Goal: Contribute content: Add original content to the website for others to see

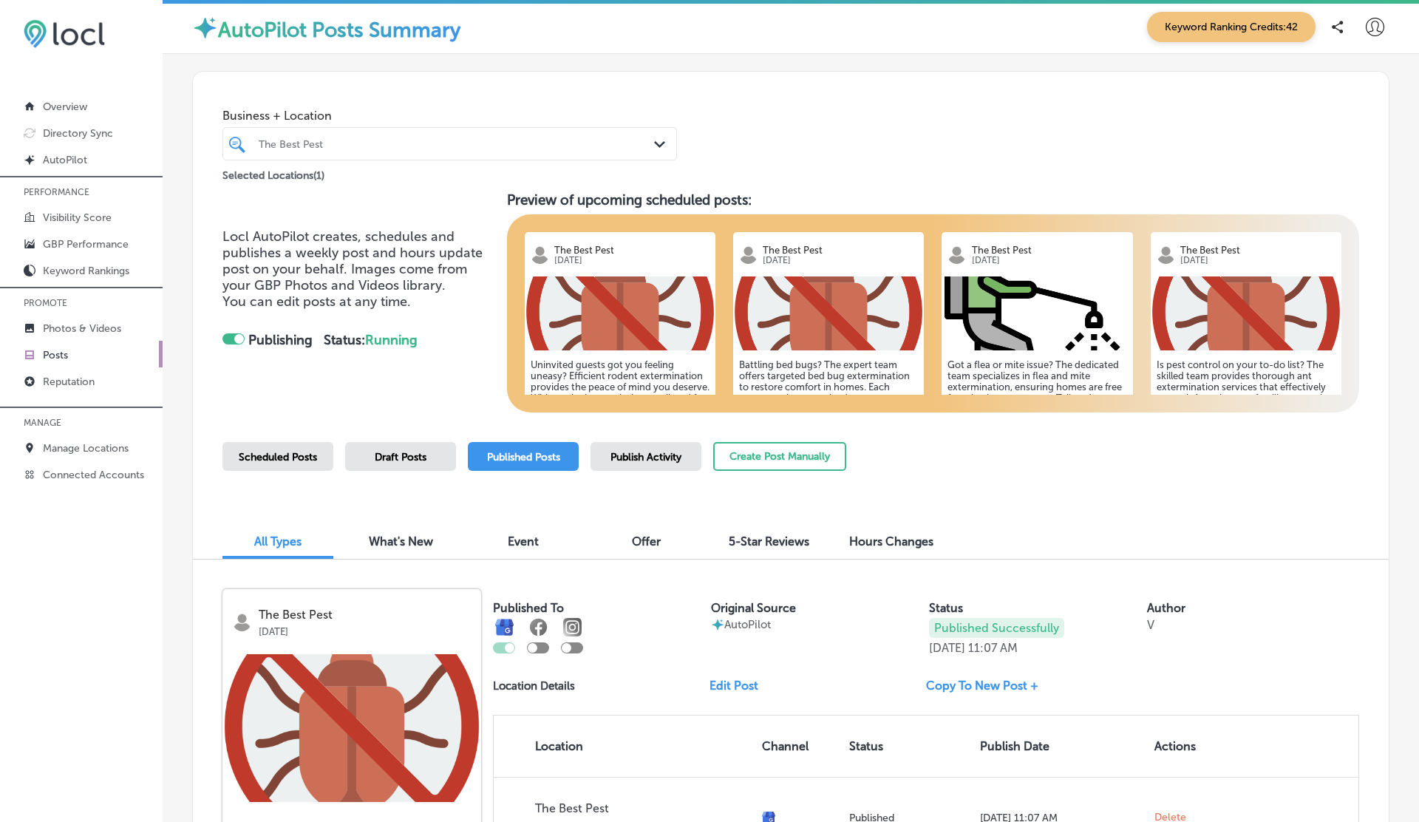
scroll to position [287, 0]
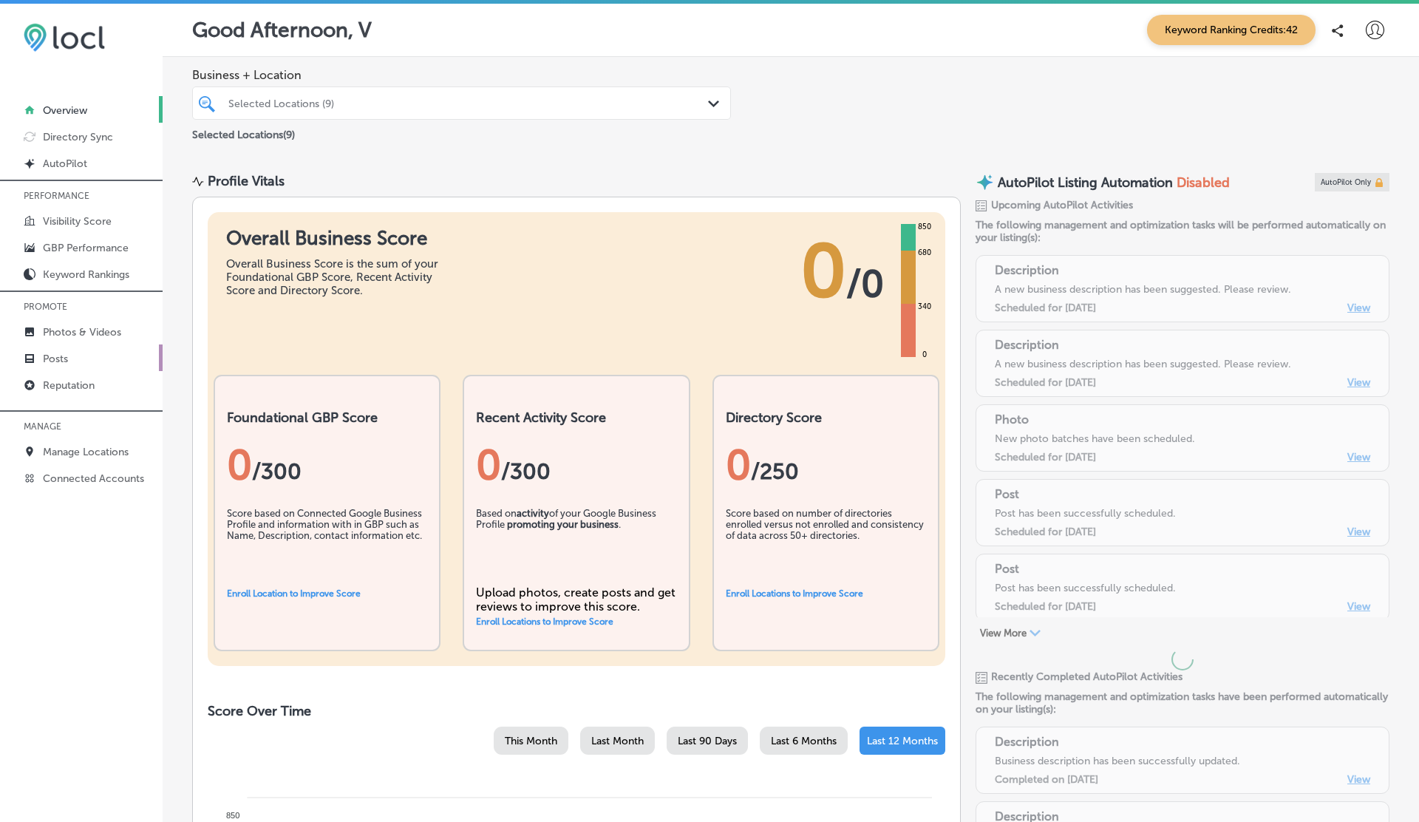
click at [63, 352] on p "Posts" at bounding box center [55, 358] width 25 height 13
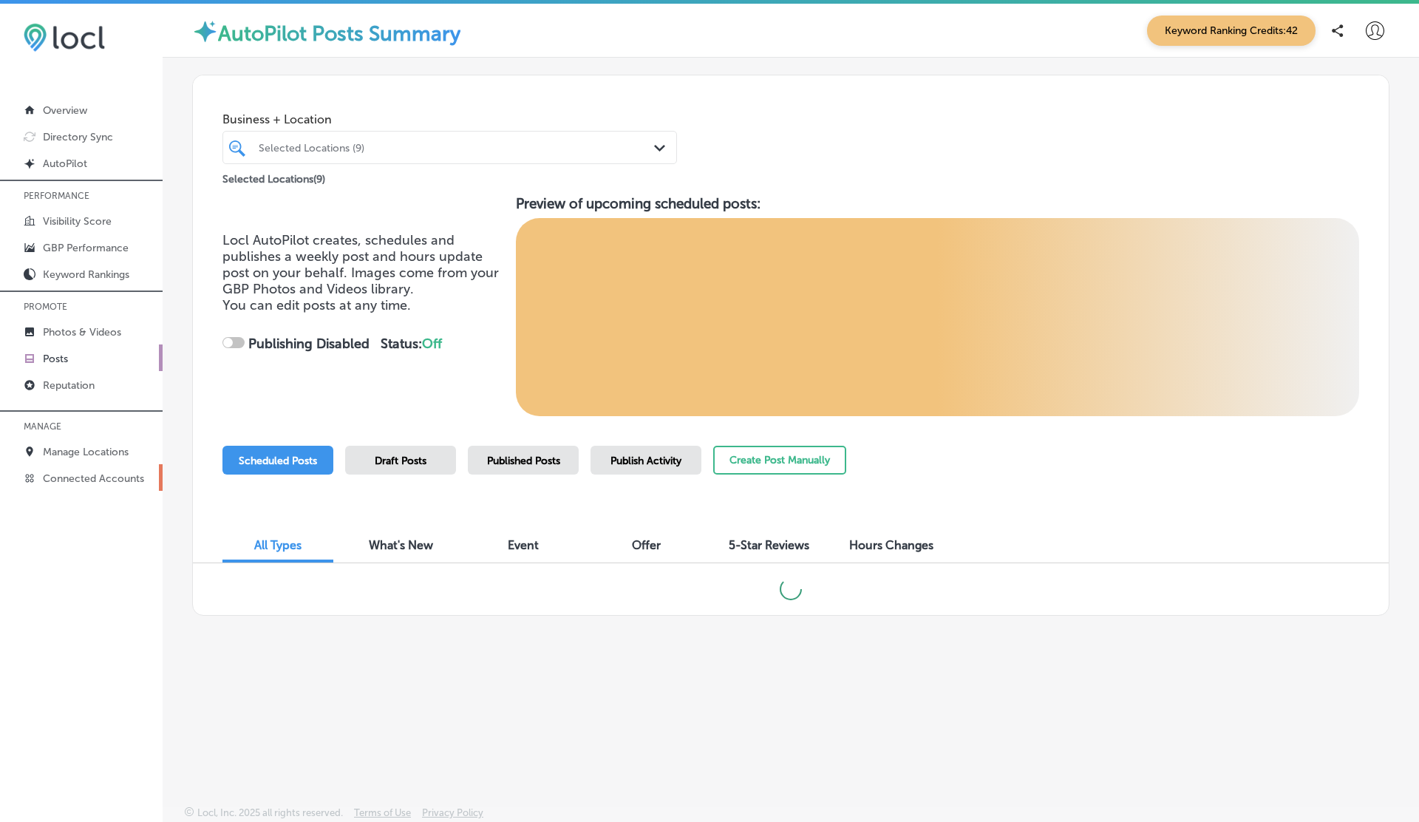
click at [72, 472] on p "Connected Accounts" at bounding box center [93, 478] width 101 height 13
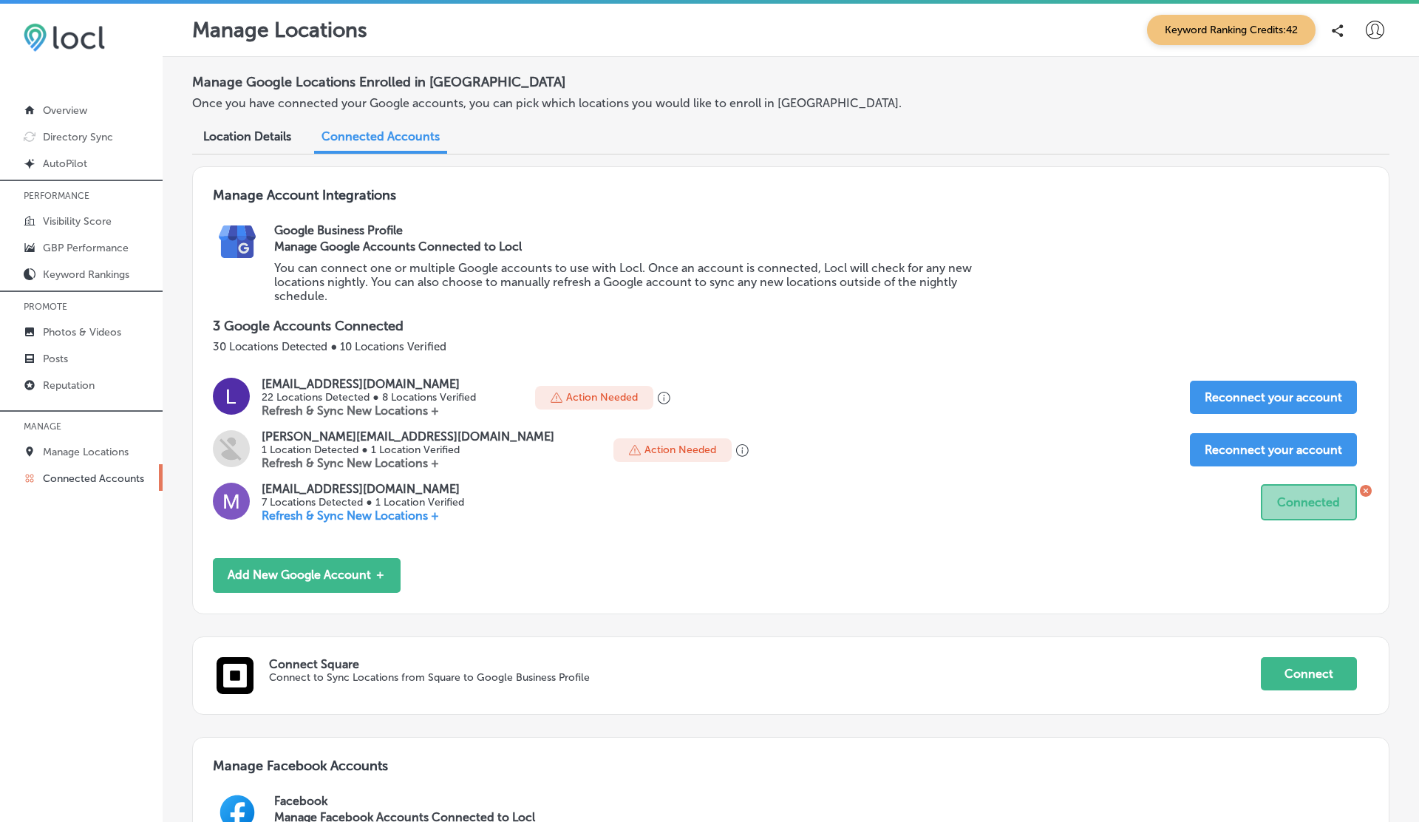
scroll to position [754, 0]
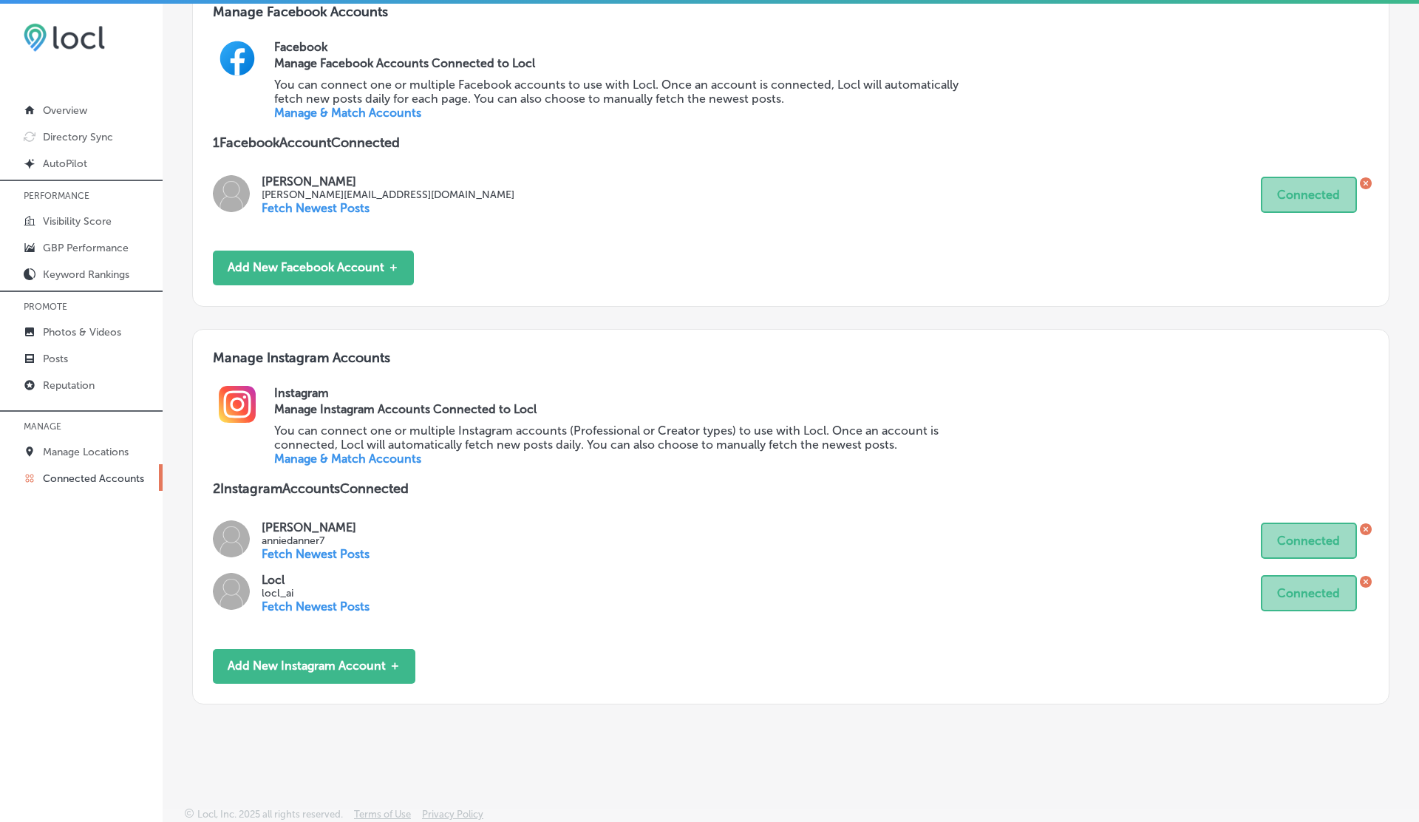
click at [338, 454] on link "Manage & Match Accounts" at bounding box center [347, 458] width 147 height 14
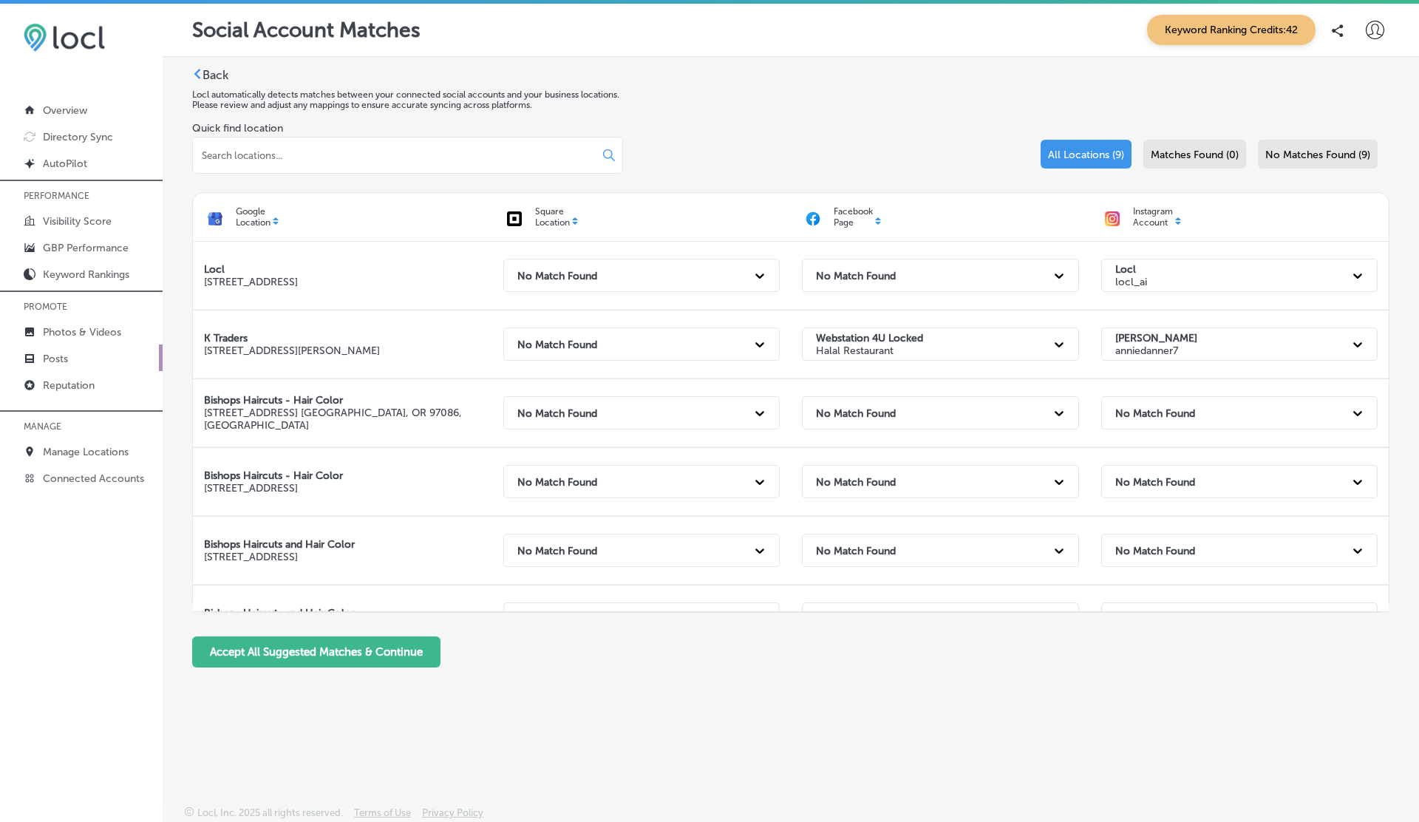
click at [55, 352] on p "Posts" at bounding box center [55, 358] width 25 height 13
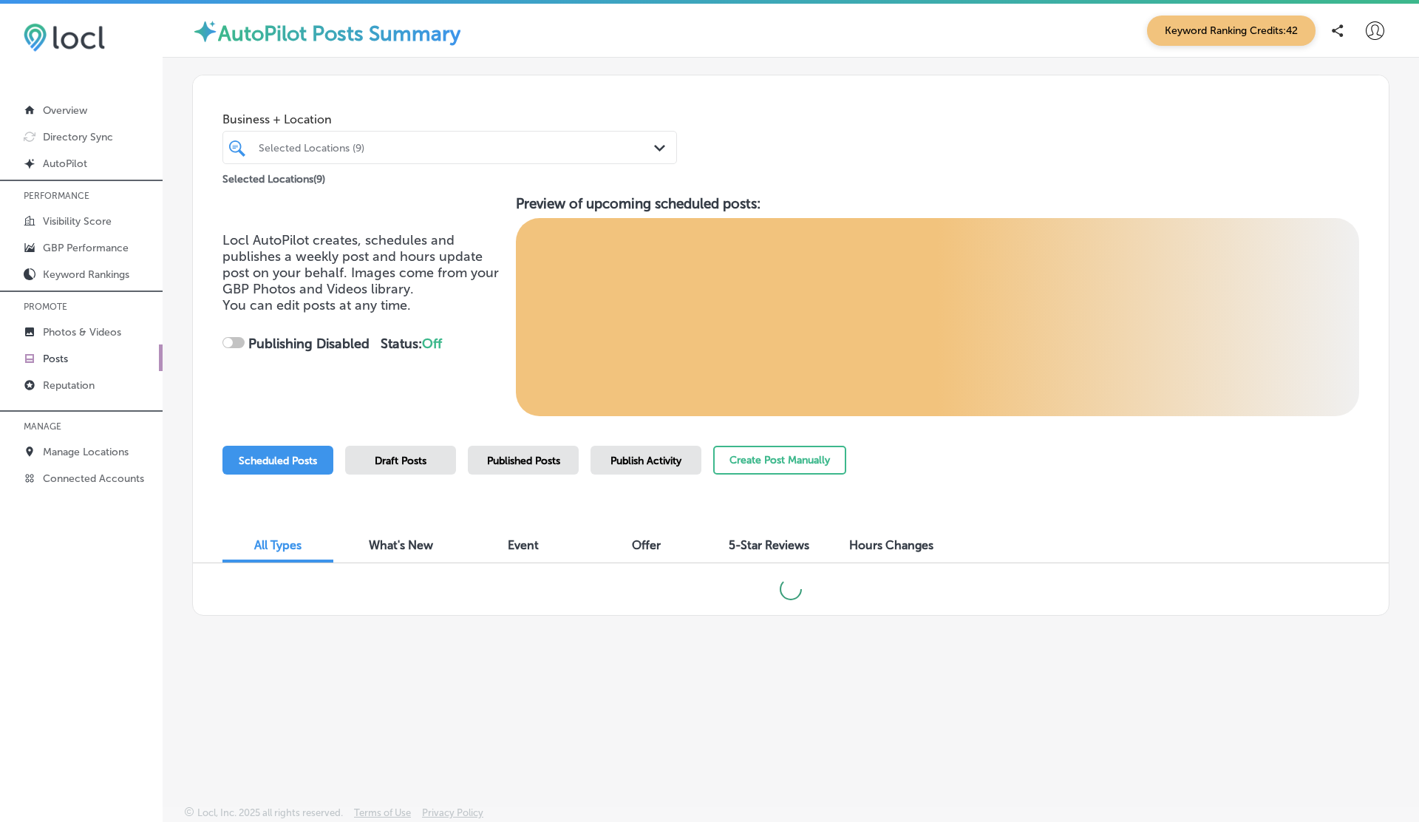
click at [375, 143] on div "Selected Locations (9)" at bounding box center [457, 147] width 397 height 13
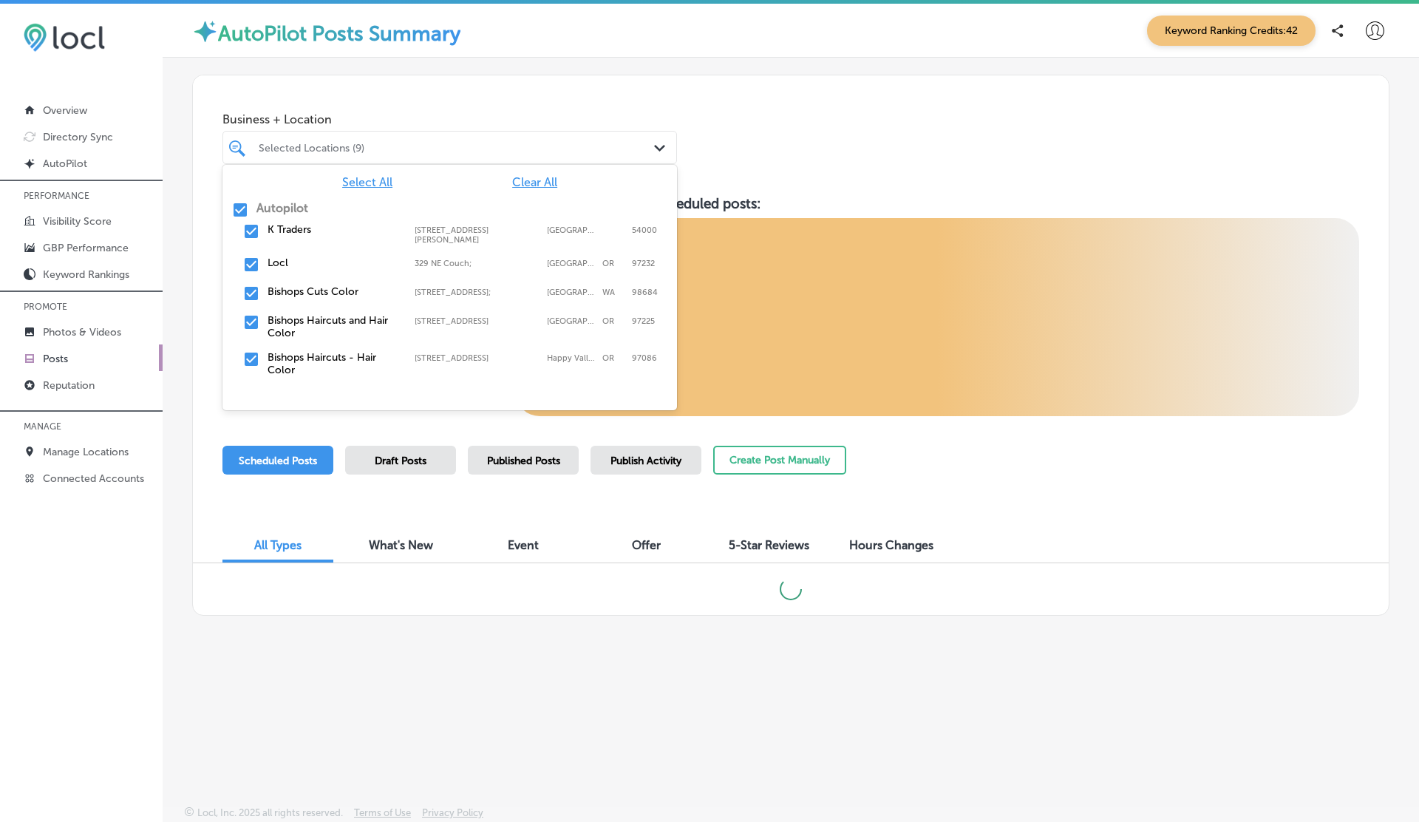
click at [514, 181] on span "Clear All" at bounding box center [534, 182] width 45 height 14
click at [294, 228] on label "K Traders" at bounding box center [333, 229] width 132 height 13
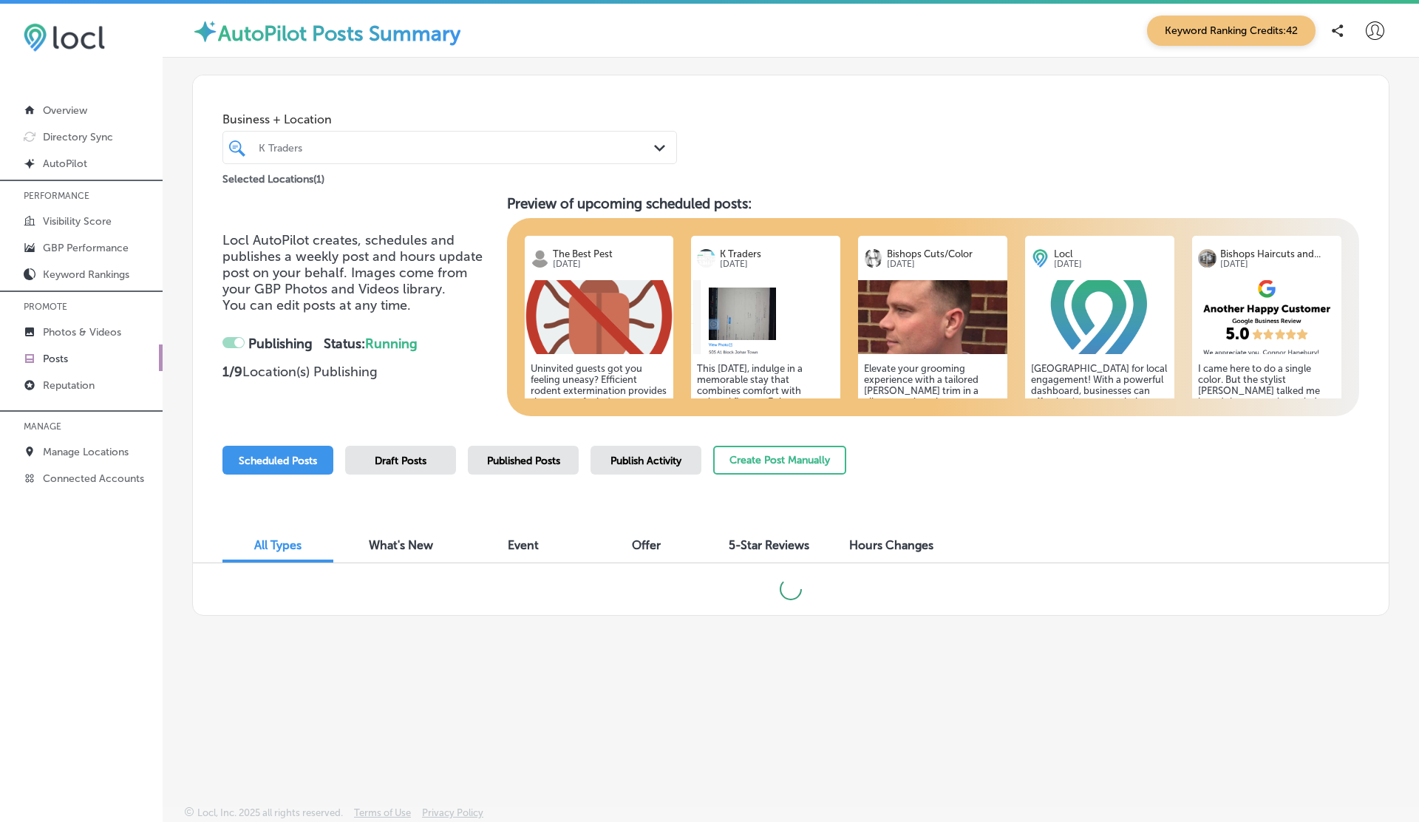
click at [644, 120] on span "Business + Location" at bounding box center [449, 119] width 454 height 14
checkbox input "false"
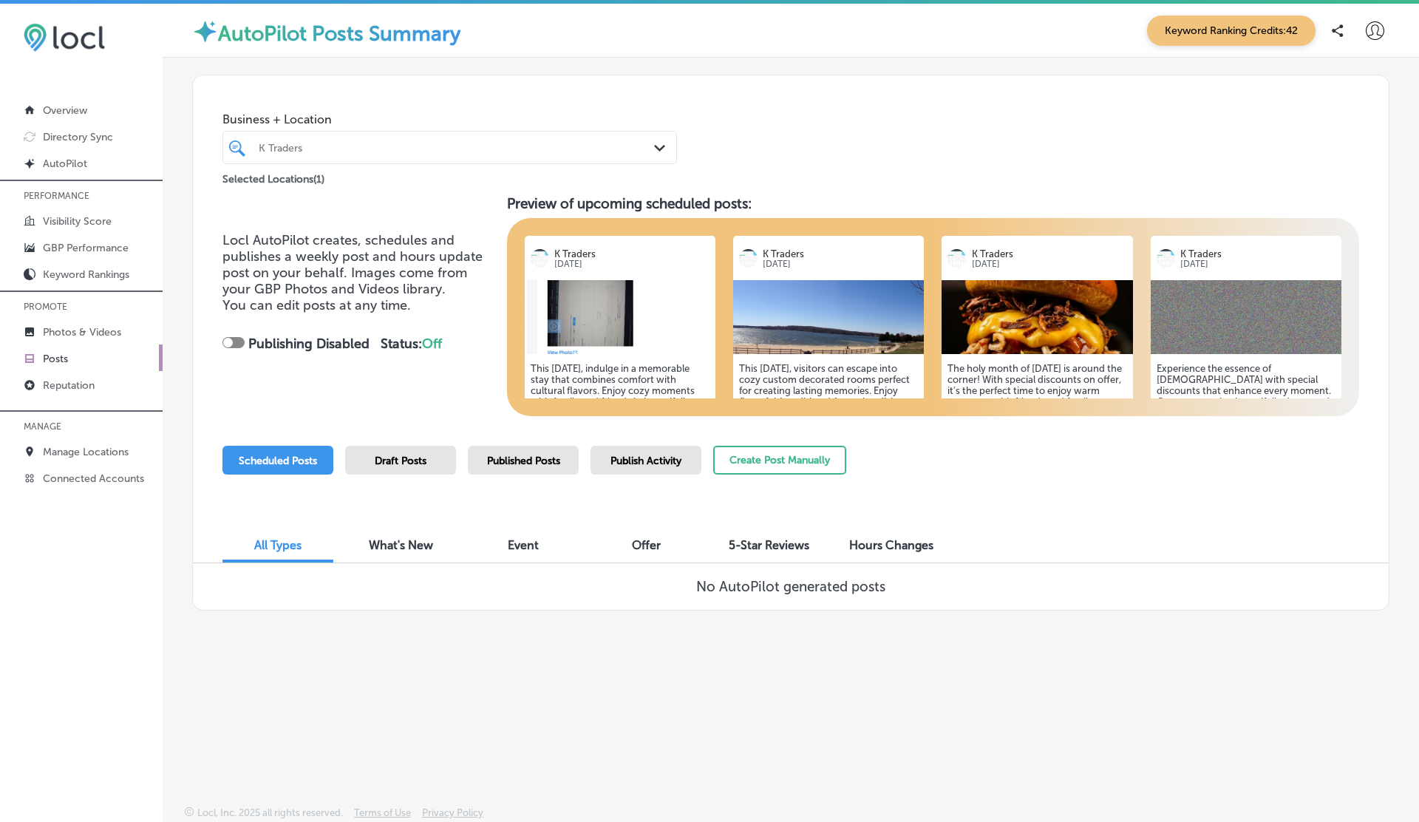
click at [532, 457] on span "Published Posts" at bounding box center [523, 460] width 73 height 13
click at [914, 318] on img at bounding box center [828, 317] width 191 height 74
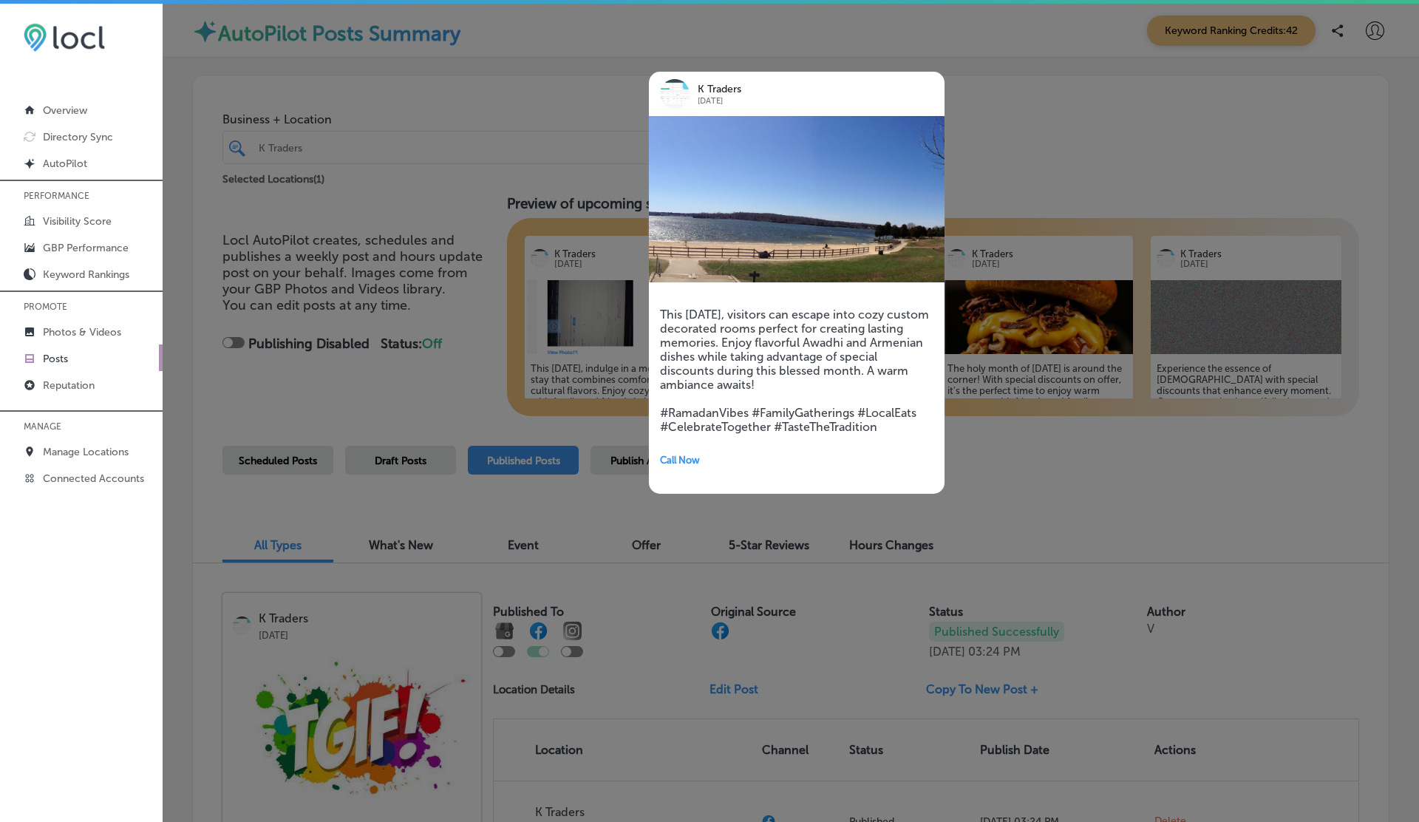
click at [1046, 187] on div at bounding box center [709, 411] width 1419 height 822
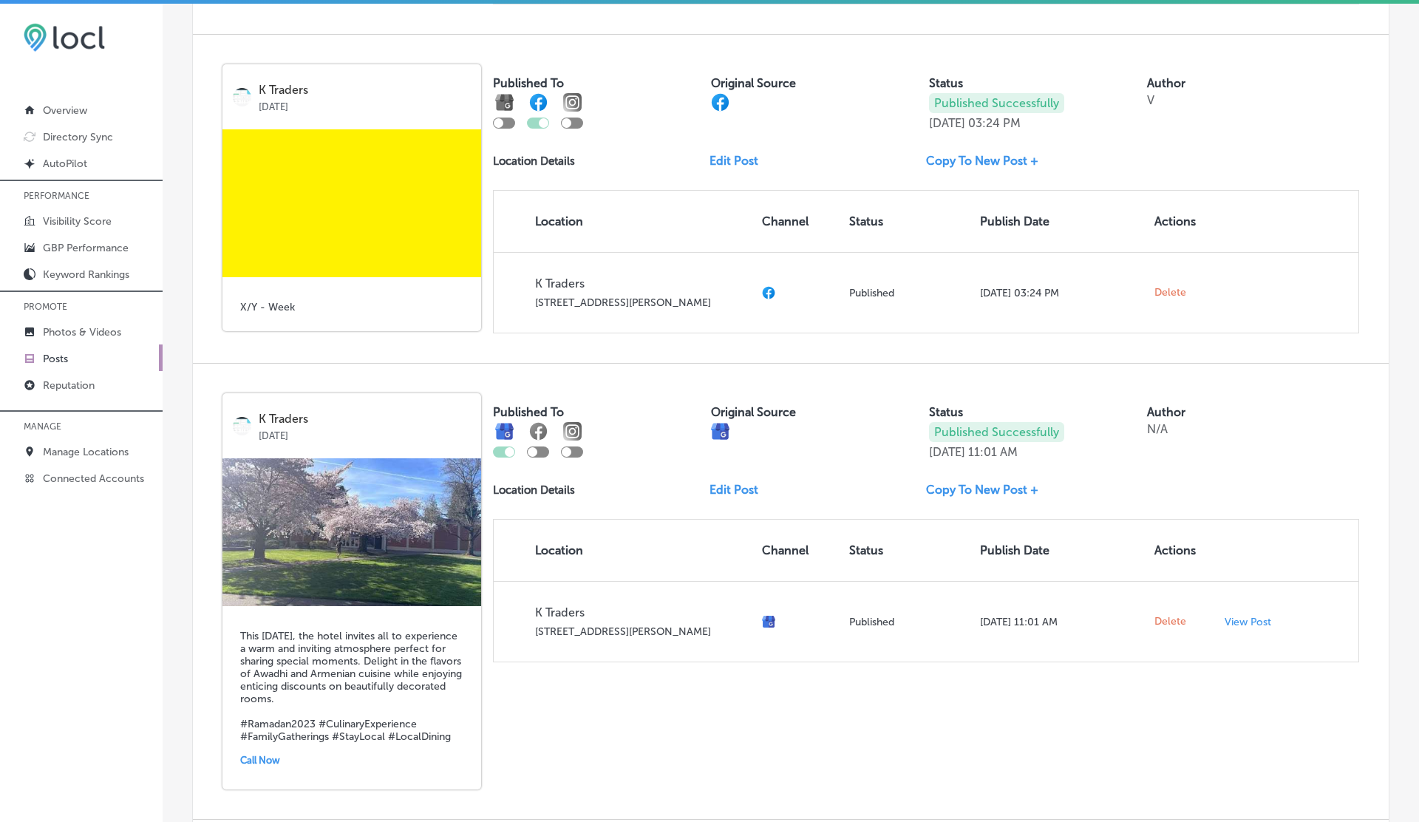
scroll to position [1987, 0]
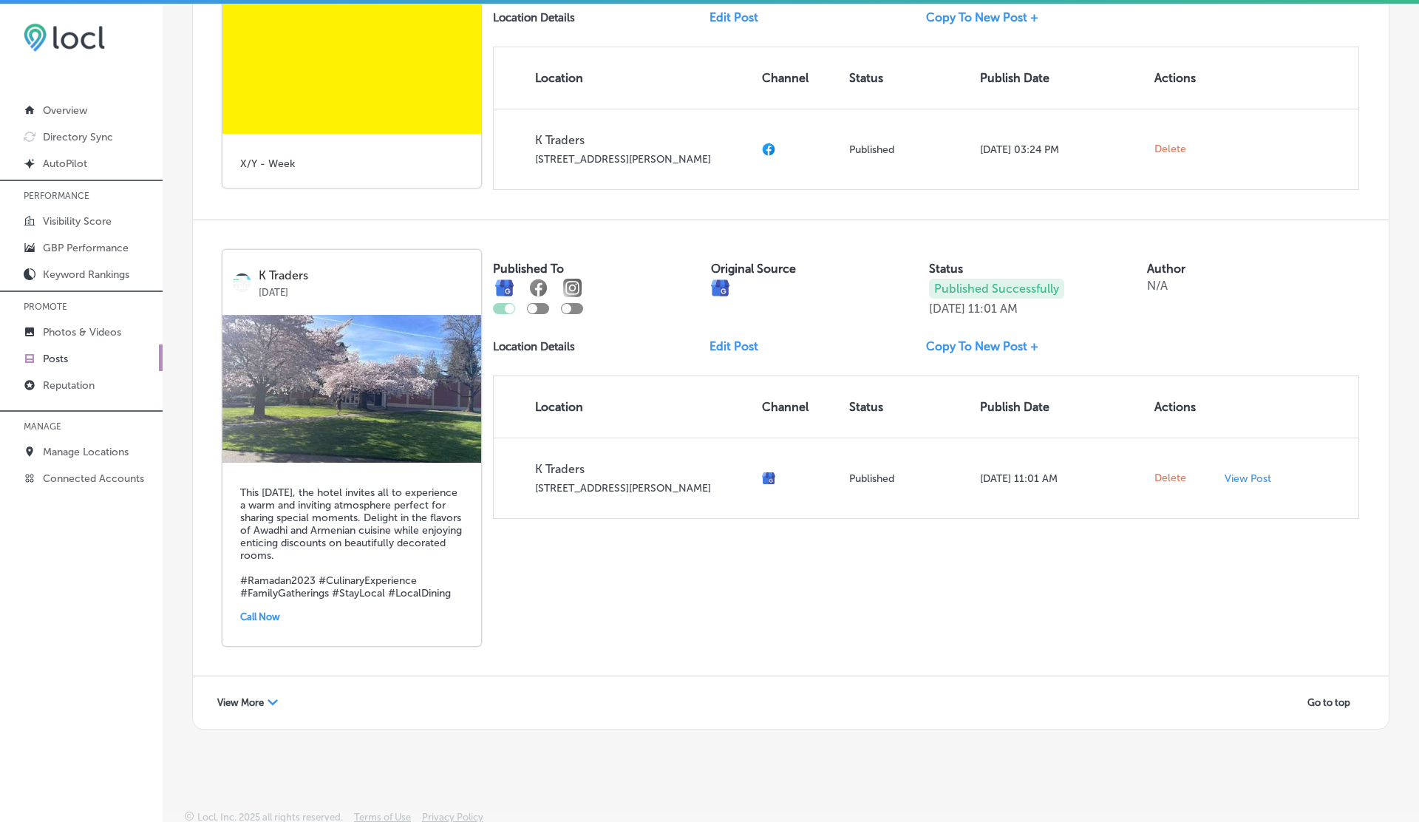
click at [246, 697] on span "View More" at bounding box center [240, 702] width 47 height 11
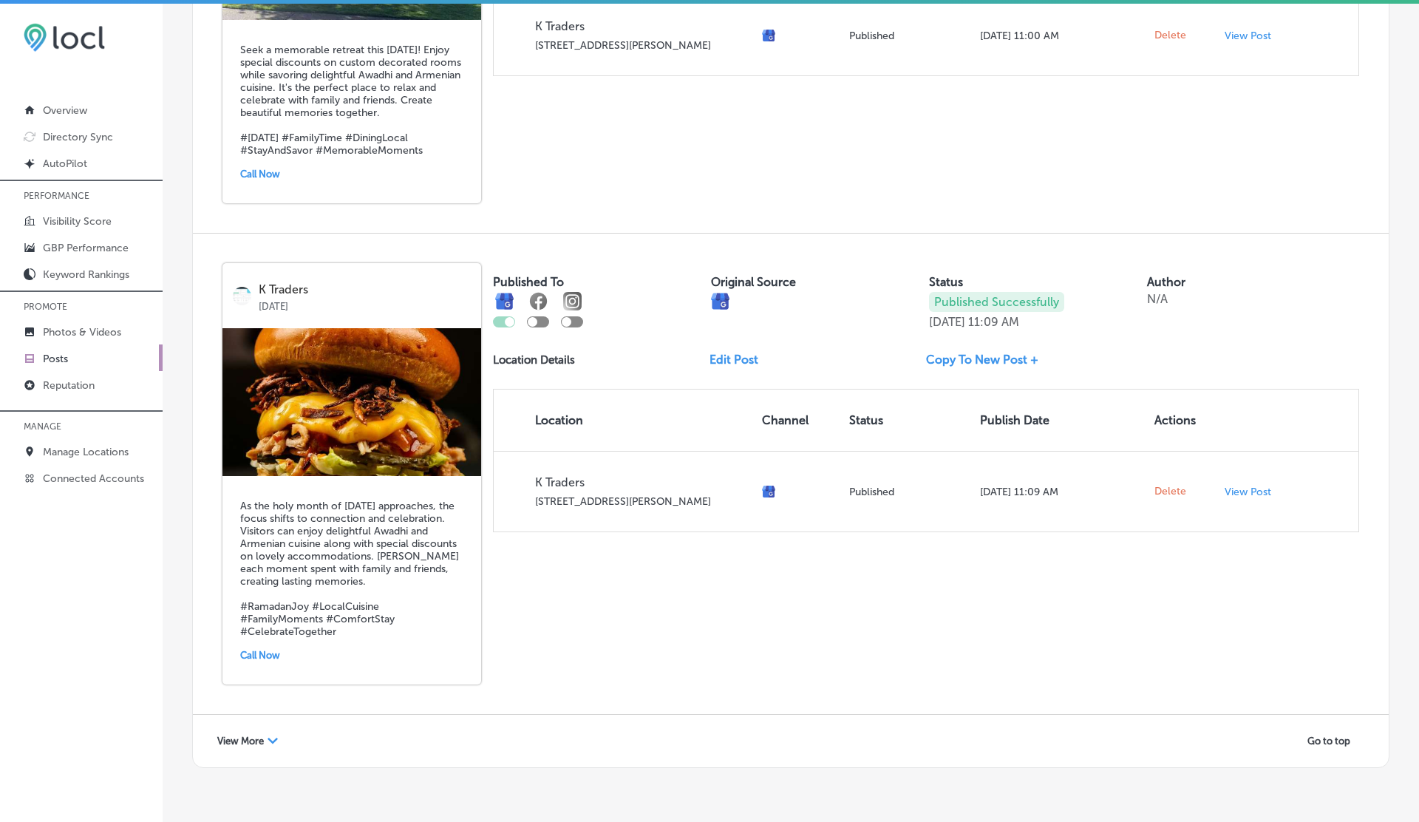
scroll to position [4717, 0]
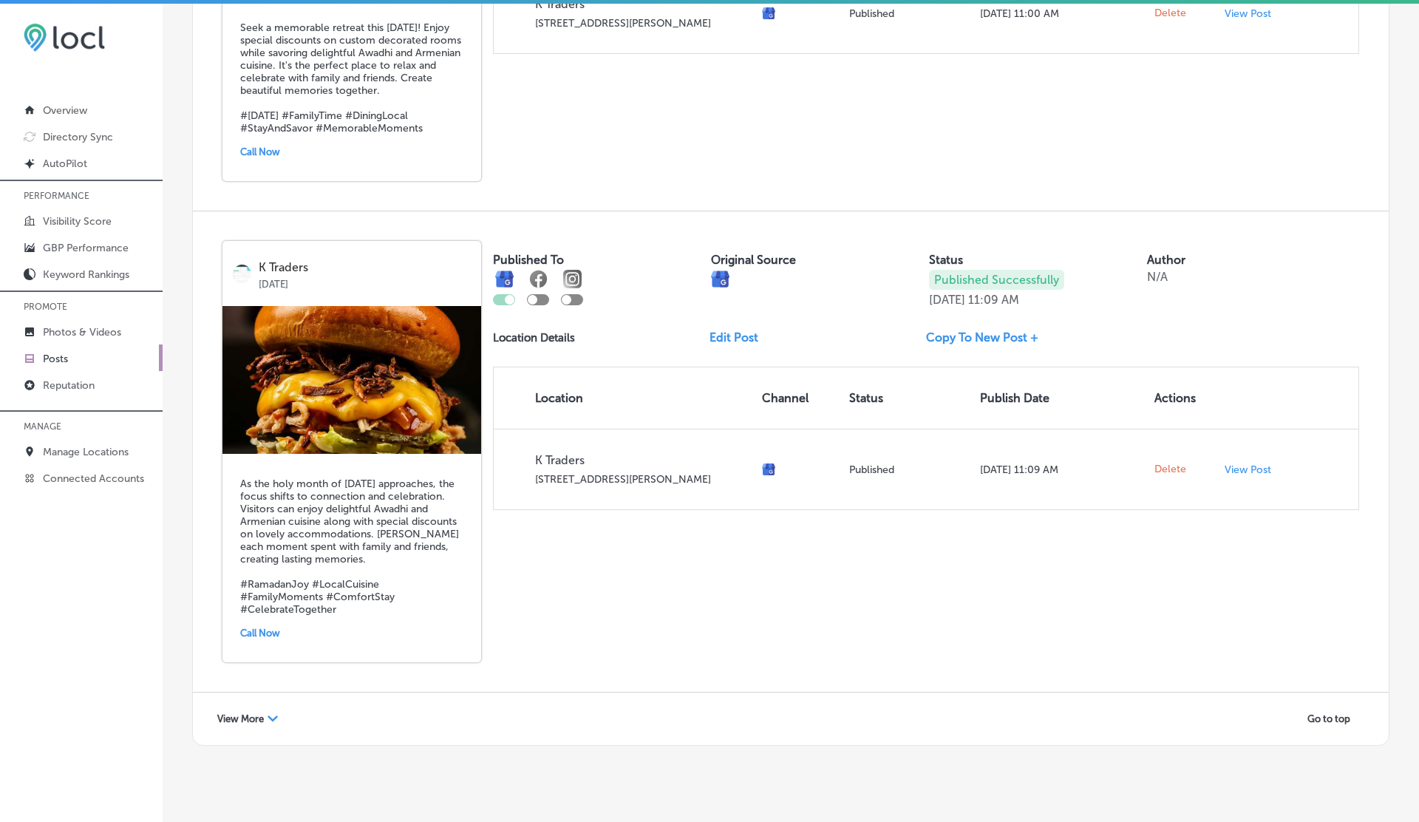
click at [259, 713] on span "View More" at bounding box center [240, 718] width 47 height 11
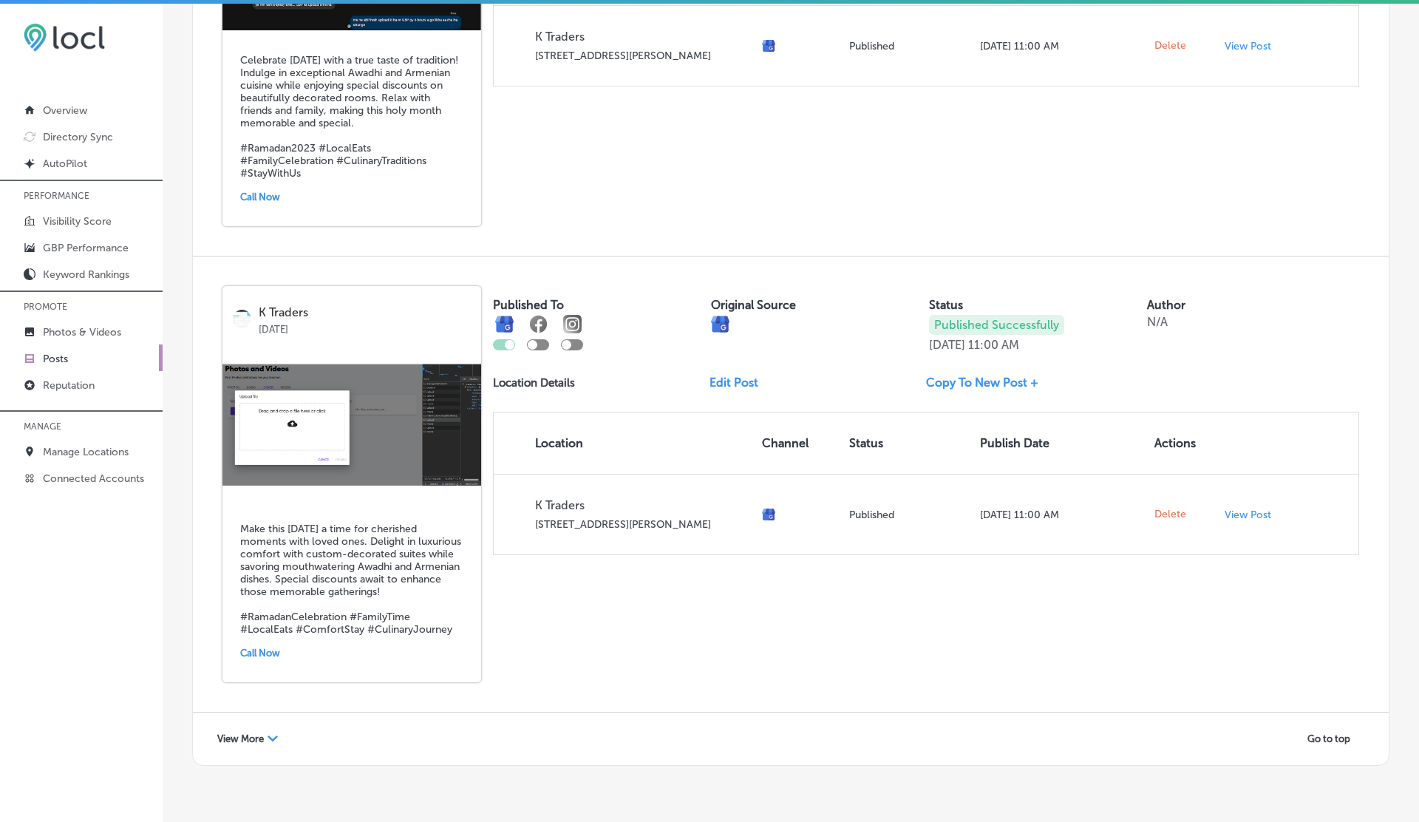
scroll to position [4, 0]
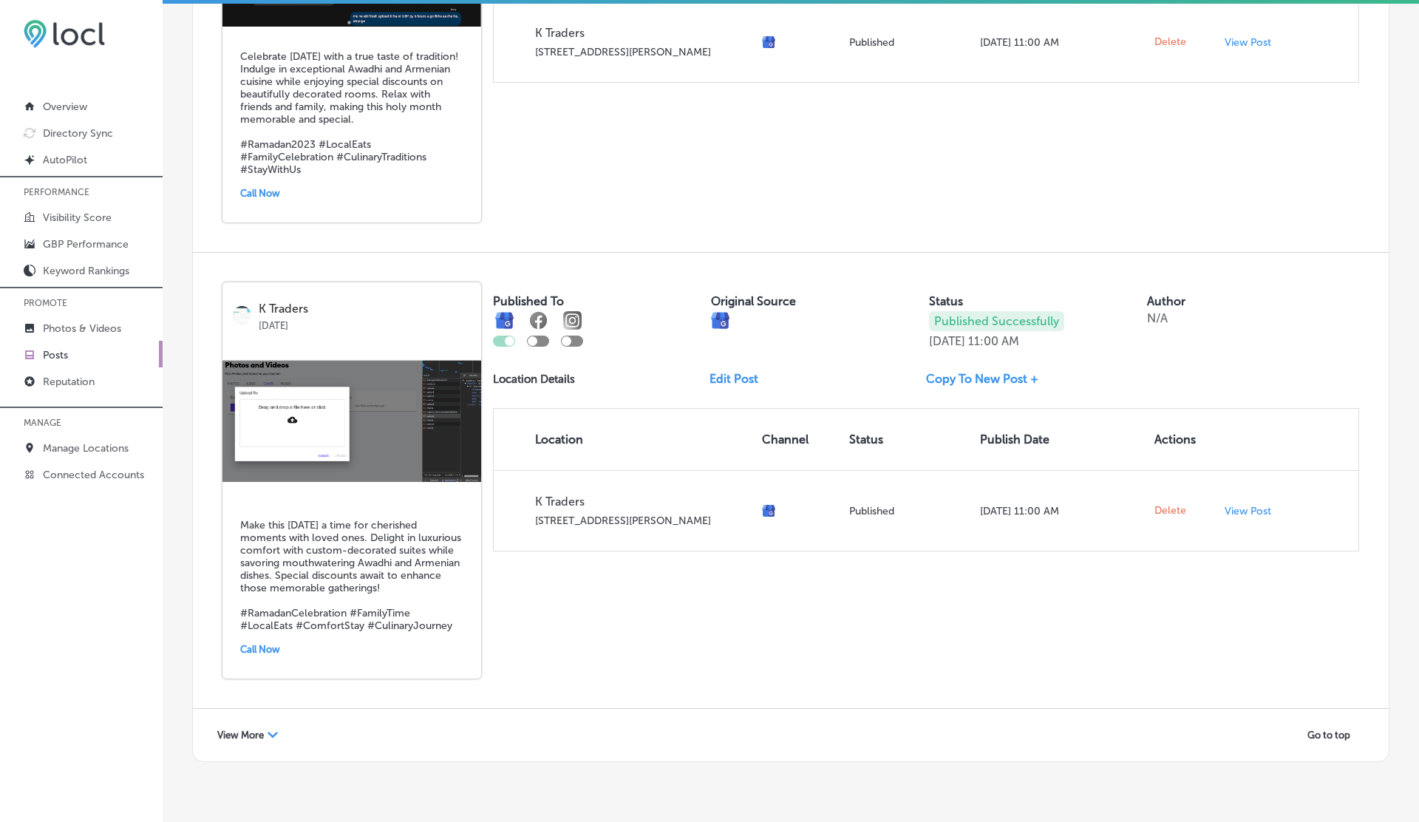
click at [245, 729] on span "View More" at bounding box center [240, 734] width 47 height 11
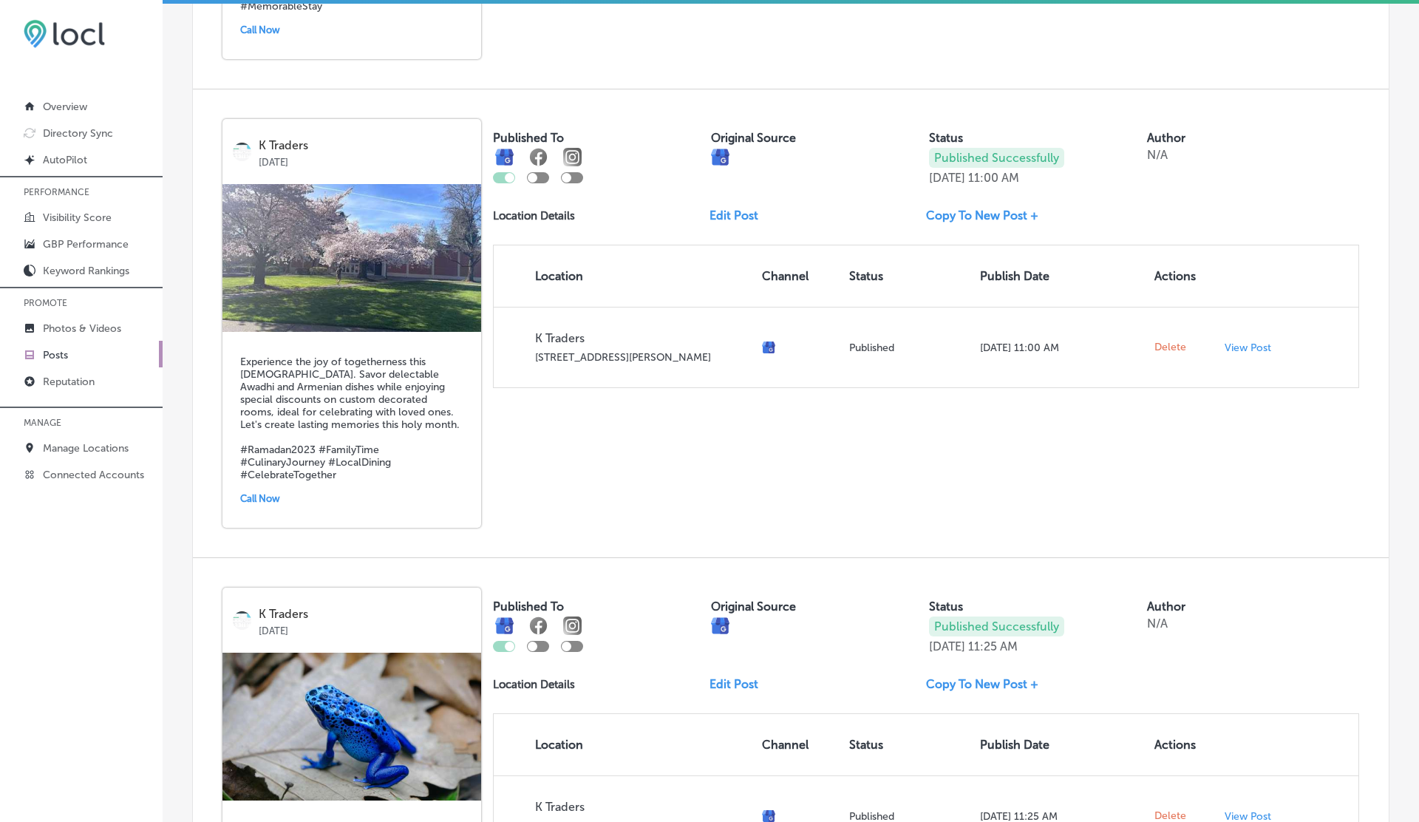
scroll to position [10137, 0]
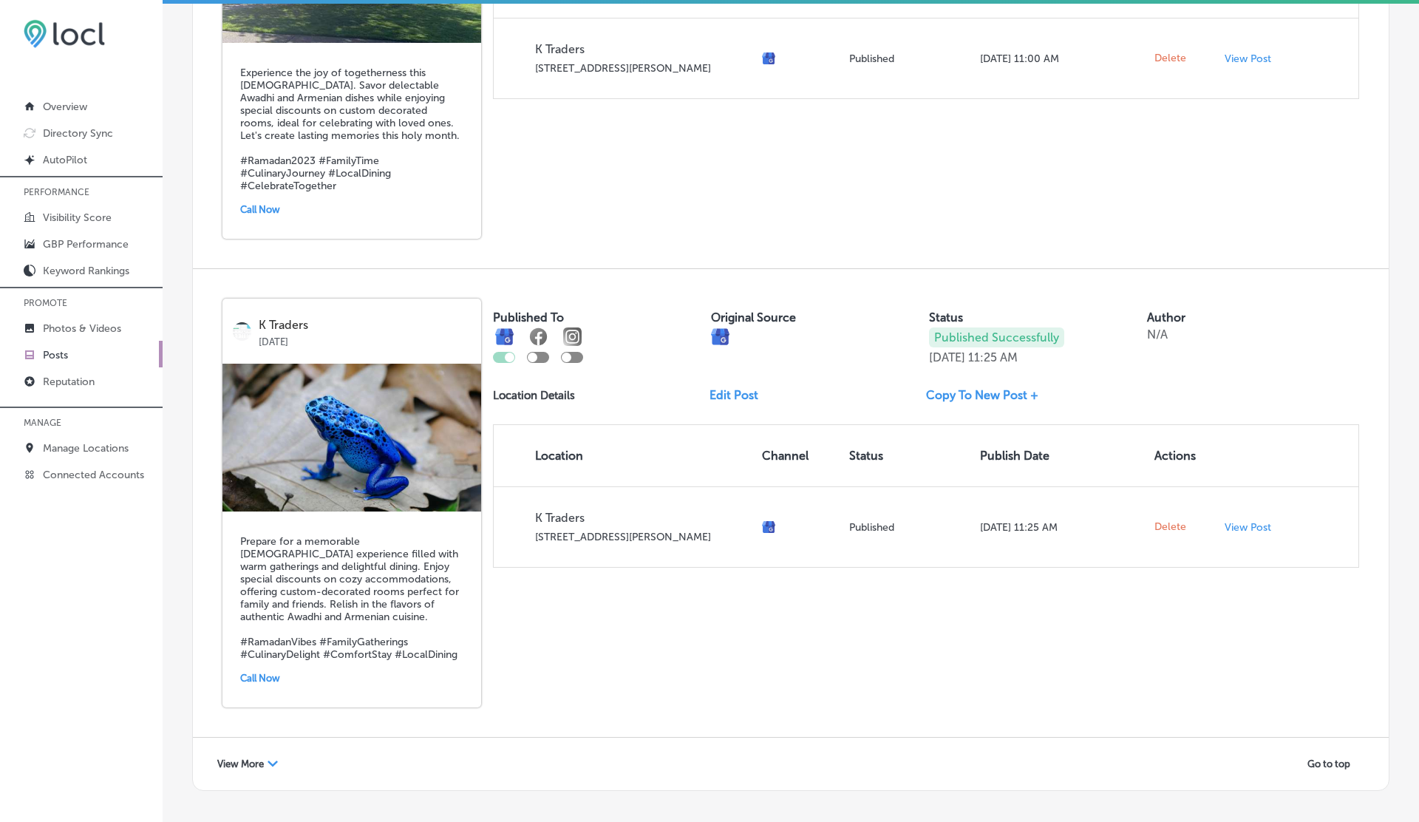
click at [242, 758] on span "View More" at bounding box center [240, 763] width 47 height 11
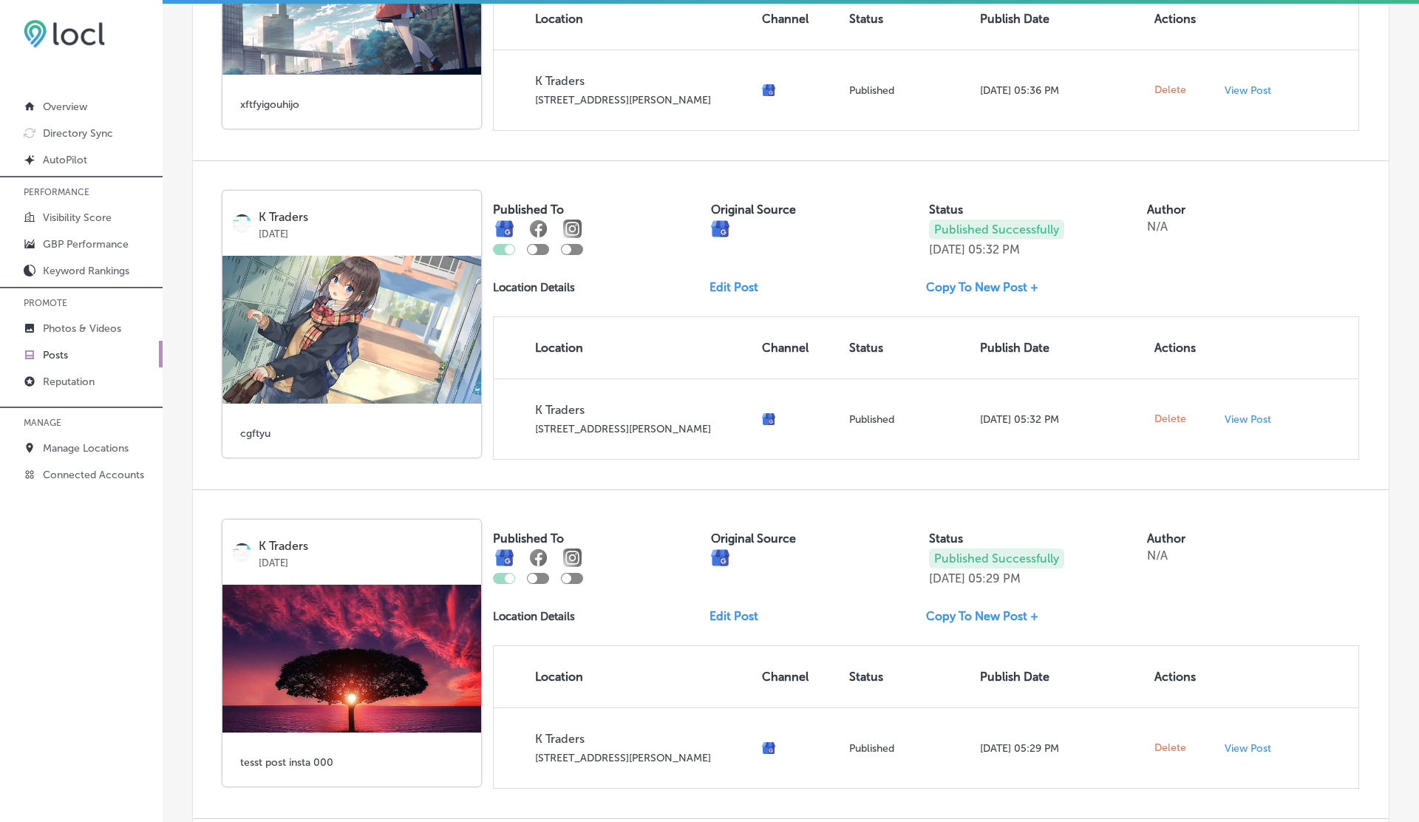
scroll to position [12368, 0]
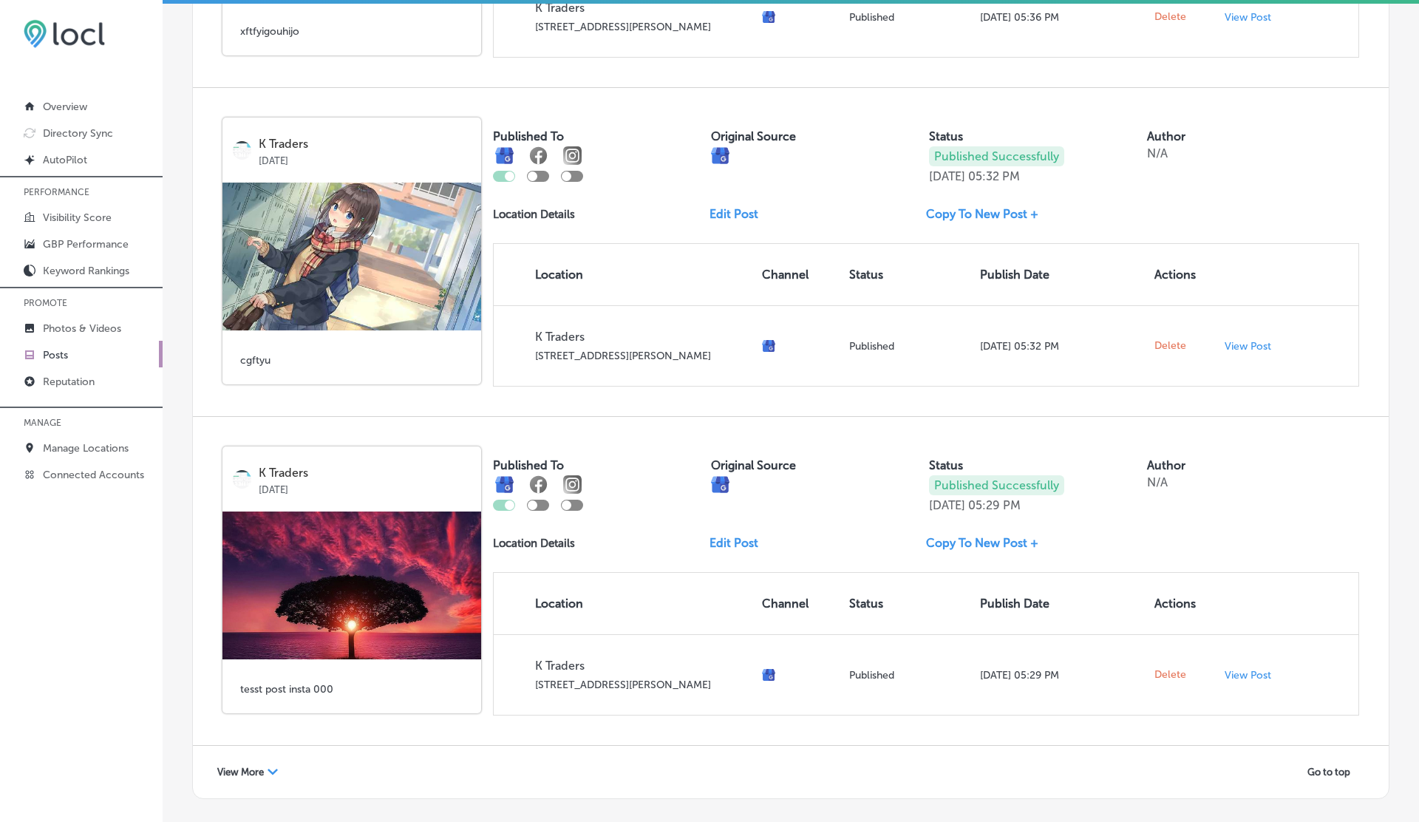
click at [240, 766] on span "View More" at bounding box center [240, 771] width 47 height 11
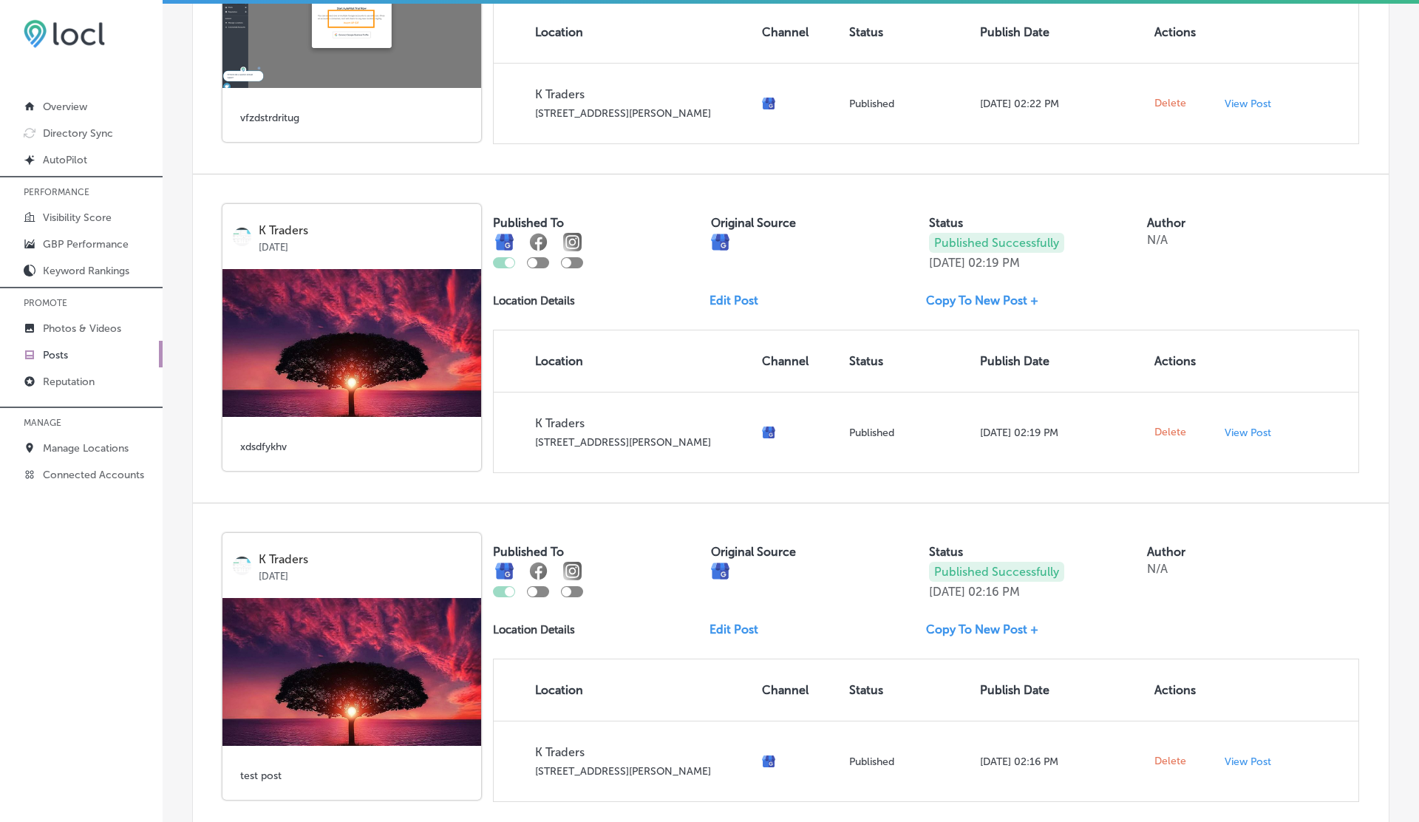
scroll to position [14339, 0]
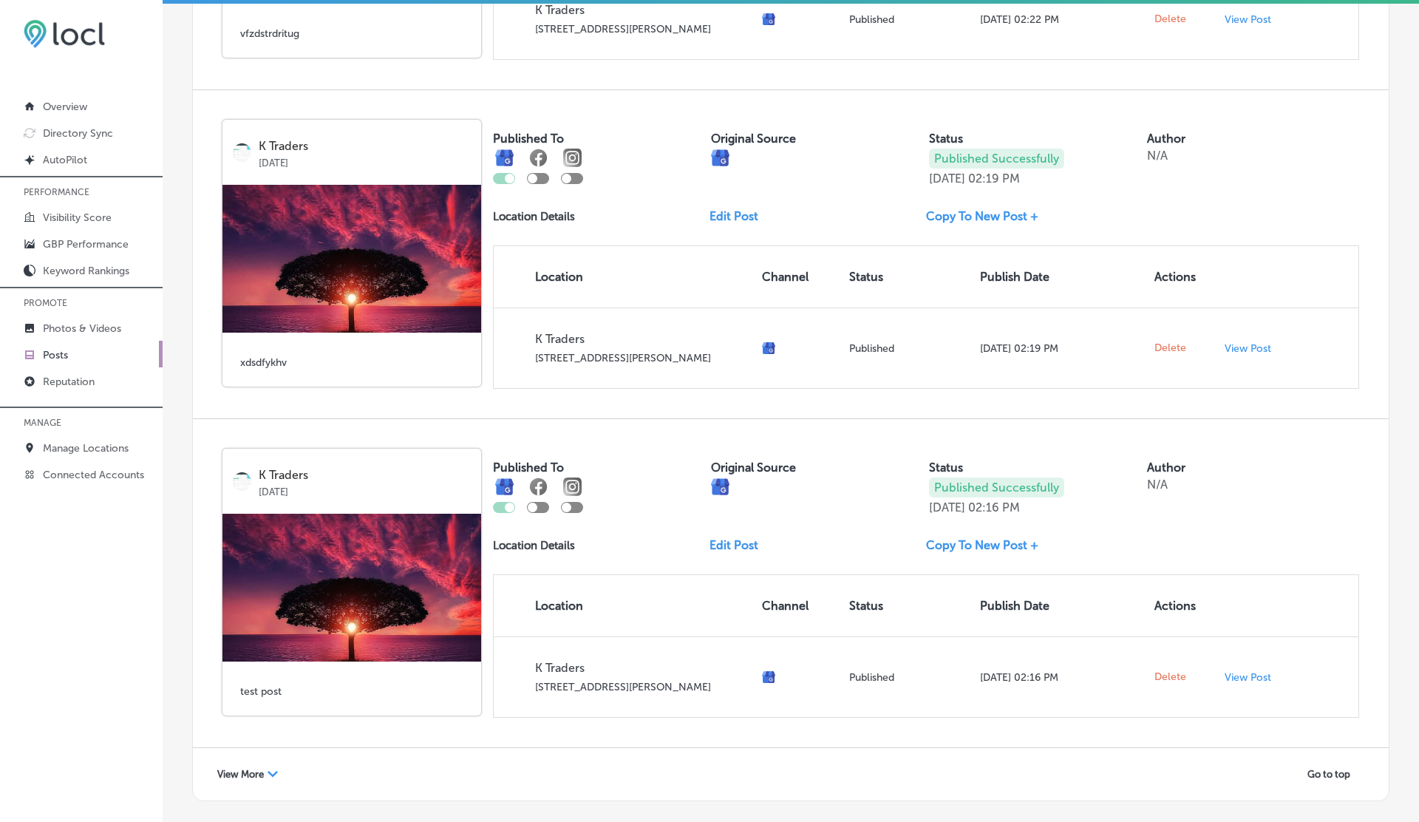
click at [233, 768] on span "View More" at bounding box center [240, 773] width 47 height 11
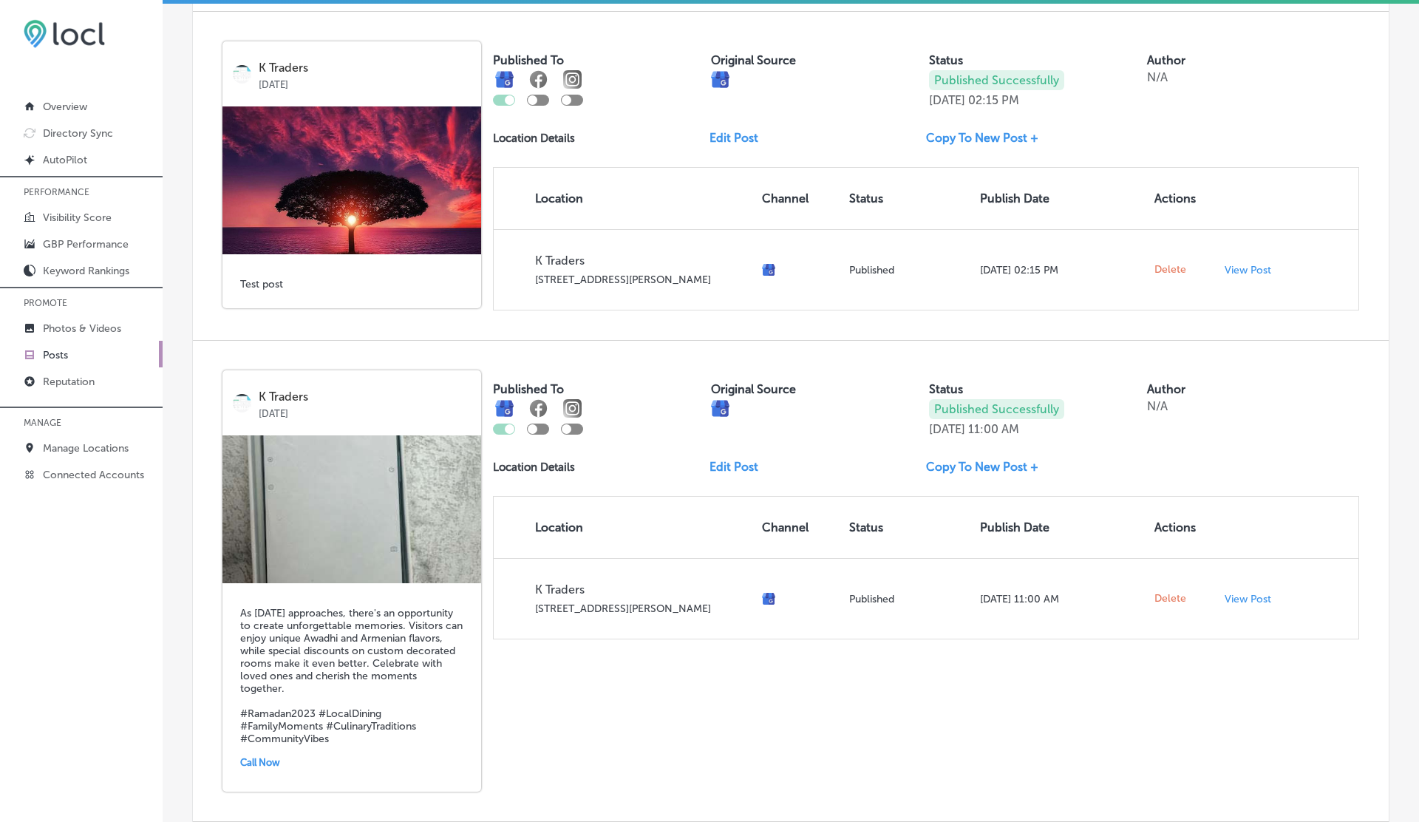
scroll to position [14984, 0]
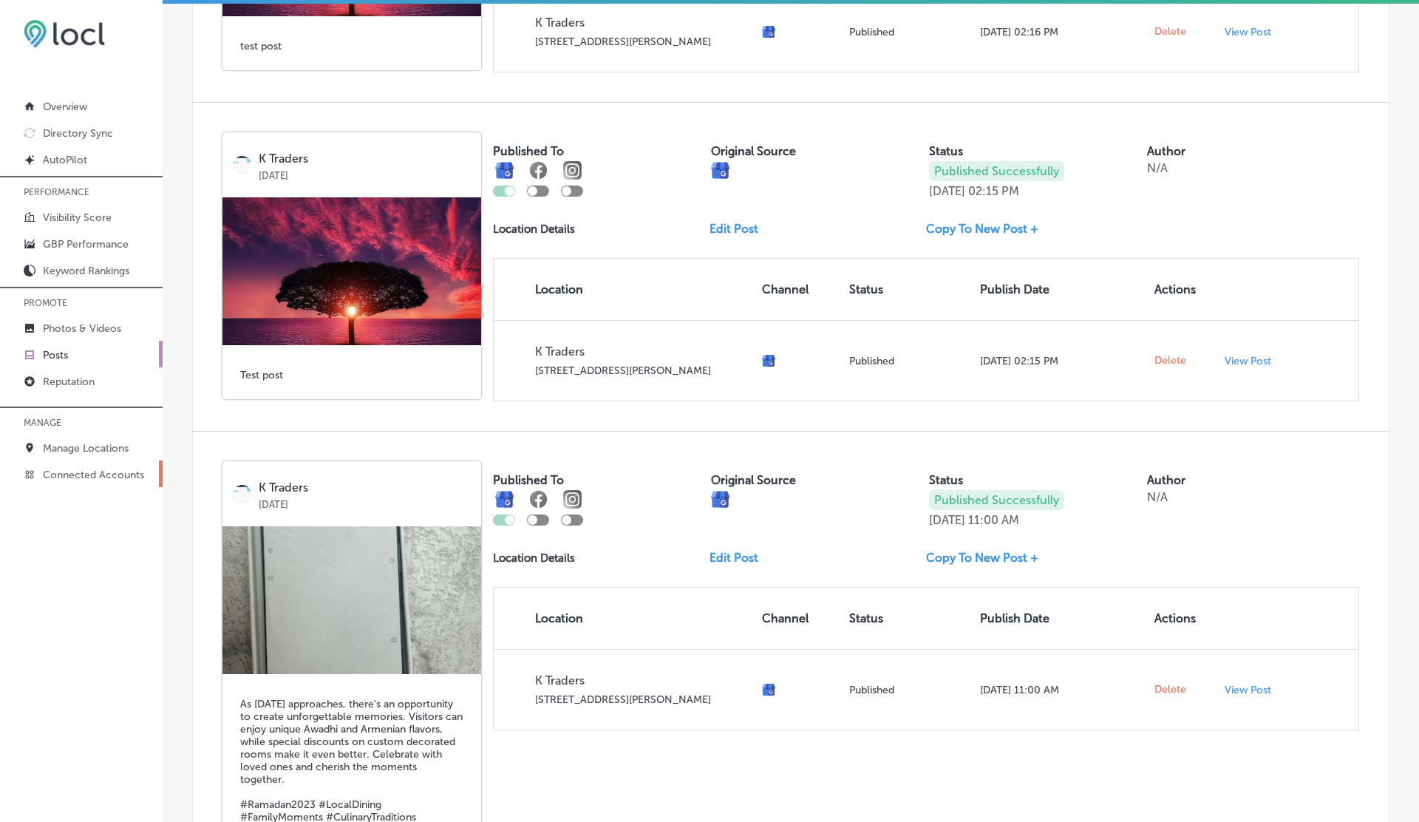
click at [71, 474] on p "Connected Accounts" at bounding box center [93, 474] width 101 height 13
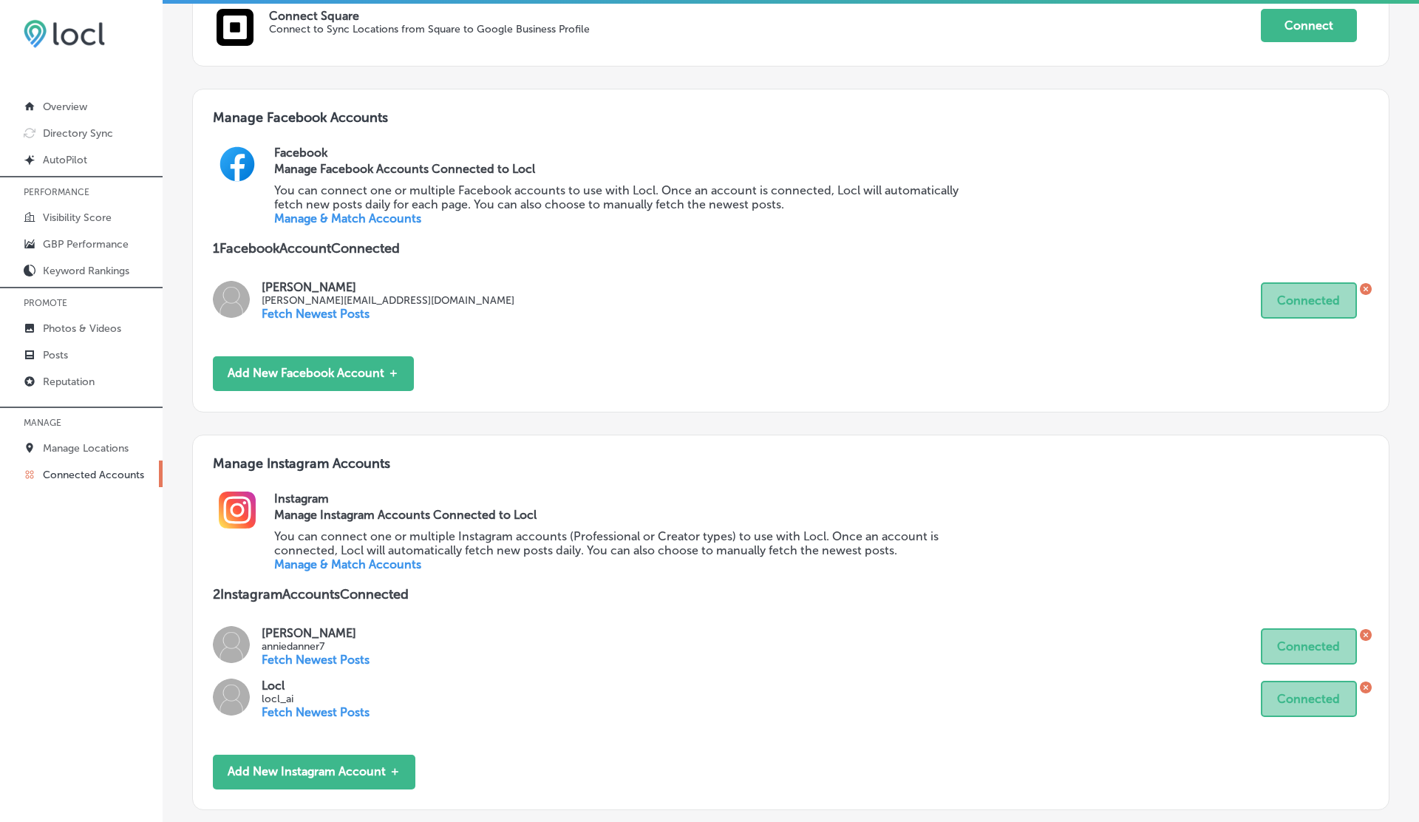
scroll to position [754, 0]
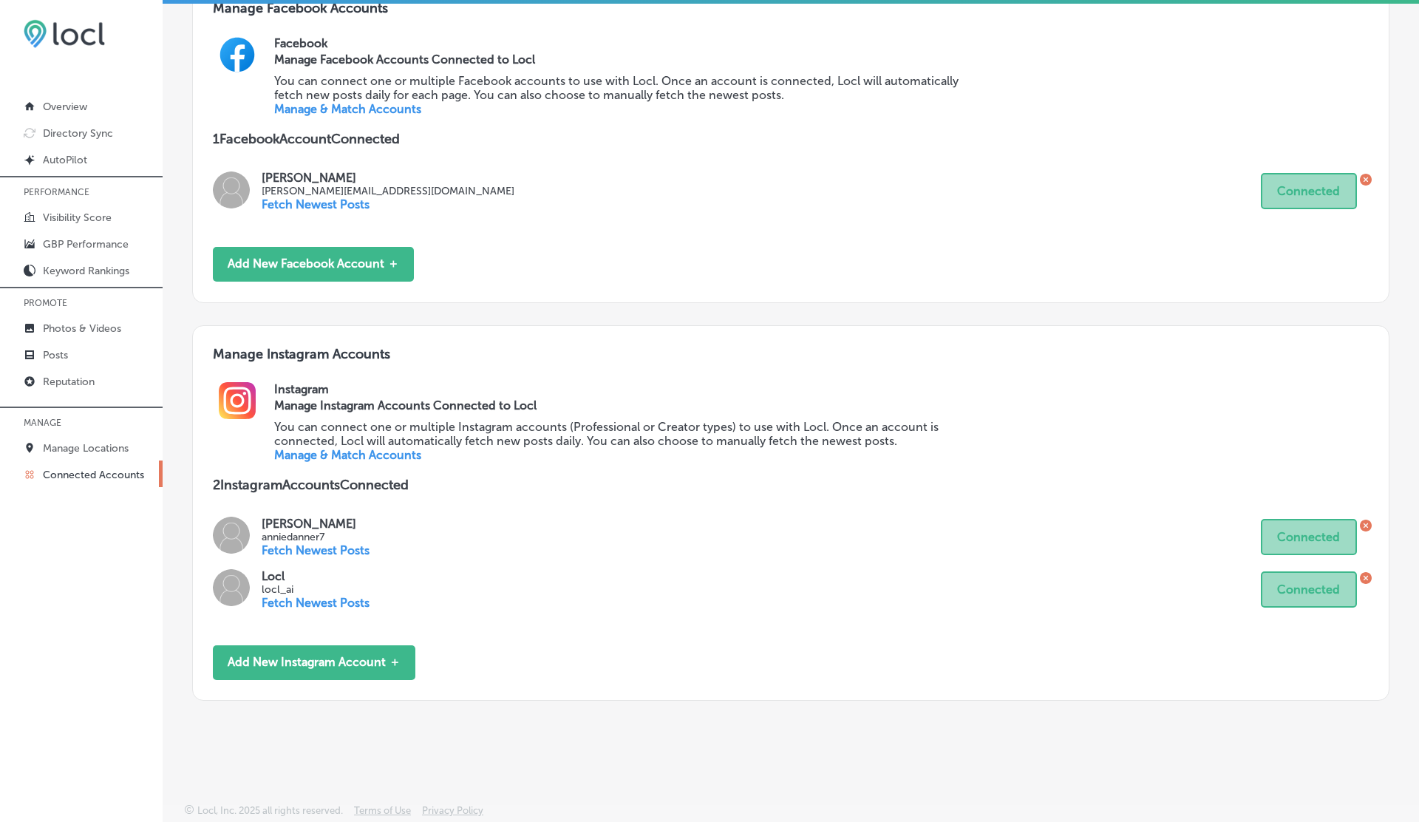
click at [321, 549] on p "Fetch Newest Posts" at bounding box center [316, 550] width 108 height 14
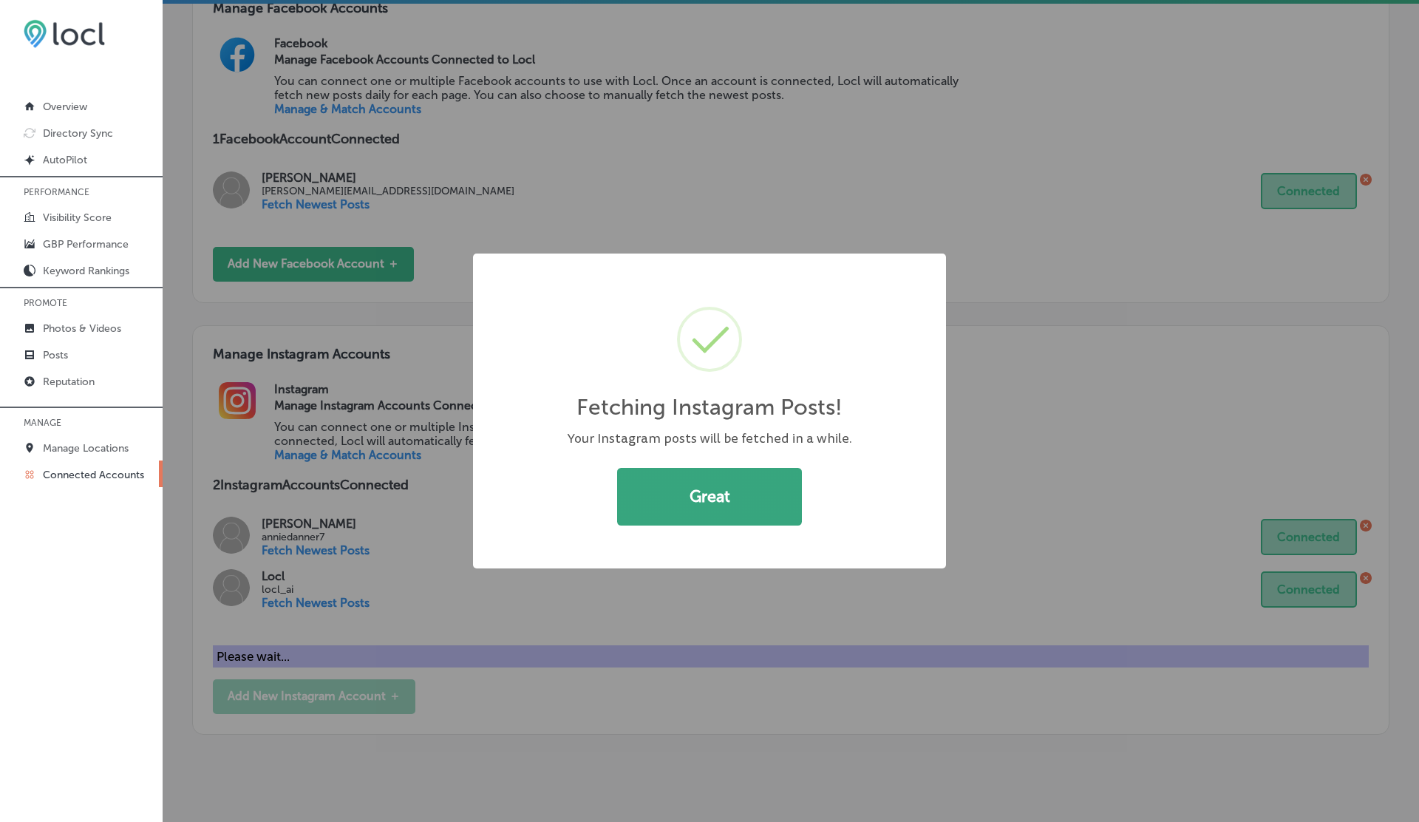
click at [732, 494] on button "Great" at bounding box center [709, 497] width 185 height 58
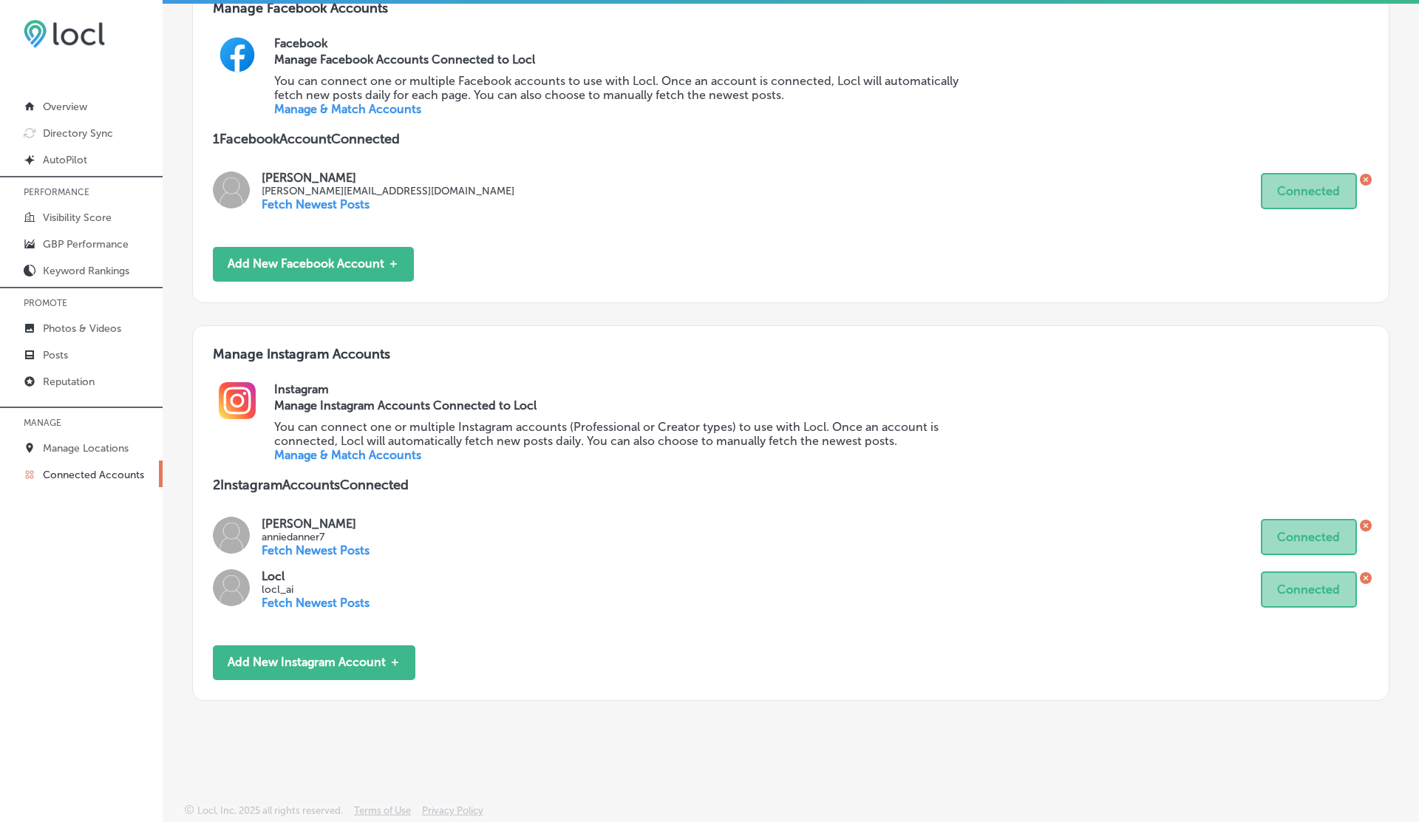
scroll to position [0, 0]
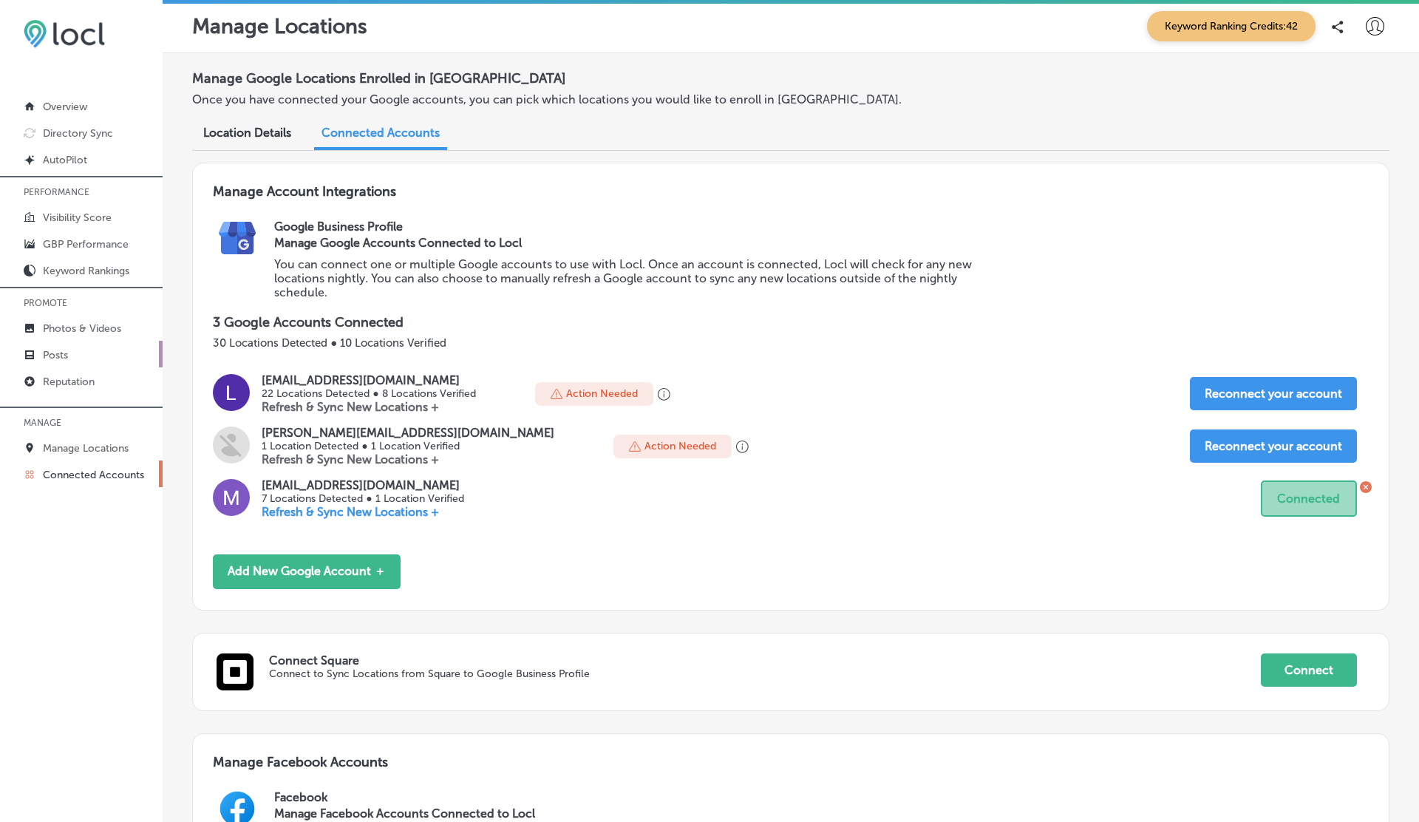
click at [66, 350] on p "Posts" at bounding box center [55, 355] width 25 height 13
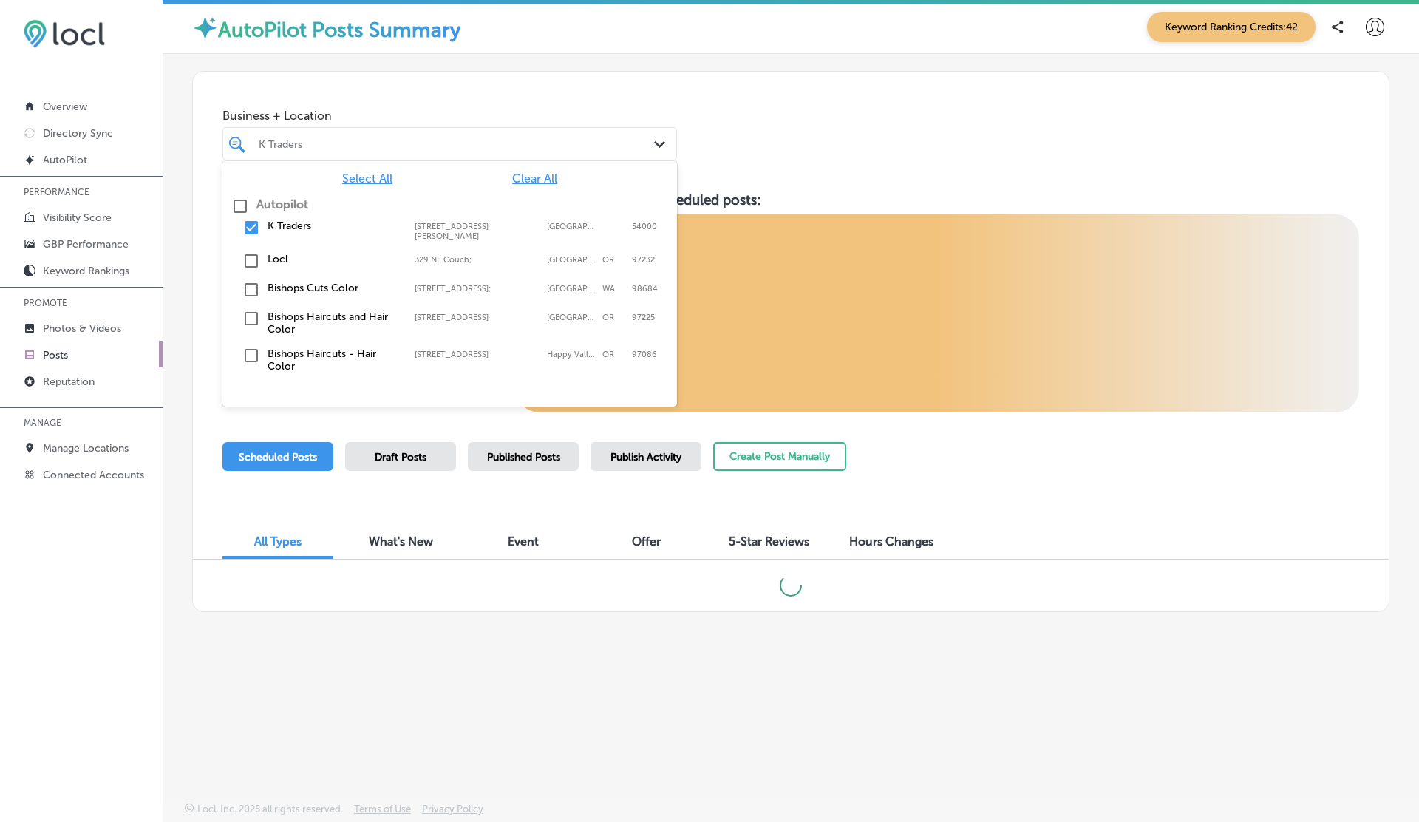
click at [378, 152] on div at bounding box center [430, 144] width 347 height 20
click at [262, 260] on div "Locl [STREET_ADDRESS] [STREET_ADDRESS]" at bounding box center [449, 261] width 443 height 23
click at [277, 240] on div "K Traders [STREET_ADDRESS][PERSON_NAME][PERSON_NAME]" at bounding box center [449, 230] width 454 height 33
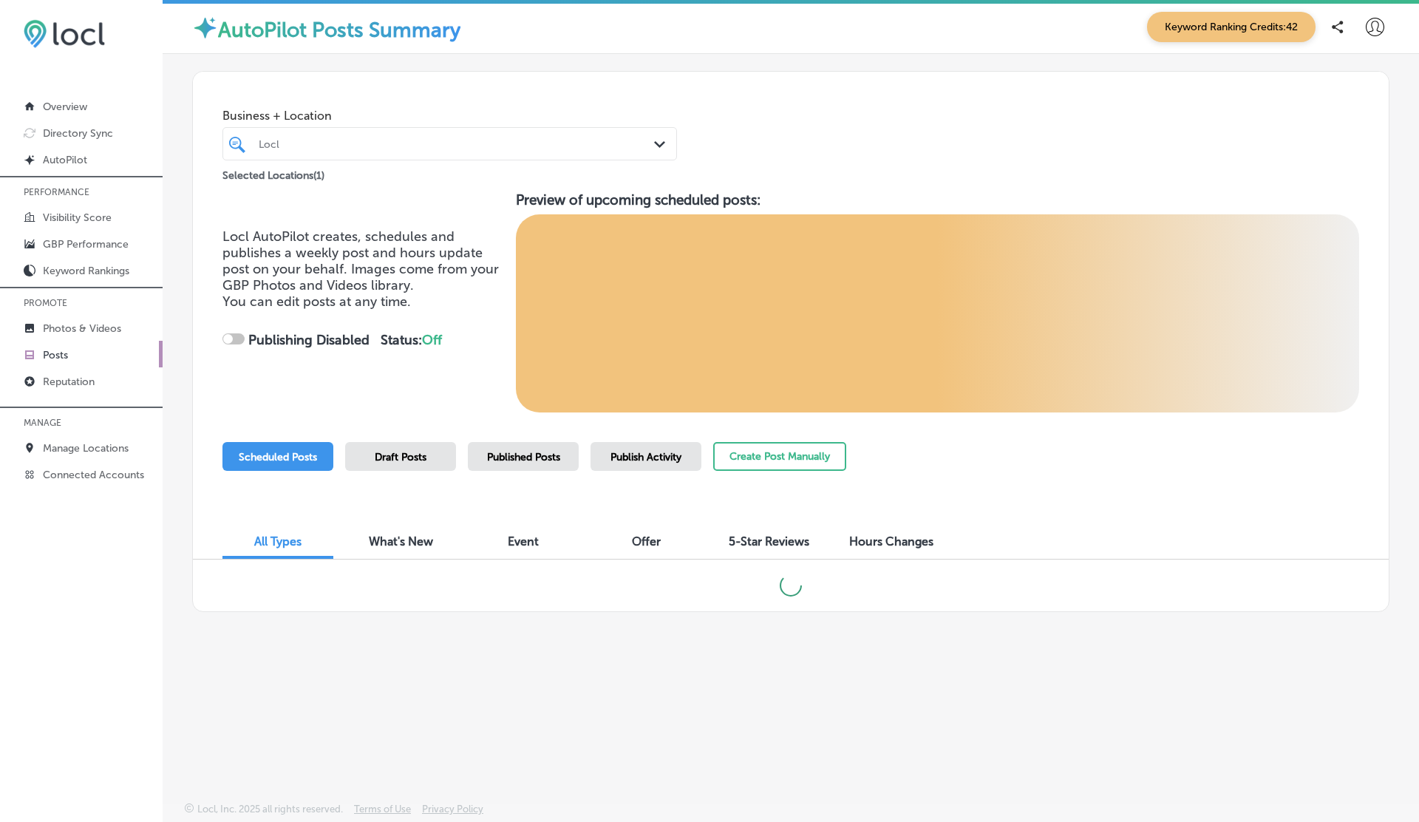
click at [914, 168] on div "Business + Location Locl Path Created with Sketch. Selected Locations ( 1 )" at bounding box center [790, 128] width 1195 height 112
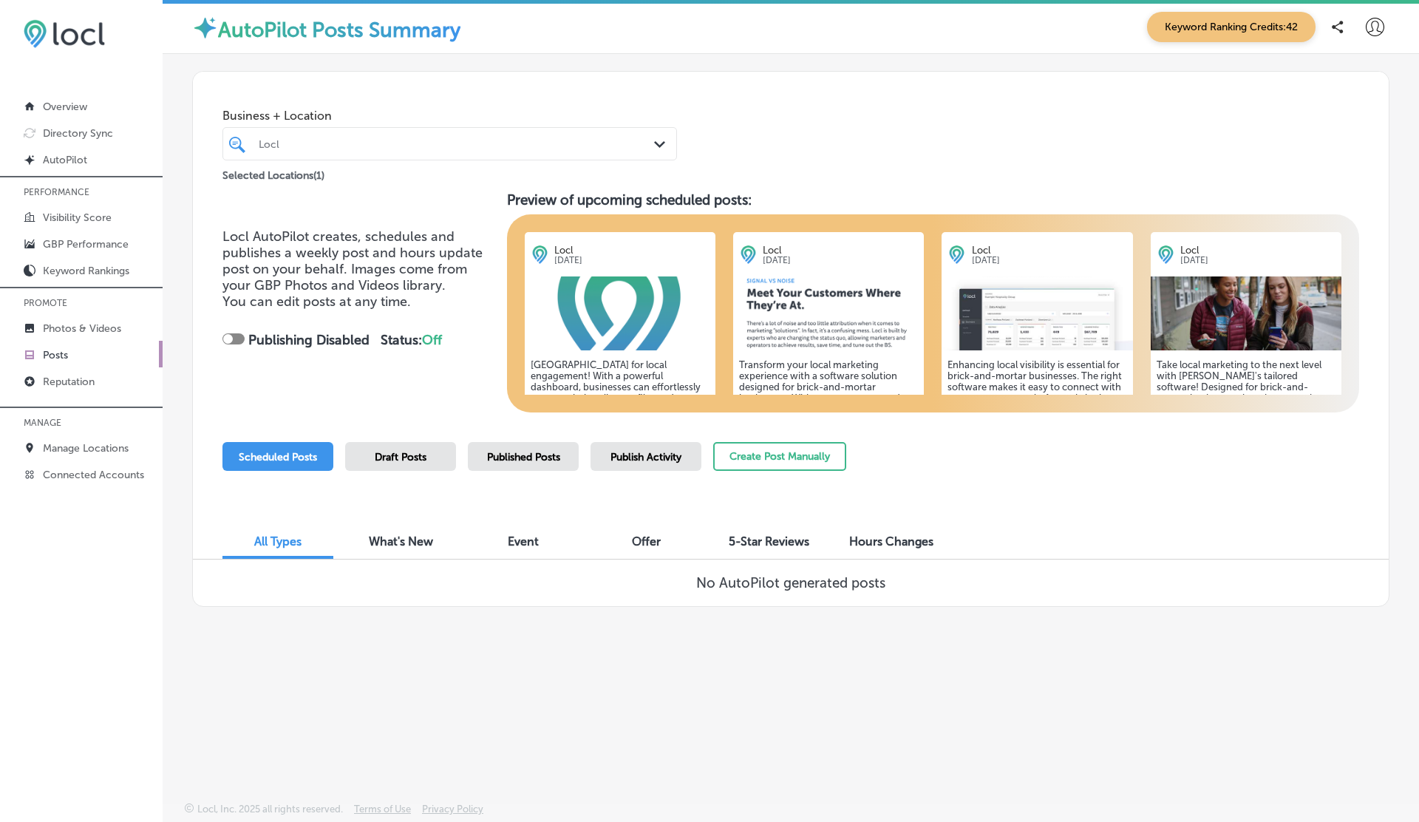
click at [557, 447] on div "Published Posts" at bounding box center [523, 456] width 111 height 29
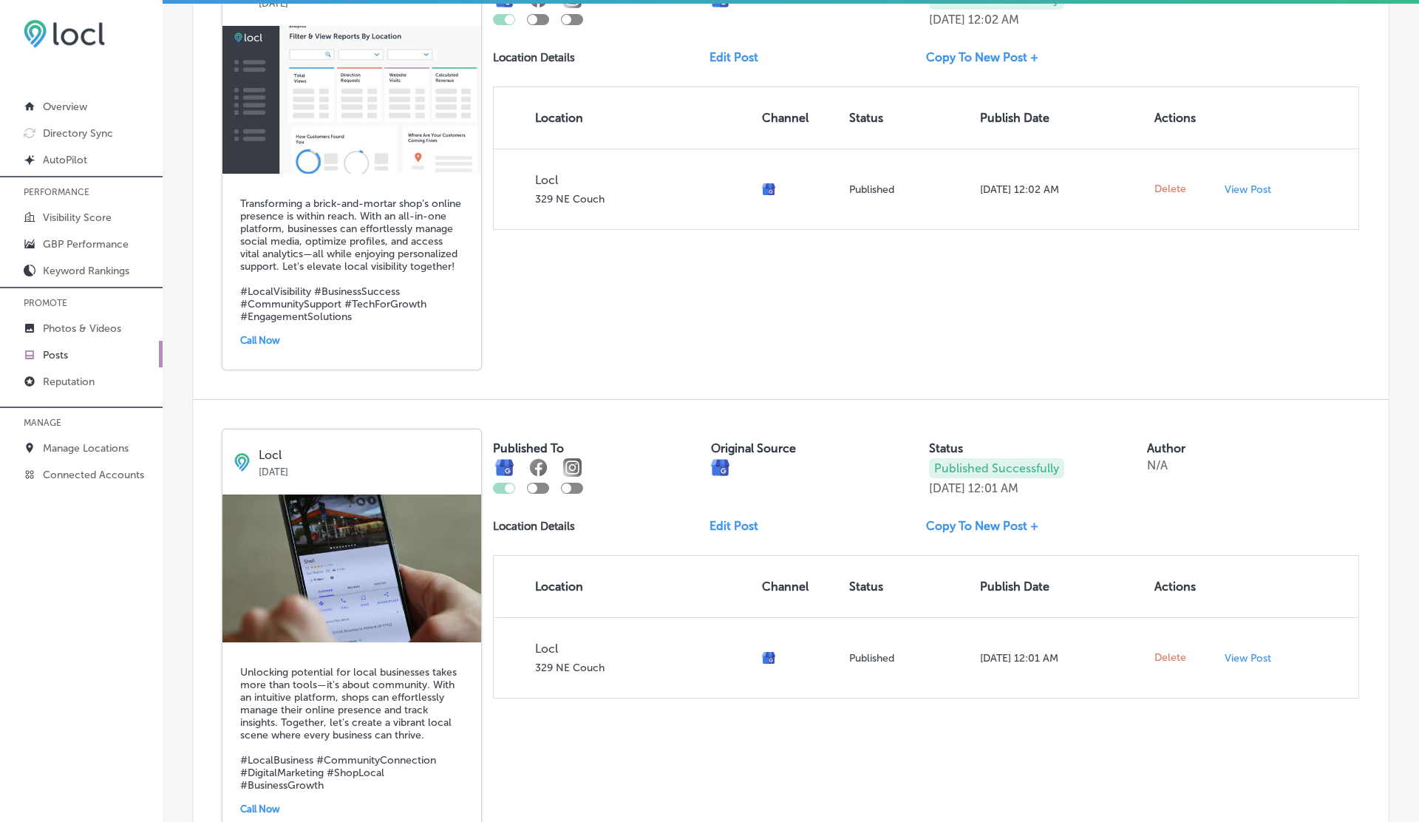
scroll to position [2743, 0]
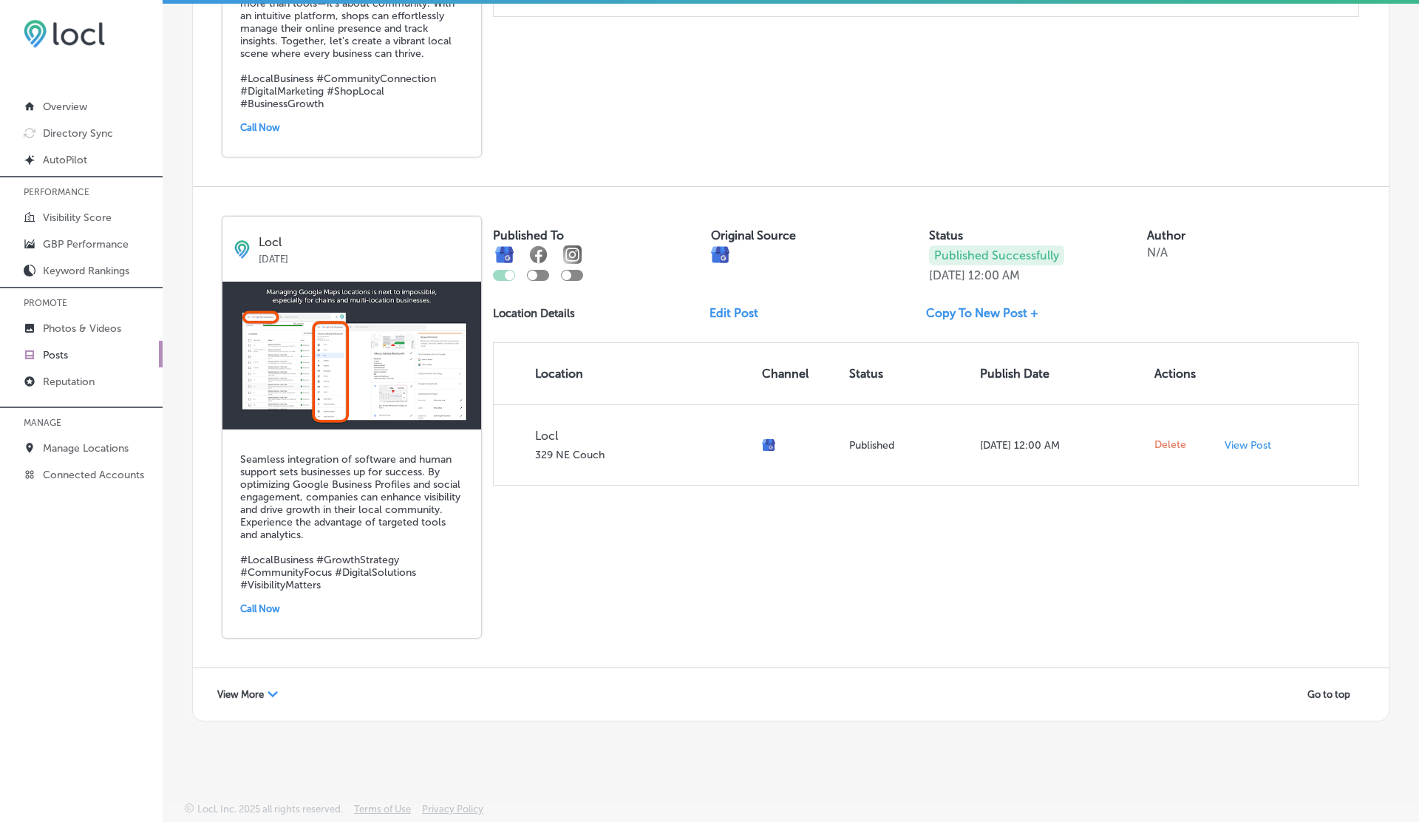
click at [256, 698] on span "View More" at bounding box center [240, 694] width 47 height 11
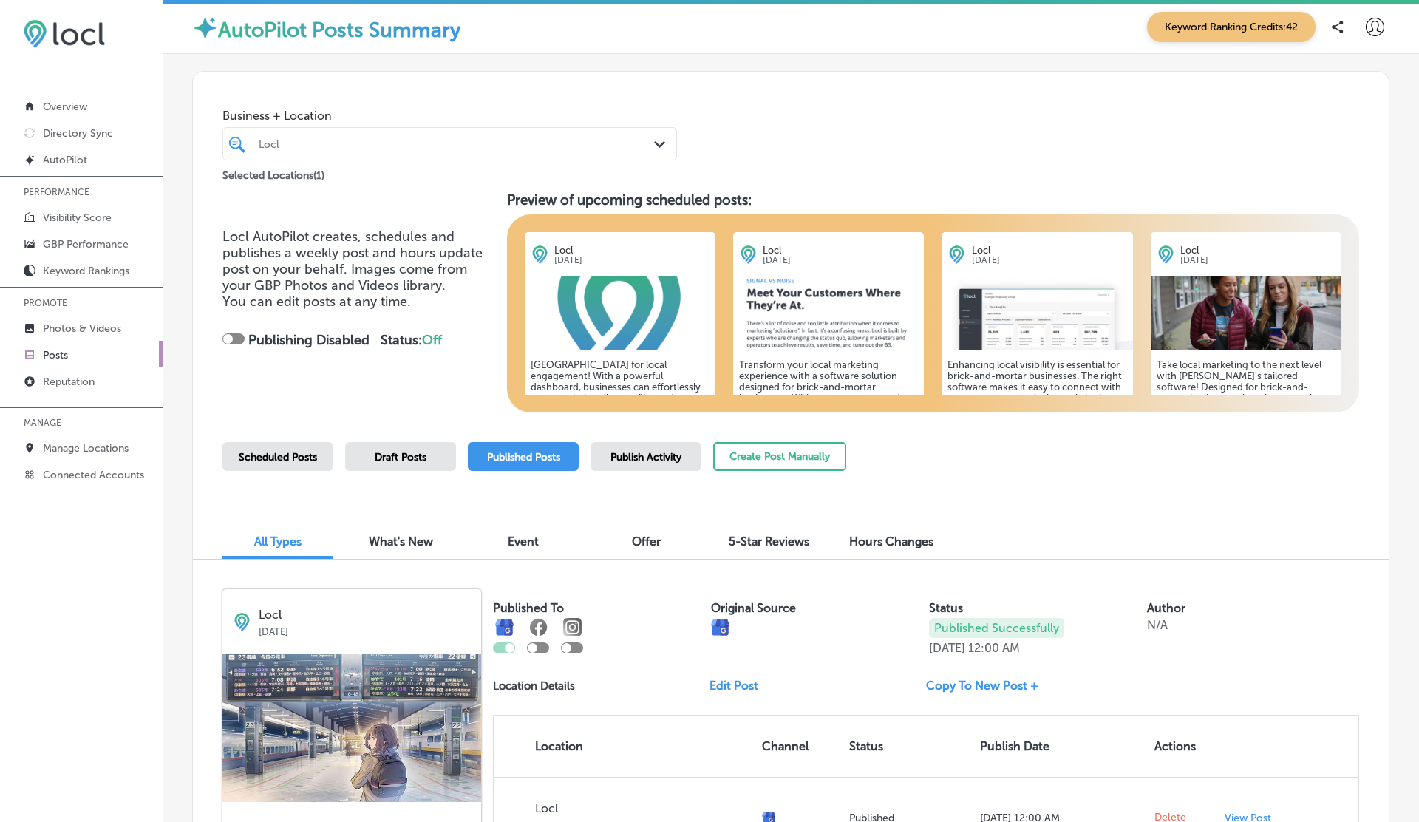
scroll to position [0, 0]
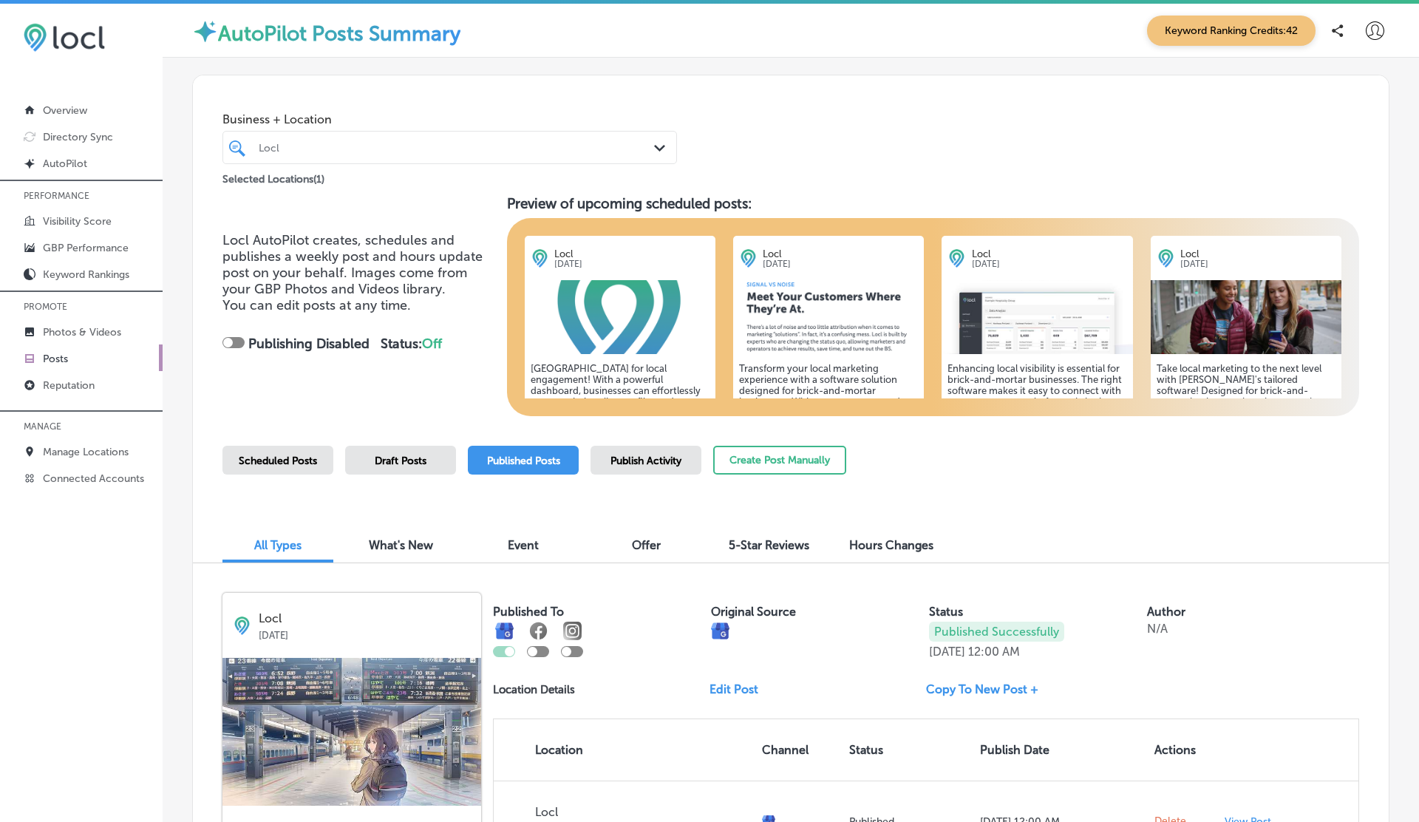
click at [337, 149] on div "Locl" at bounding box center [457, 147] width 397 height 13
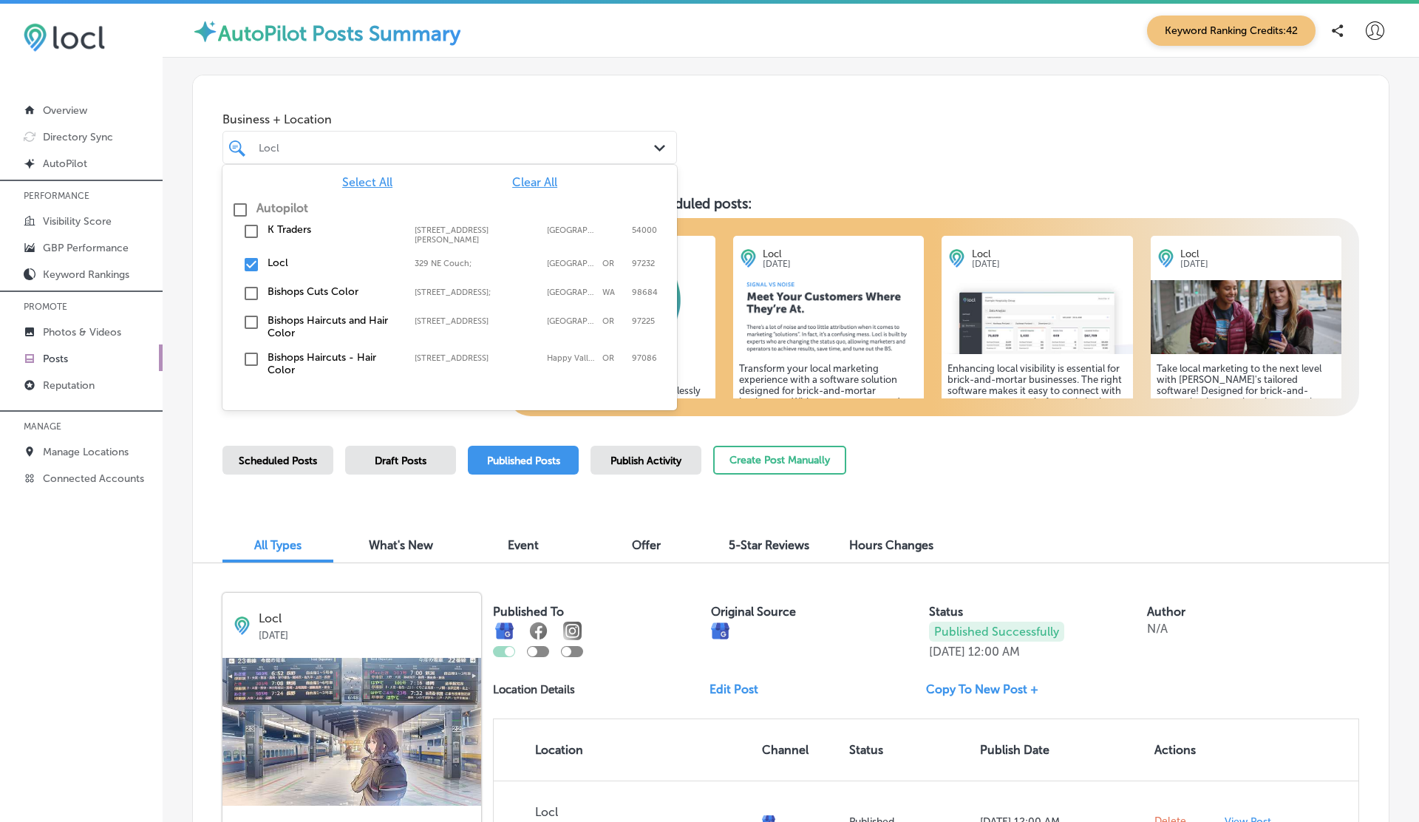
click at [277, 228] on label "K Traders" at bounding box center [333, 229] width 132 height 13
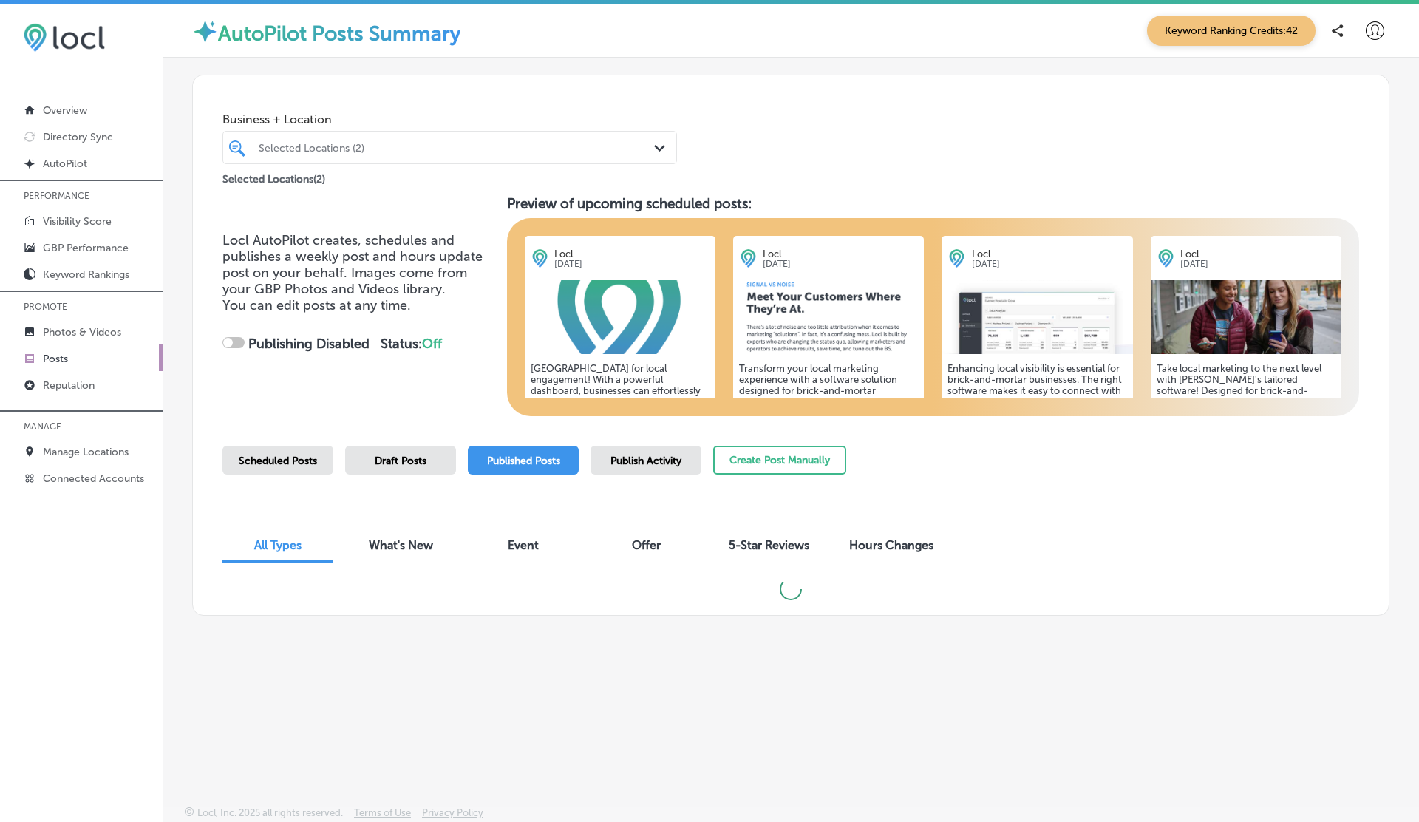
click at [913, 52] on div "AutoPilot Posts Summary Keyword Ranking Credits: 42" at bounding box center [791, 31] width 1256 height 54
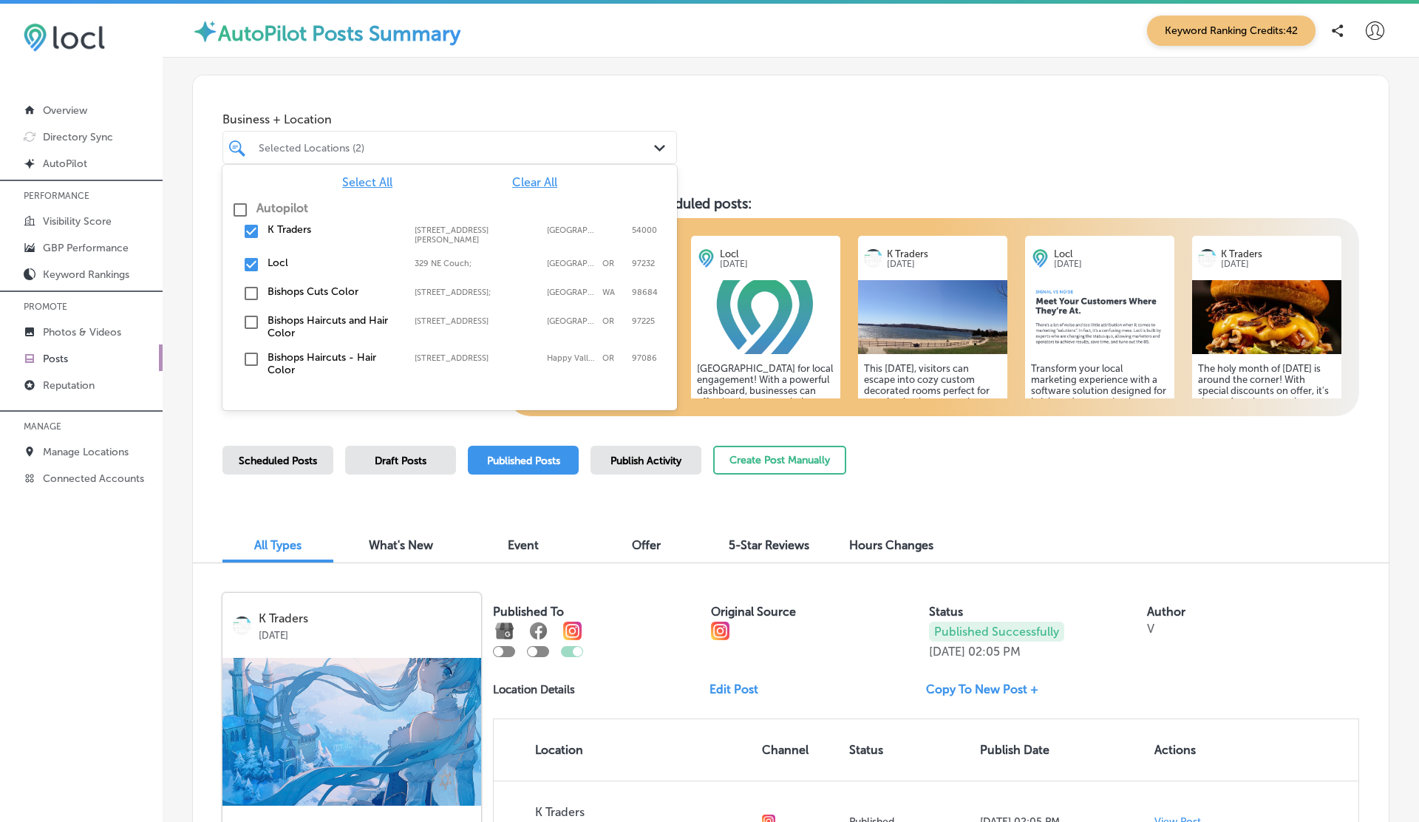
click at [369, 151] on div "Selected Locations (2)" at bounding box center [457, 147] width 397 height 13
click at [257, 234] on input "checkbox" at bounding box center [251, 231] width 18 height 18
click at [452, 100] on div "Business + Location option [STREET_ADDRESS][PERSON_NAME], deselected. option [S…" at bounding box center [790, 131] width 1195 height 112
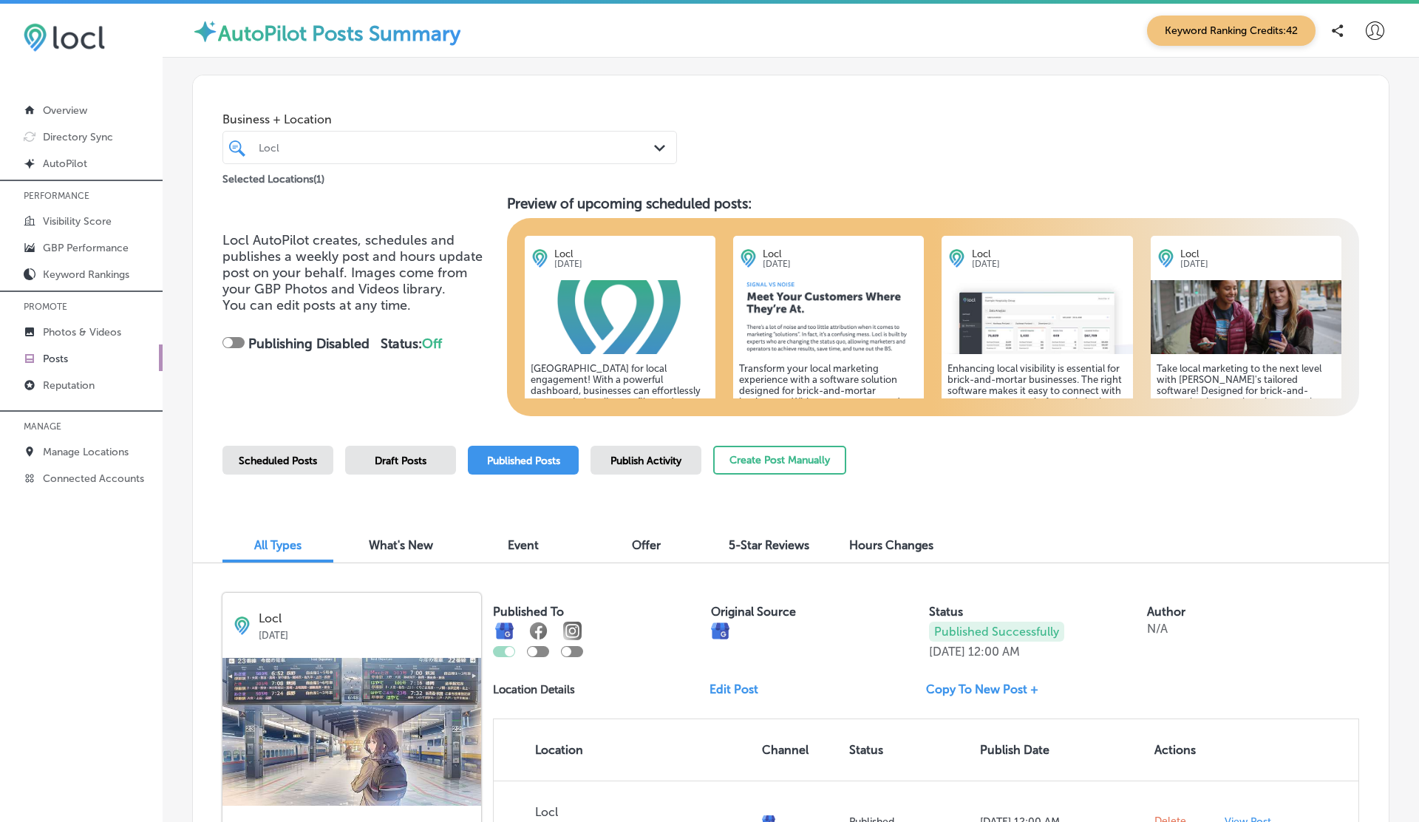
click at [229, 344] on div at bounding box center [228, 343] width 10 height 10
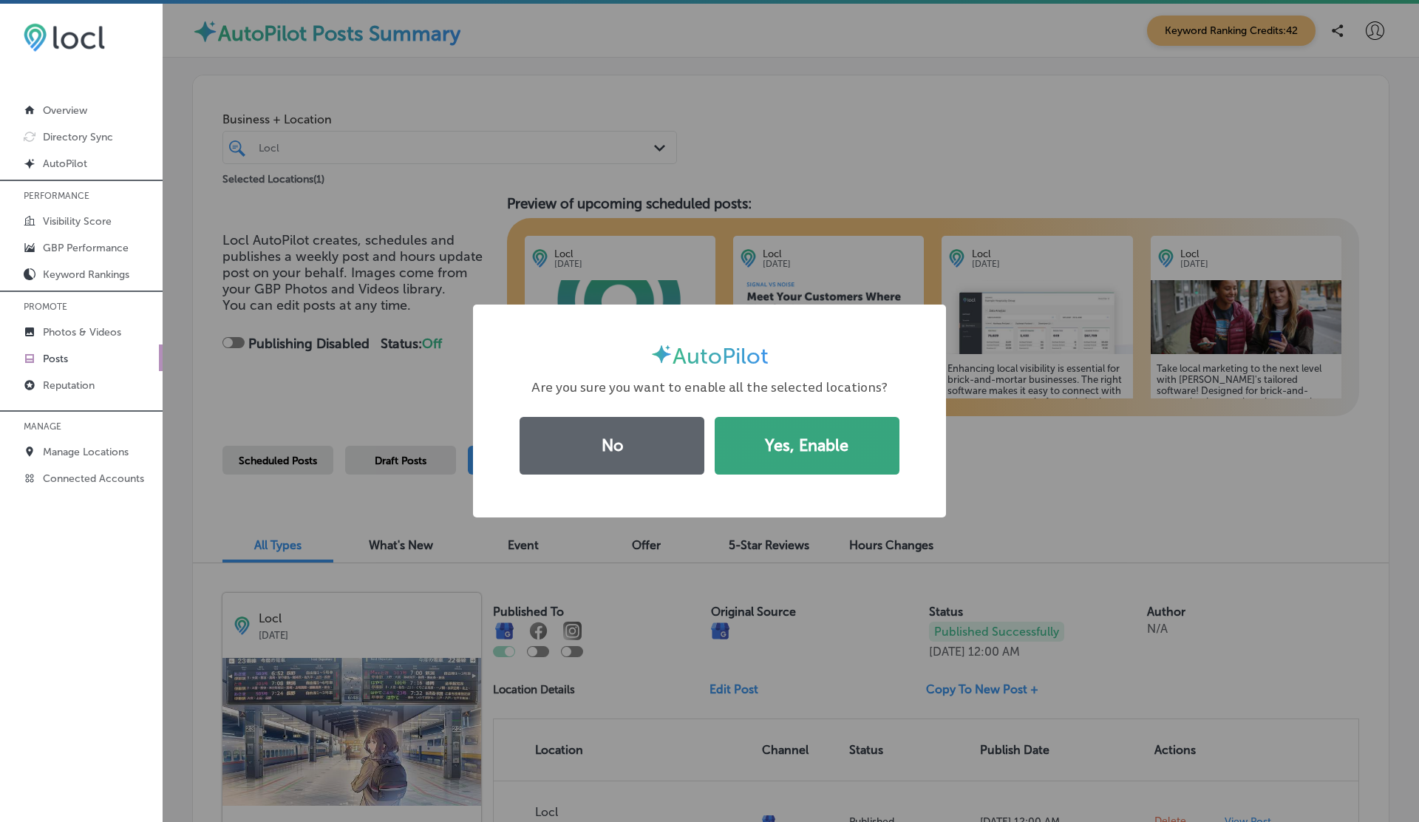
click at [785, 448] on button "Yes, Enable" at bounding box center [806, 446] width 185 height 58
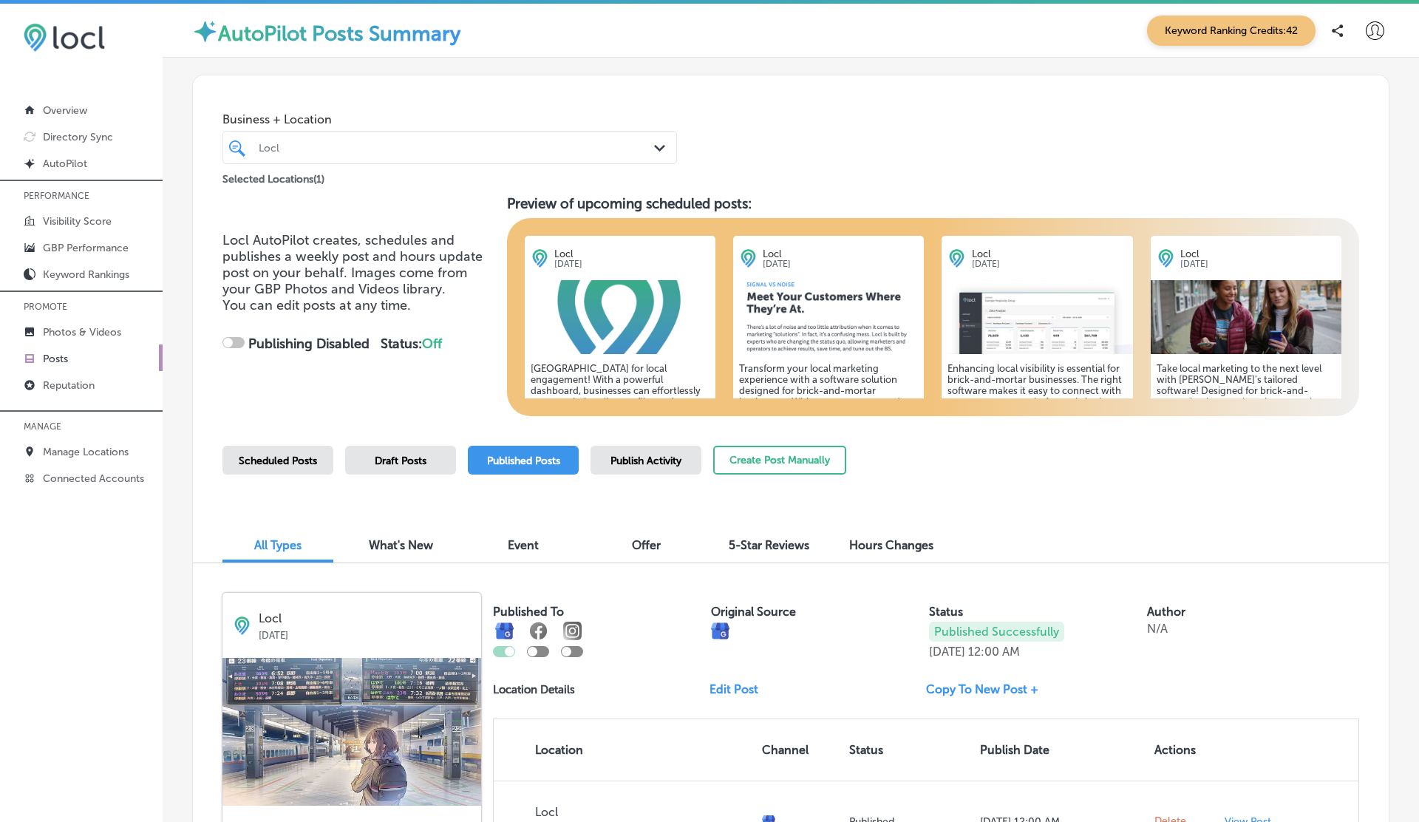
checkbox input "true"
click at [90, 475] on p "Connected Accounts" at bounding box center [93, 478] width 101 height 13
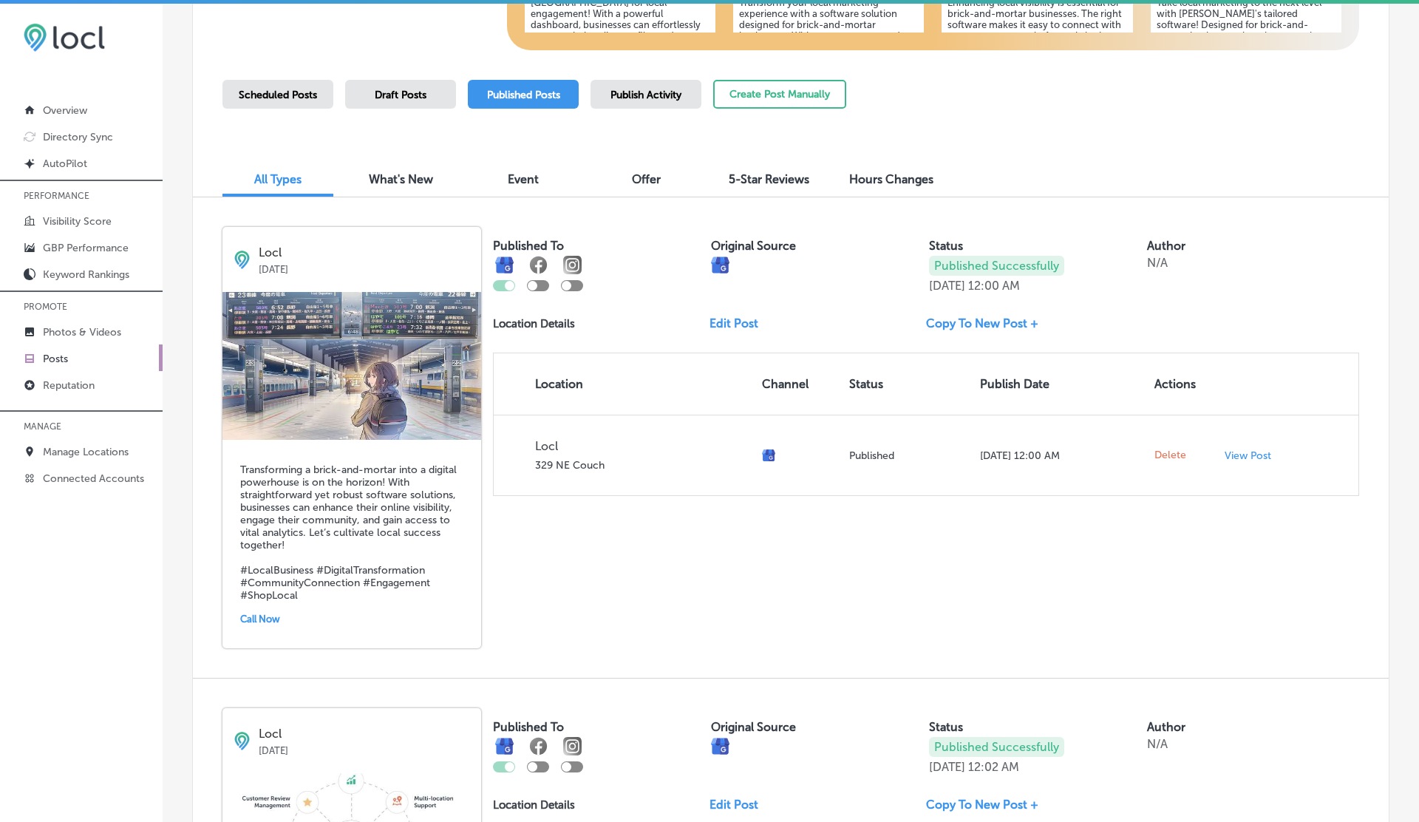
scroll to position [248, 0]
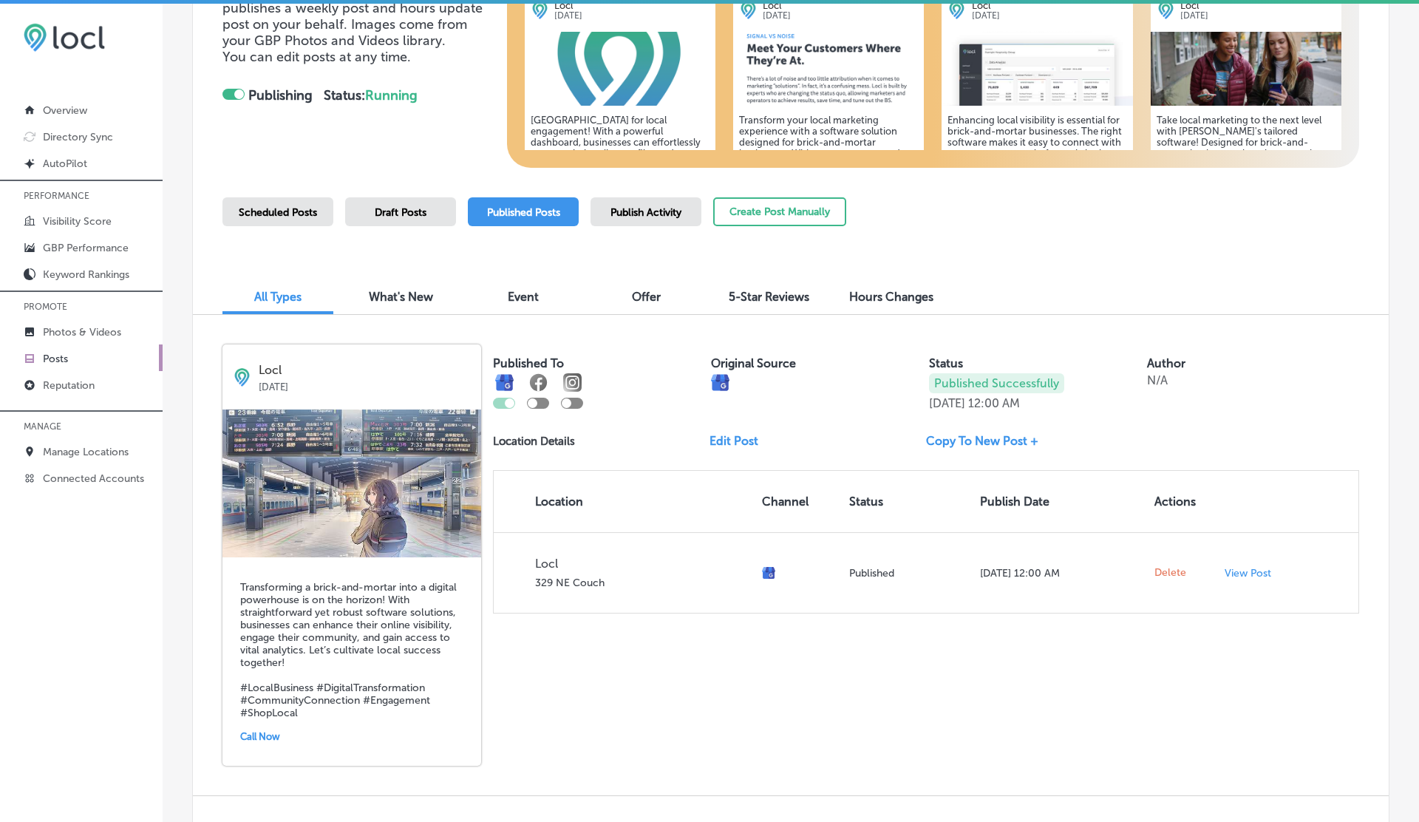
click at [305, 204] on div "Scheduled Posts" at bounding box center [277, 211] width 111 height 29
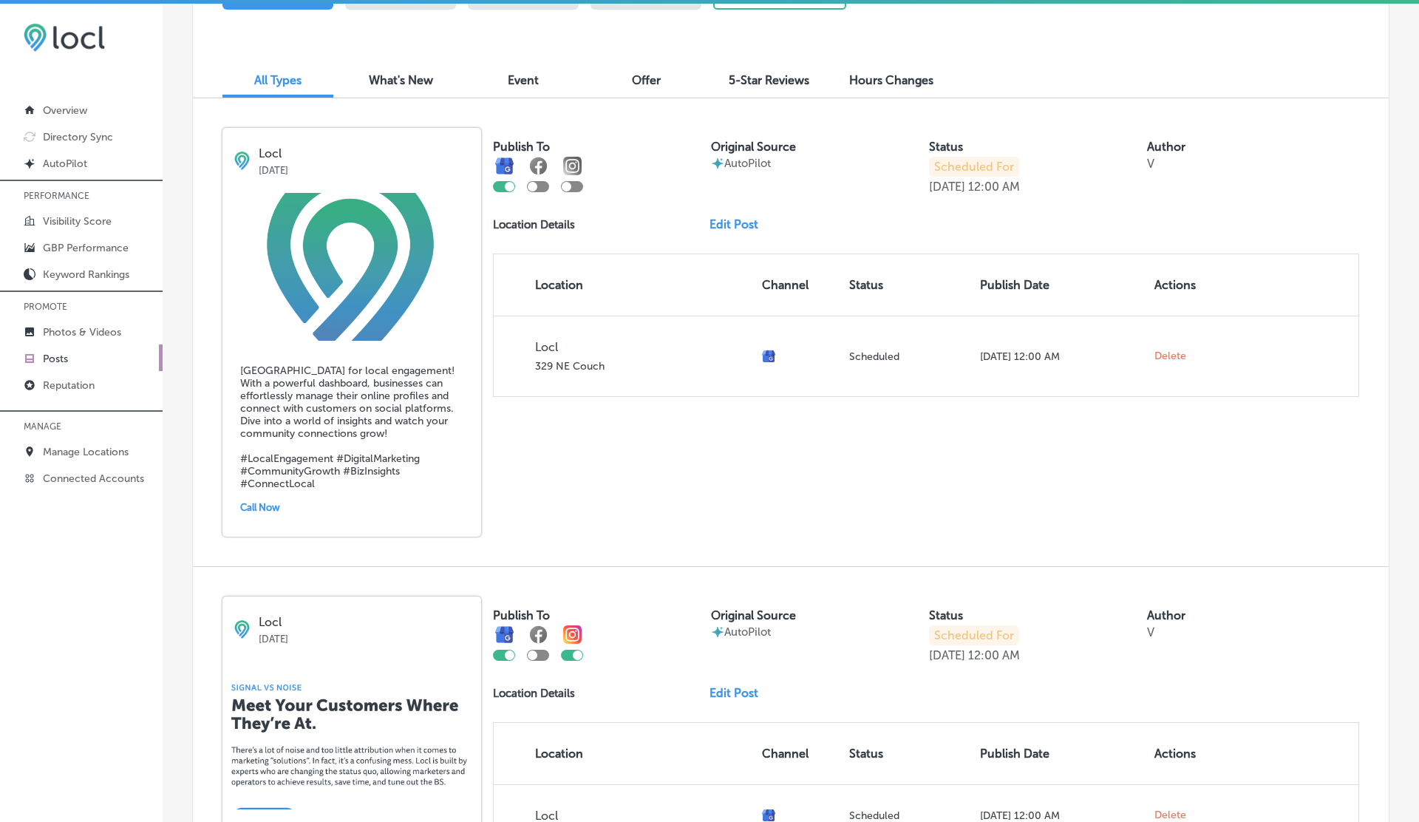
scroll to position [467, 0]
click at [533, 188] on div at bounding box center [533, 185] width 10 height 10
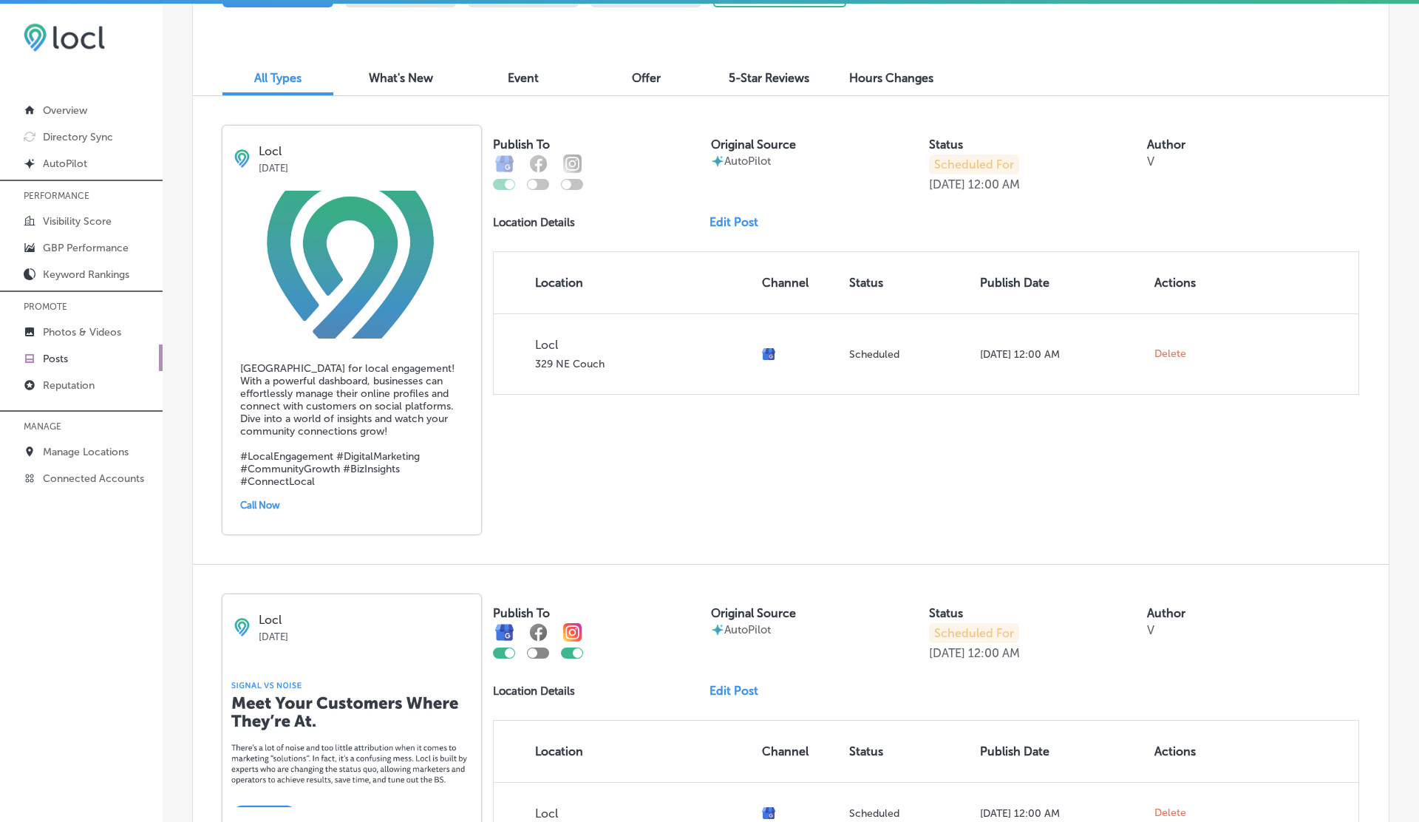
checkbox input "true"
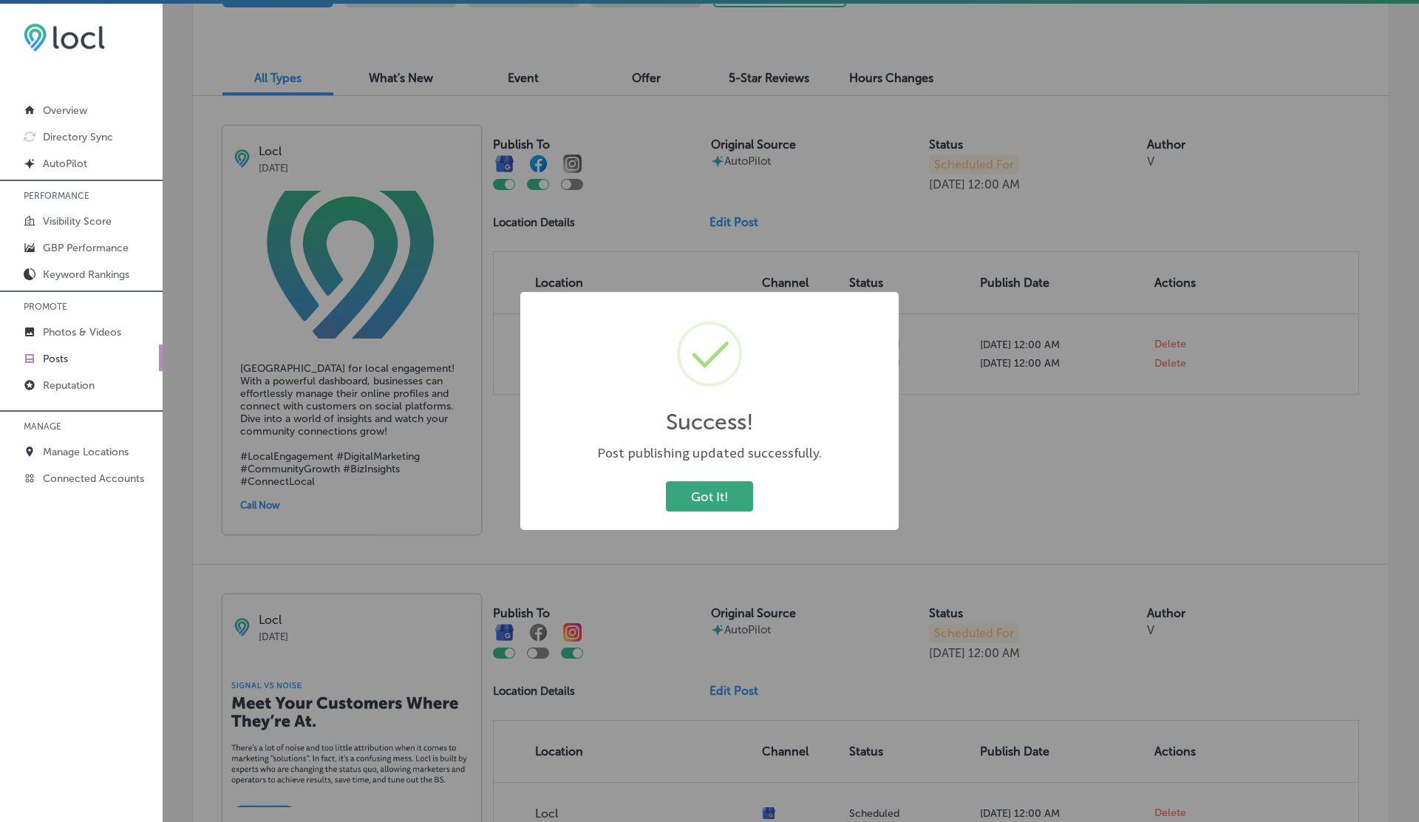
click at [717, 496] on button "Got It!" at bounding box center [709, 496] width 87 height 30
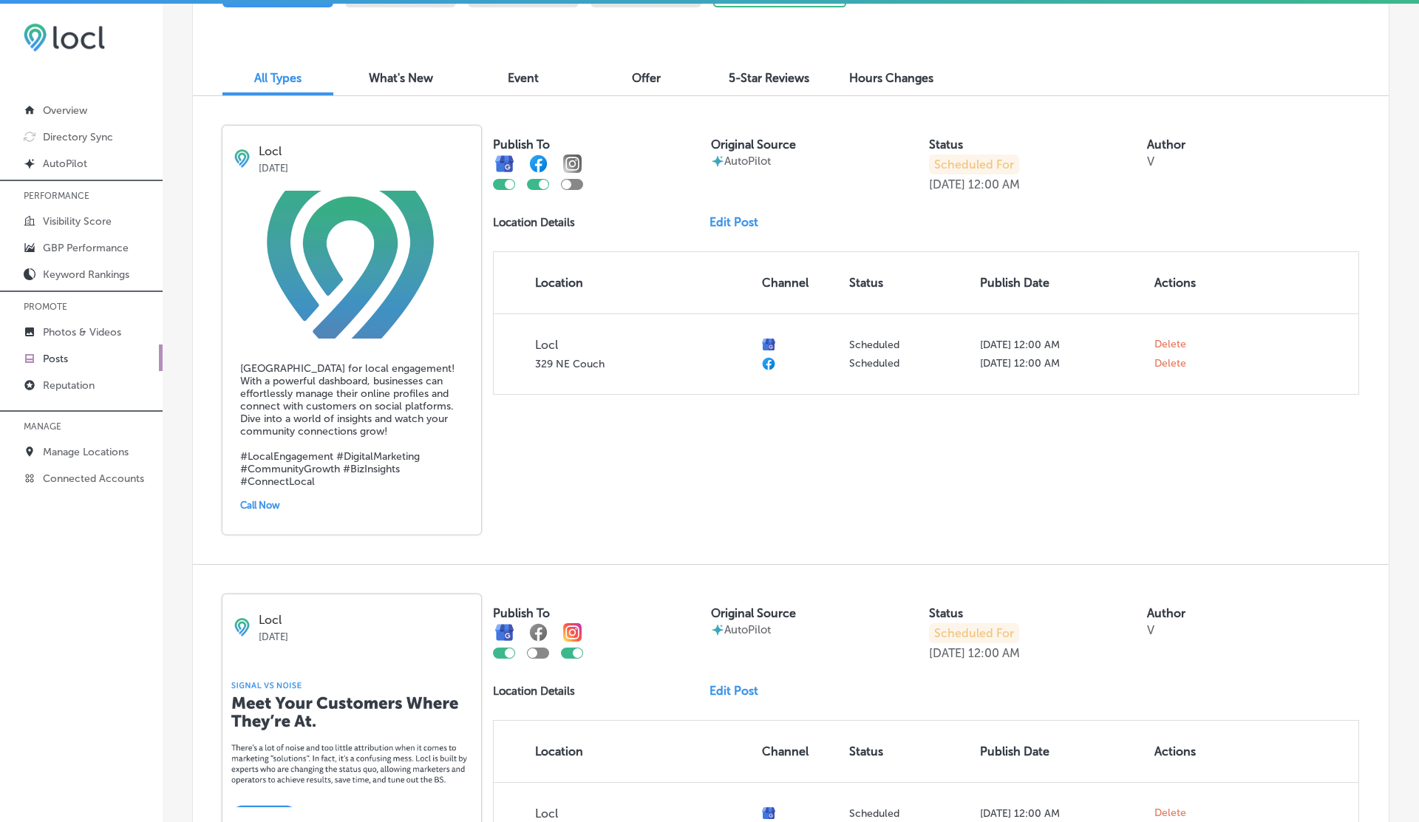
click at [577, 187] on div at bounding box center [572, 184] width 22 height 11
checkbox input "true"
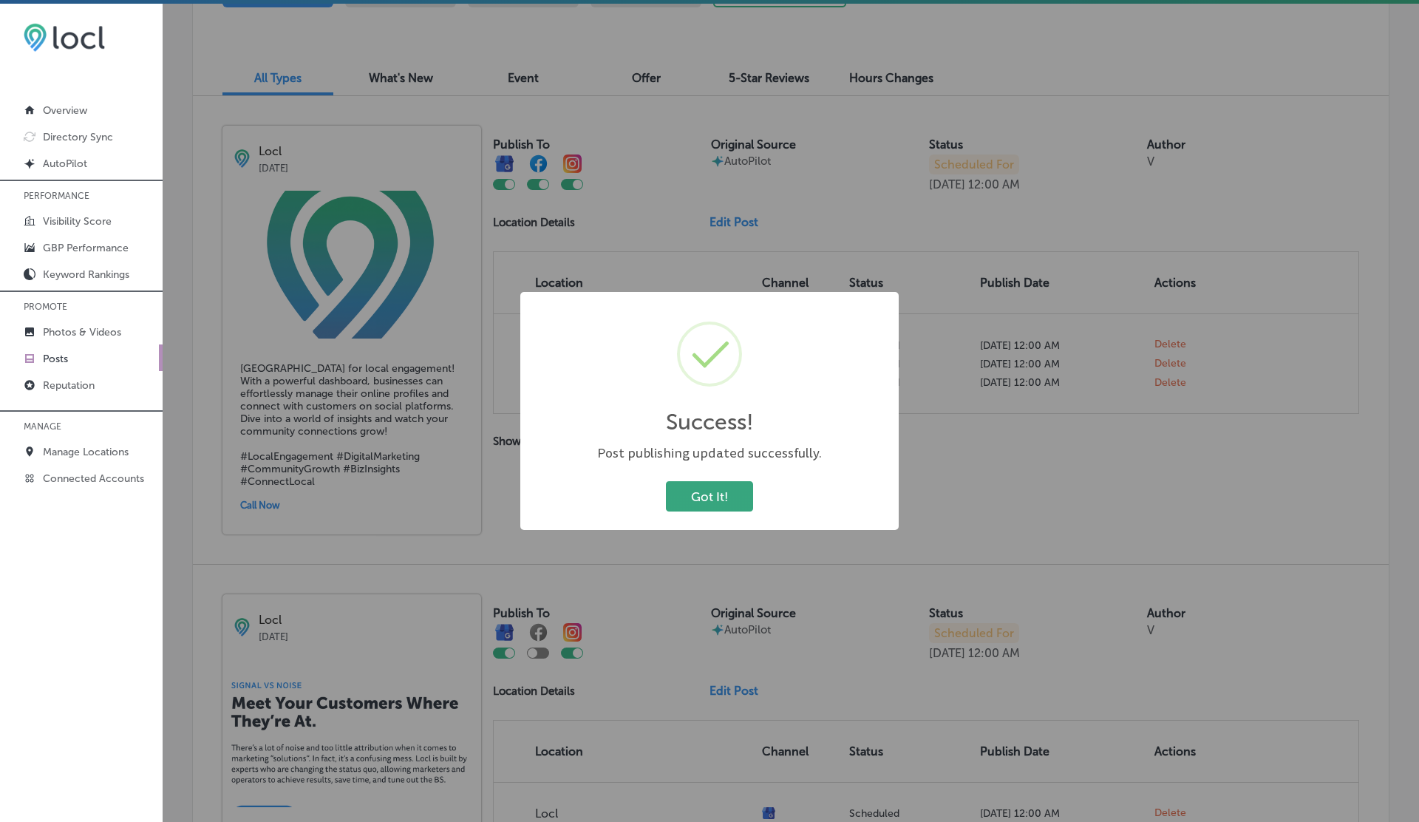
click at [696, 501] on button "Got It!" at bounding box center [709, 496] width 87 height 30
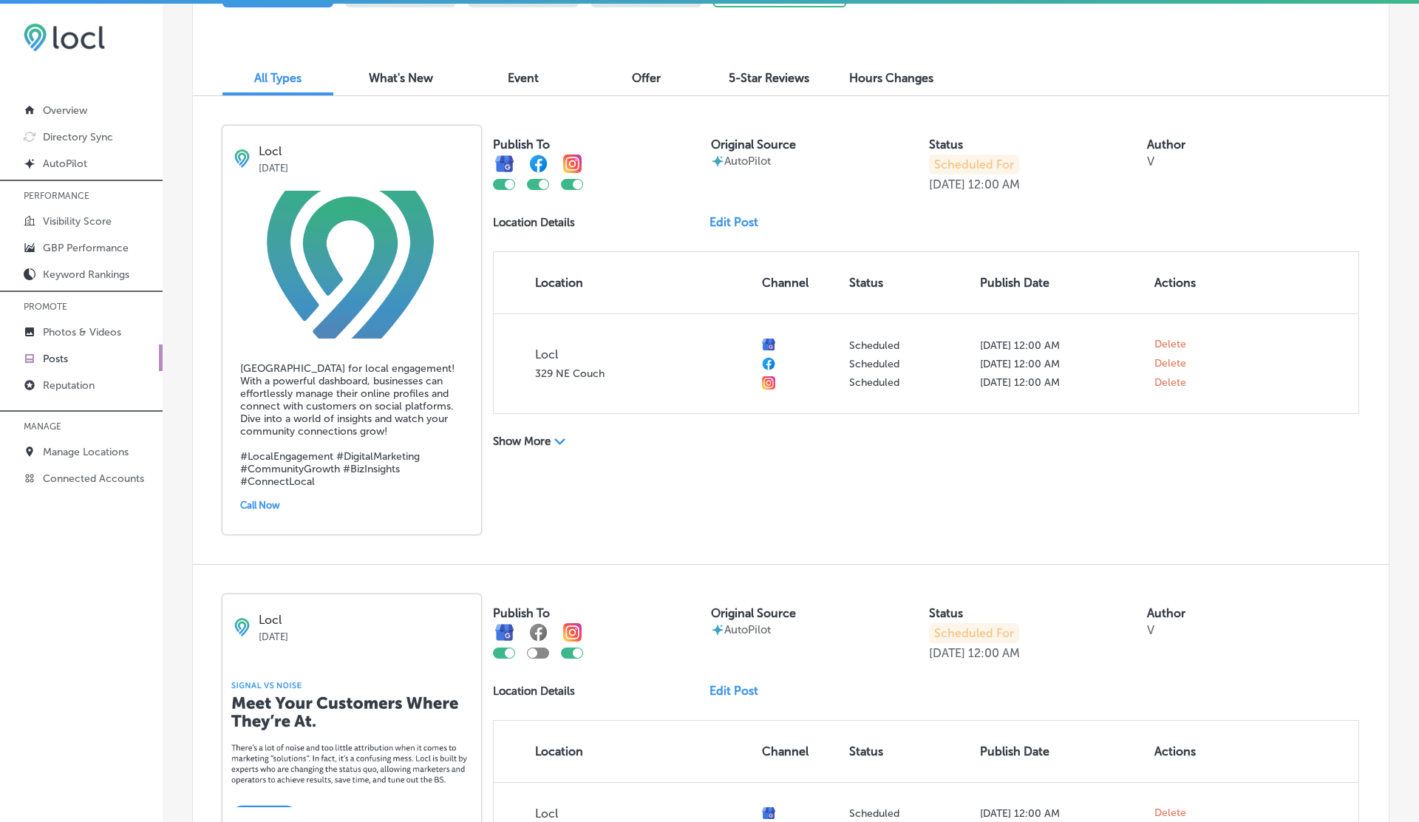
click at [735, 220] on link "Edit Post" at bounding box center [739, 222] width 61 height 14
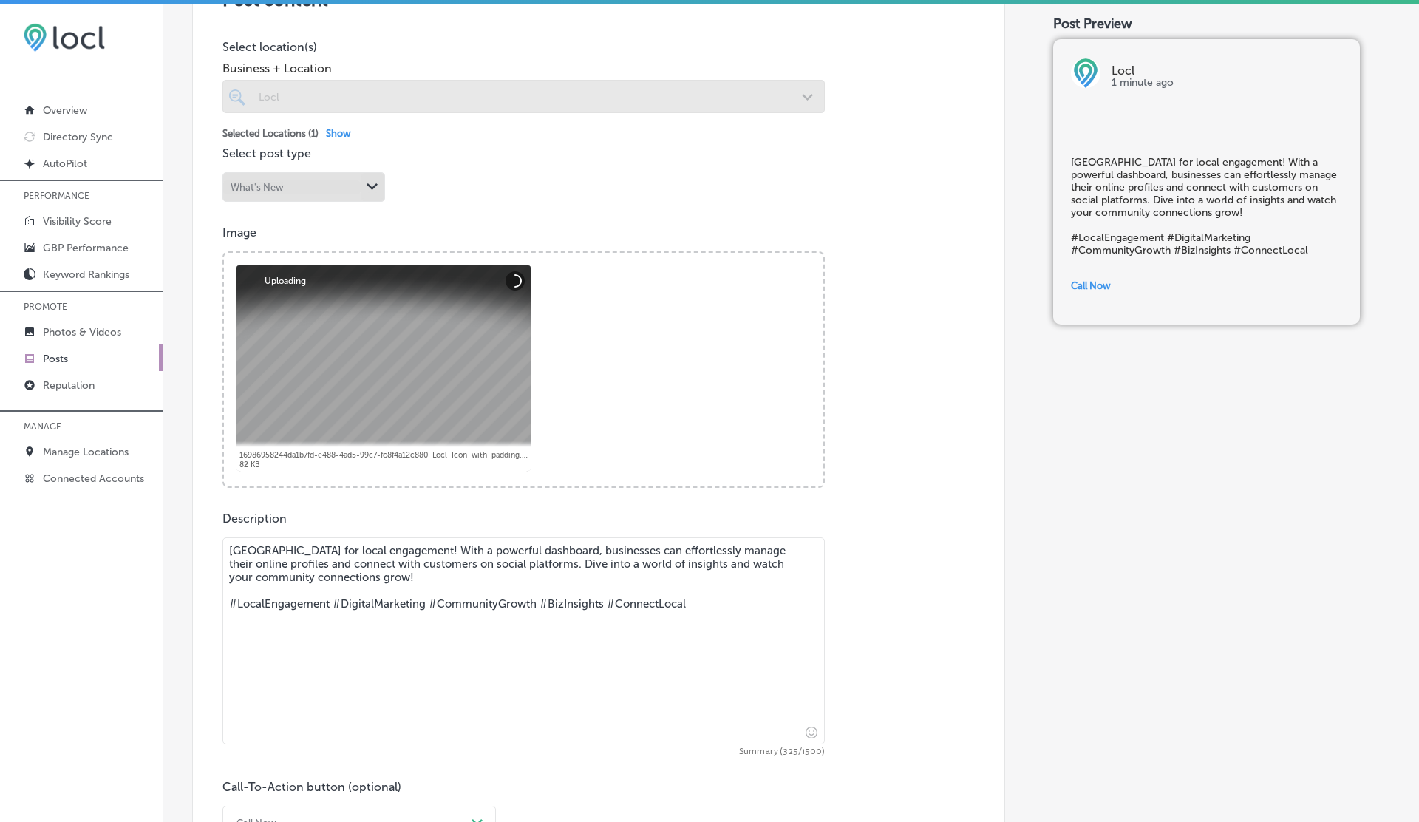
scroll to position [418, 0]
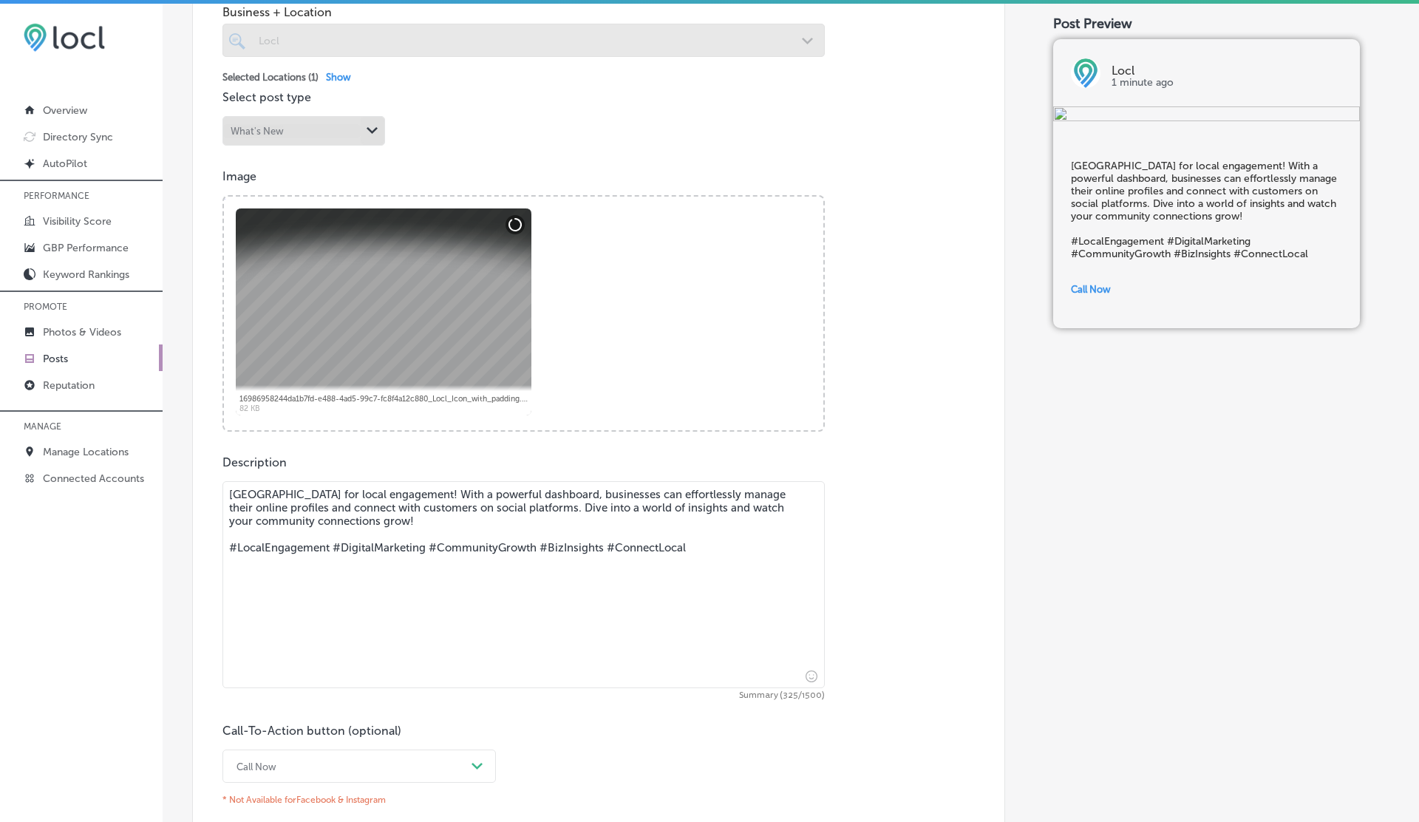
click at [476, 518] on textarea "[GEOGRAPHIC_DATA] for local engagement! With a powerful dashboard, businesses c…" at bounding box center [523, 584] width 602 height 207
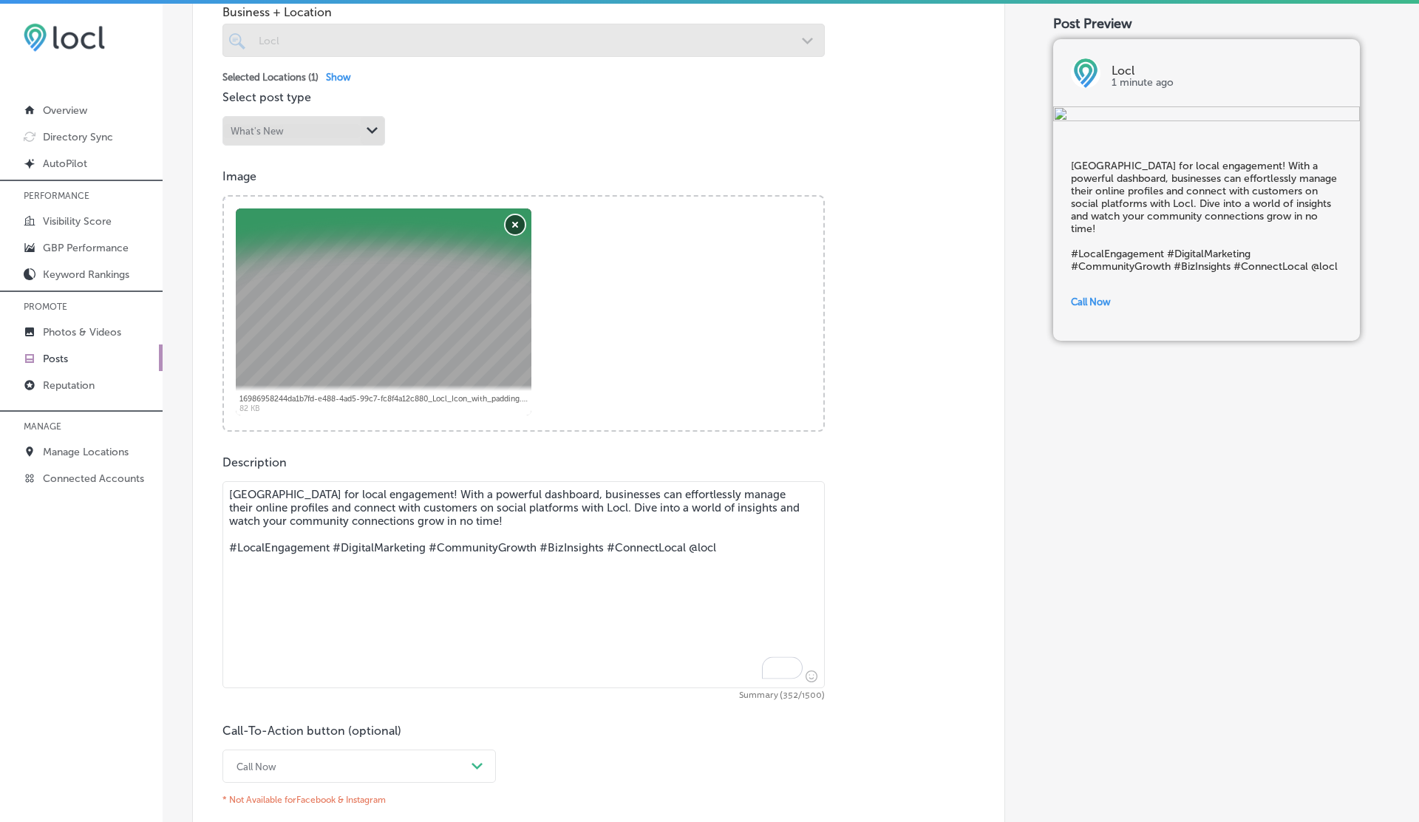
type textarea "[GEOGRAPHIC_DATA] for local engagement! With a powerful dashboard, businesses c…"
click at [513, 225] on button "Remove" at bounding box center [514, 224] width 19 height 19
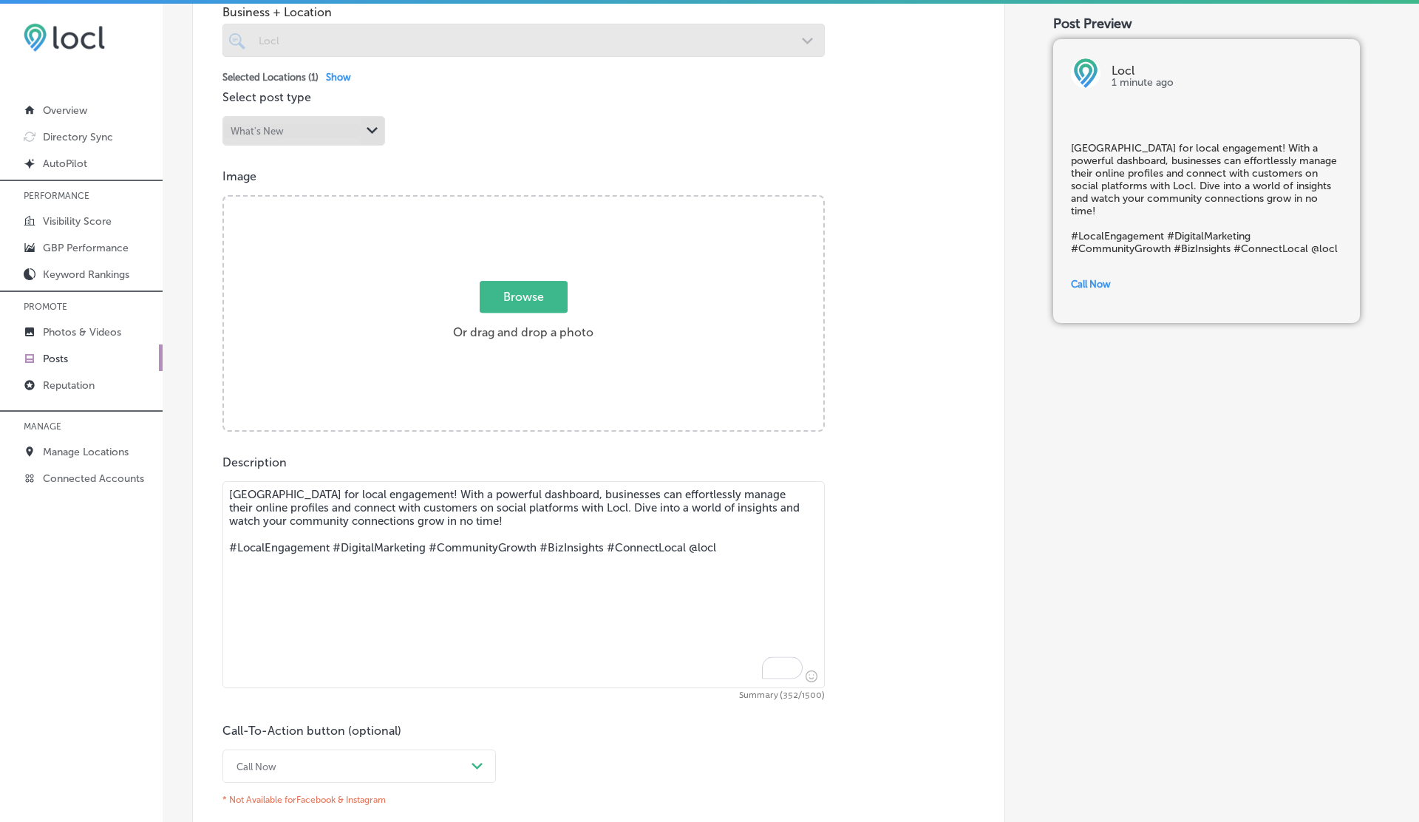
click at [494, 297] on span "Browse" at bounding box center [524, 297] width 88 height 32
click at [494, 201] on input "Browse Or drag and drop a photo" at bounding box center [523, 199] width 599 height 4
type input "C:\fakepath\Locl Icon.png"
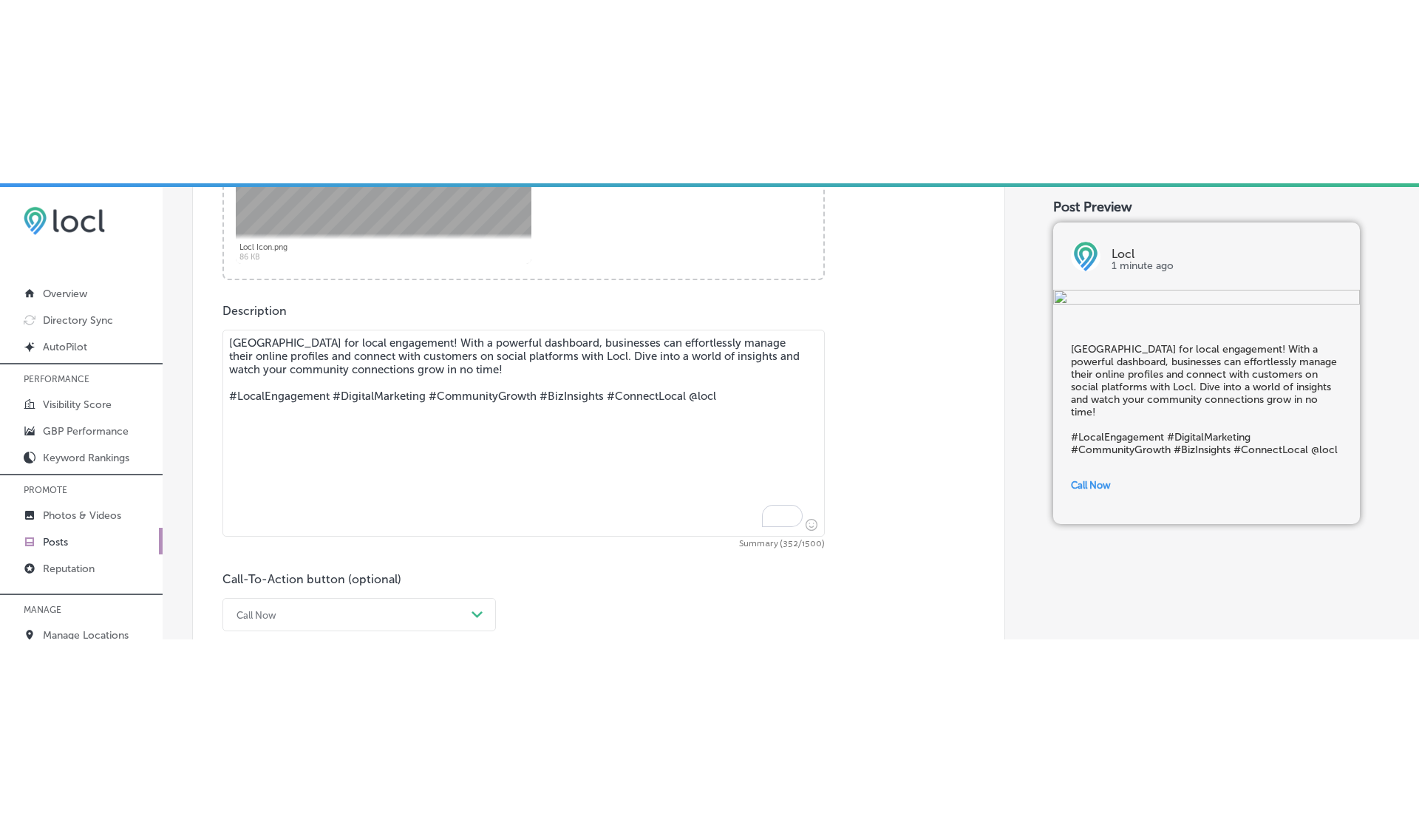
scroll to position [964, 0]
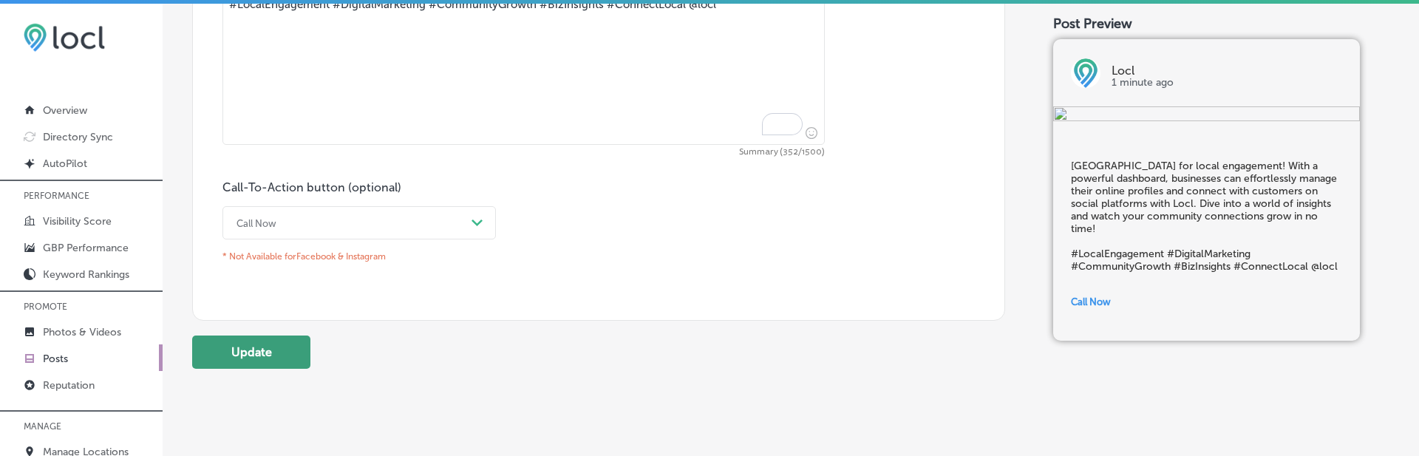
click at [234, 341] on button "Update" at bounding box center [251, 351] width 118 height 33
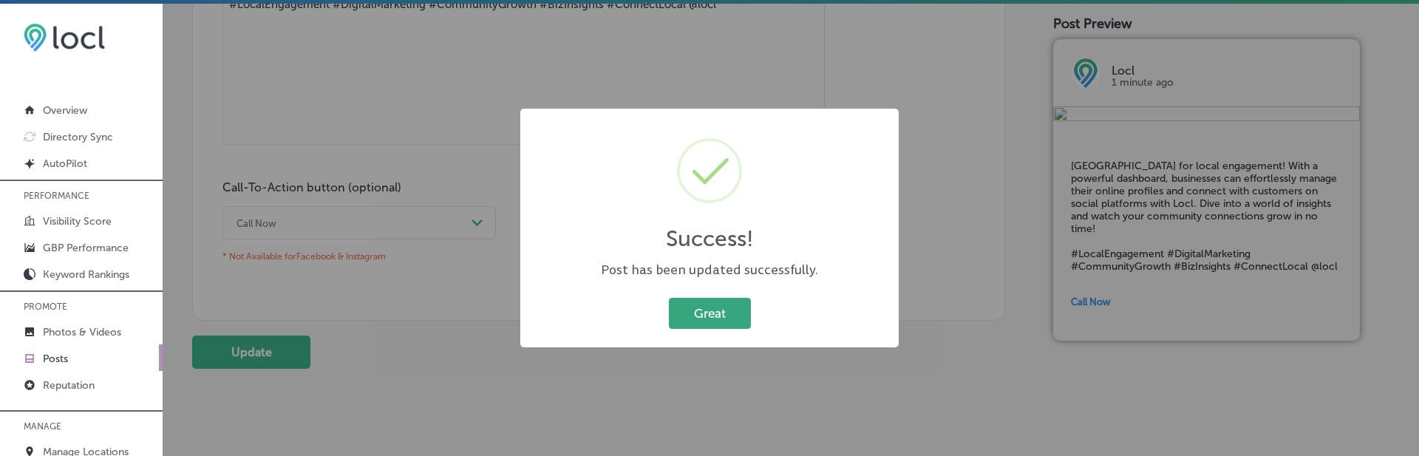
click at [711, 321] on button "Great" at bounding box center [710, 313] width 82 height 30
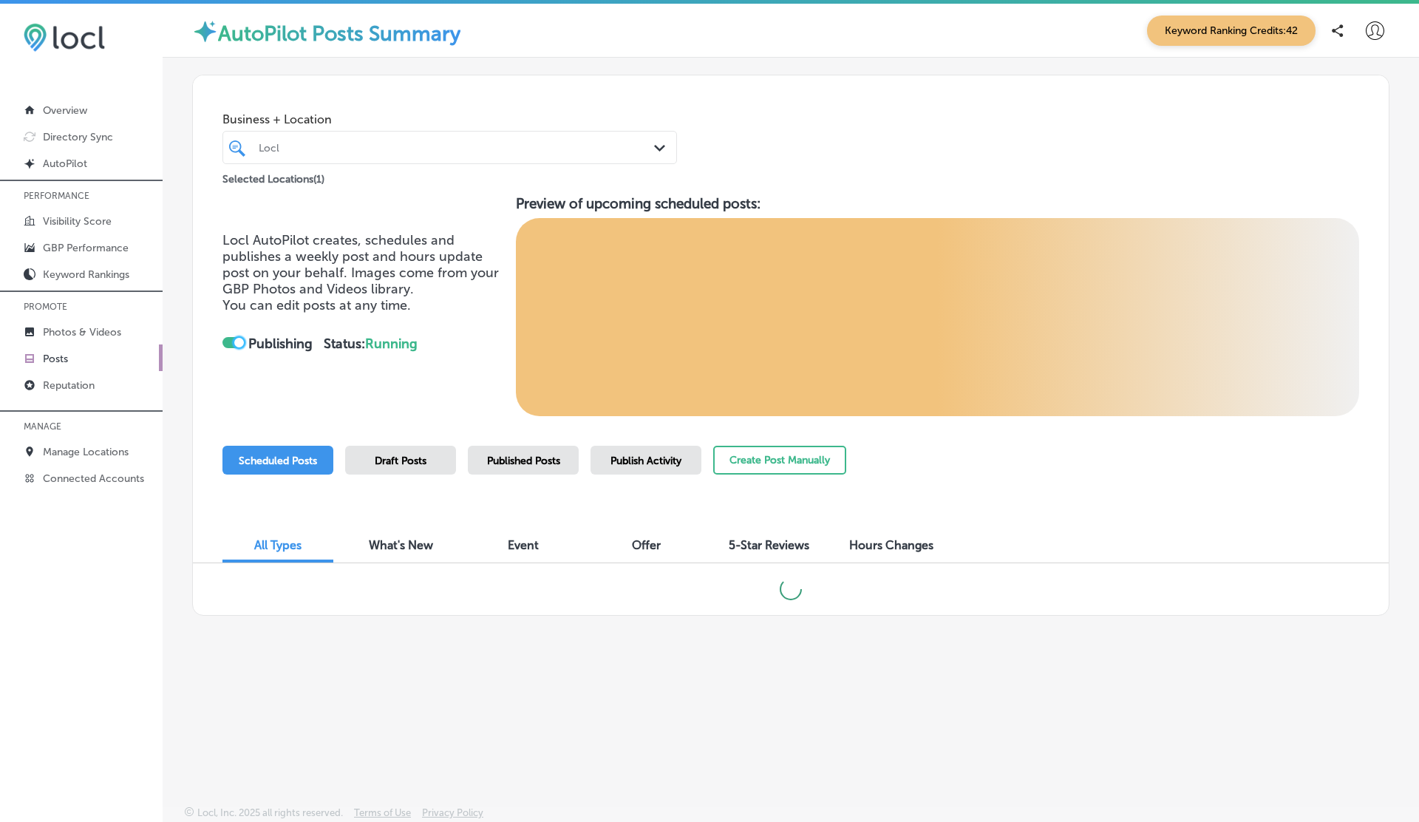
click at [234, 340] on div at bounding box center [239, 343] width 10 height 10
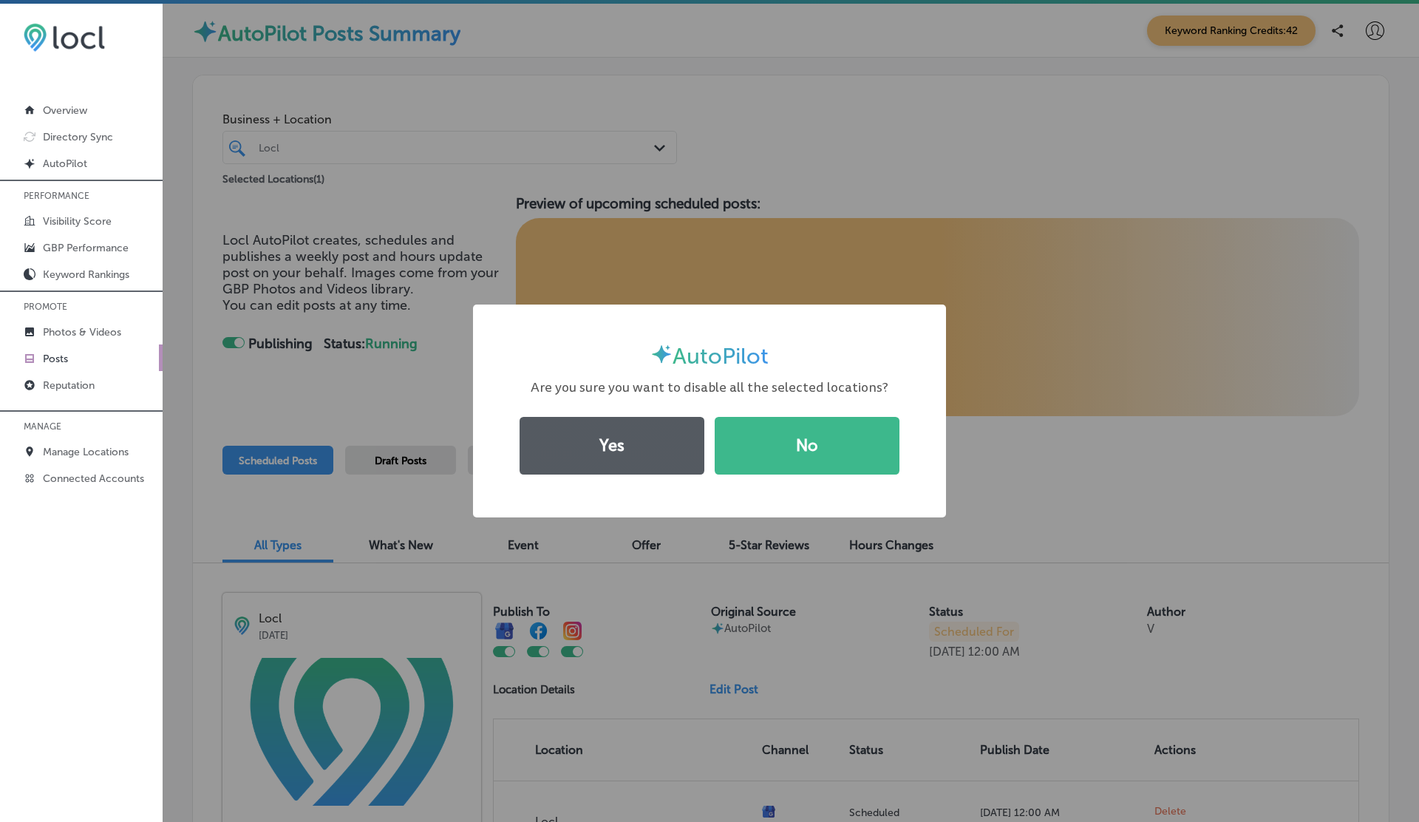
click at [615, 463] on button "Yes" at bounding box center [611, 446] width 185 height 58
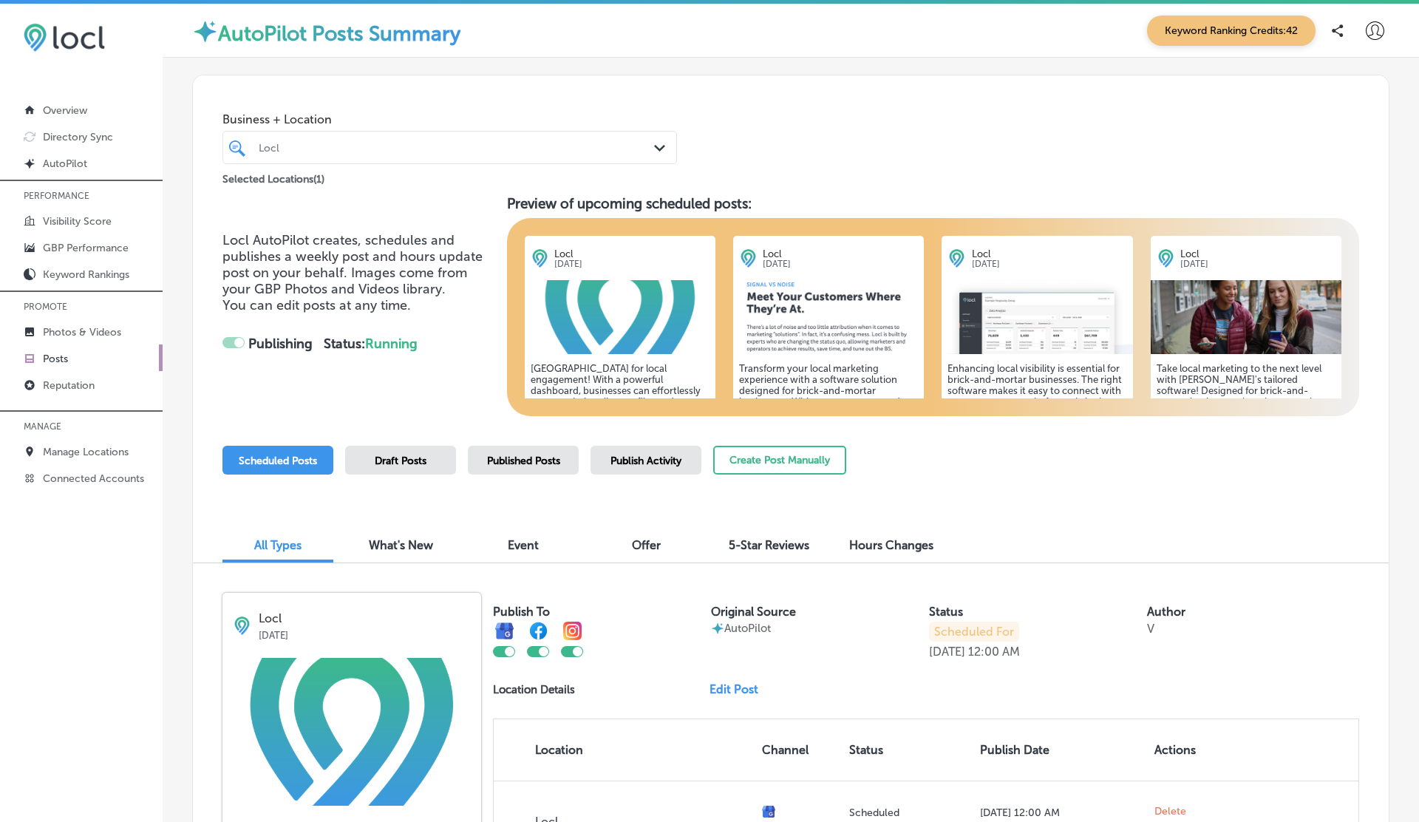
checkbox input "false"
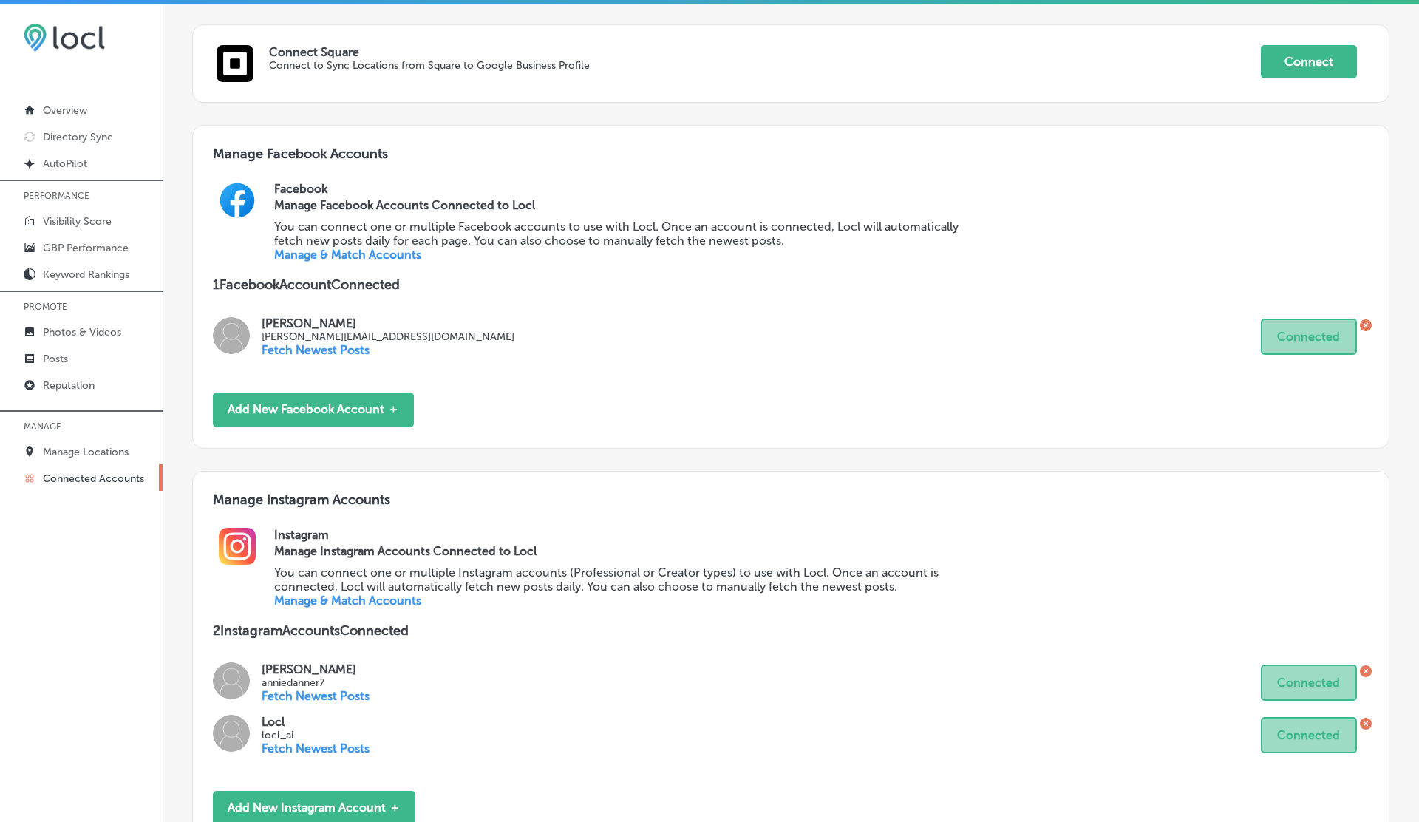
scroll to position [605, 0]
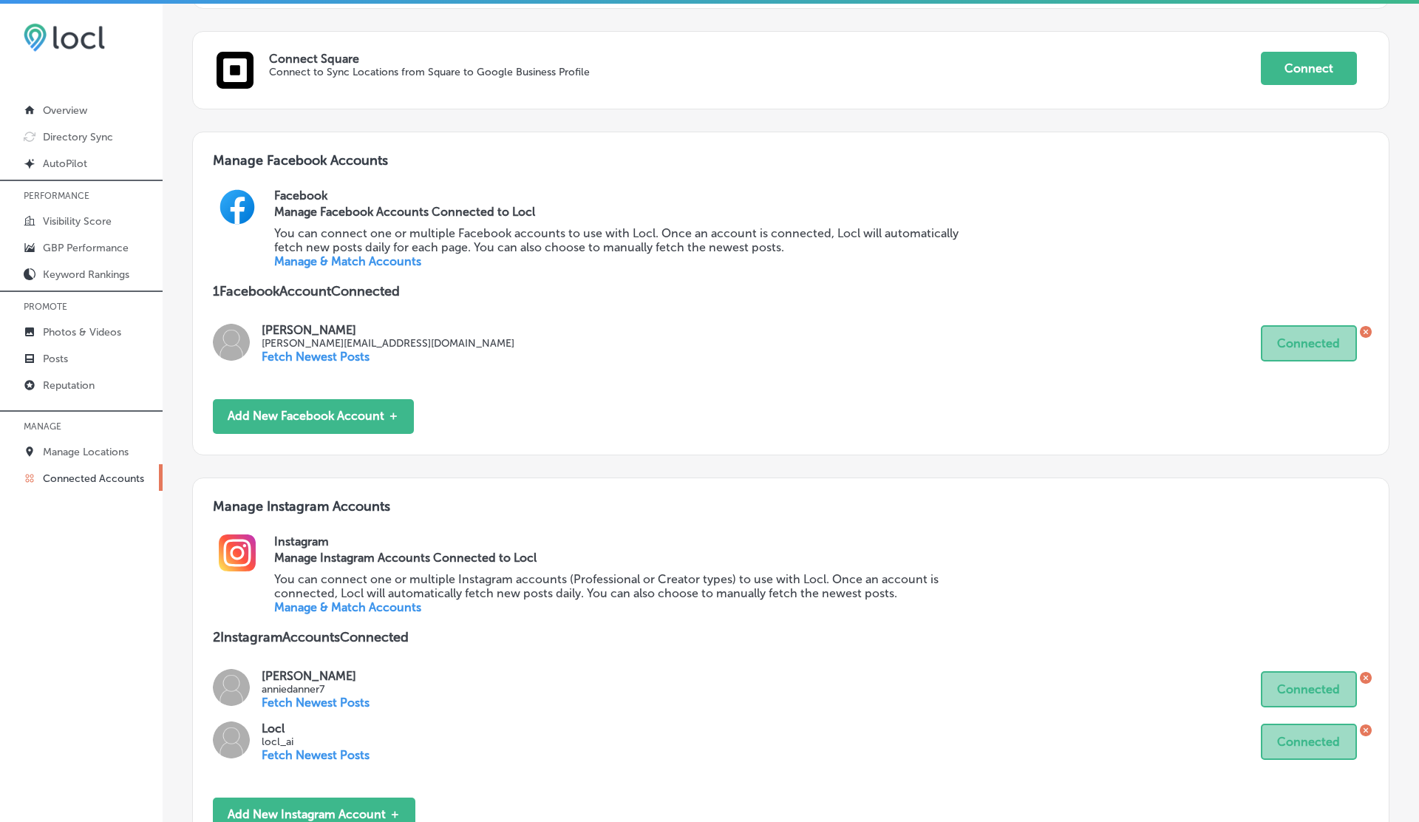
click at [329, 603] on link "Manage & Match Accounts" at bounding box center [347, 607] width 147 height 14
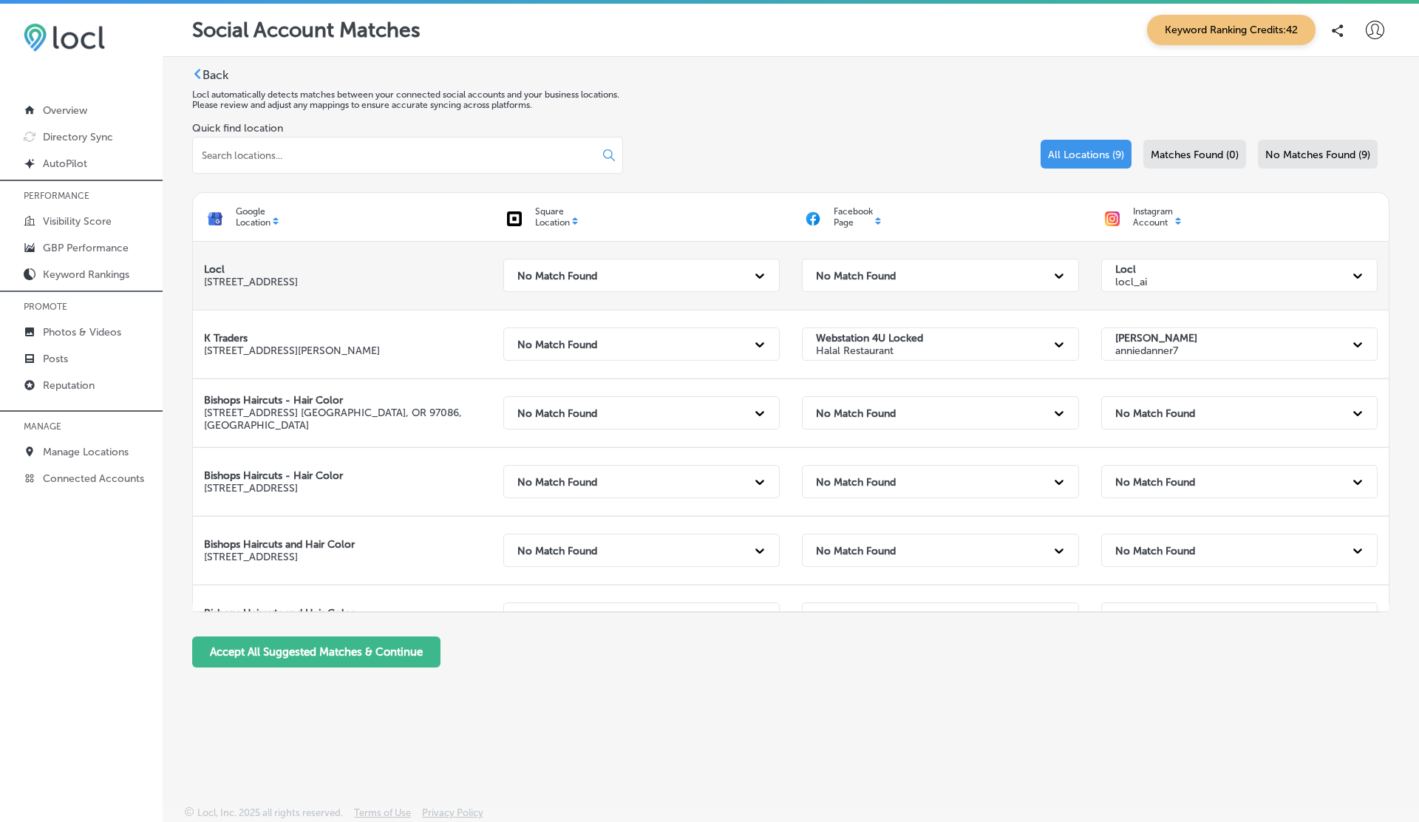
click at [853, 281] on strong "No Match Found" at bounding box center [856, 275] width 80 height 13
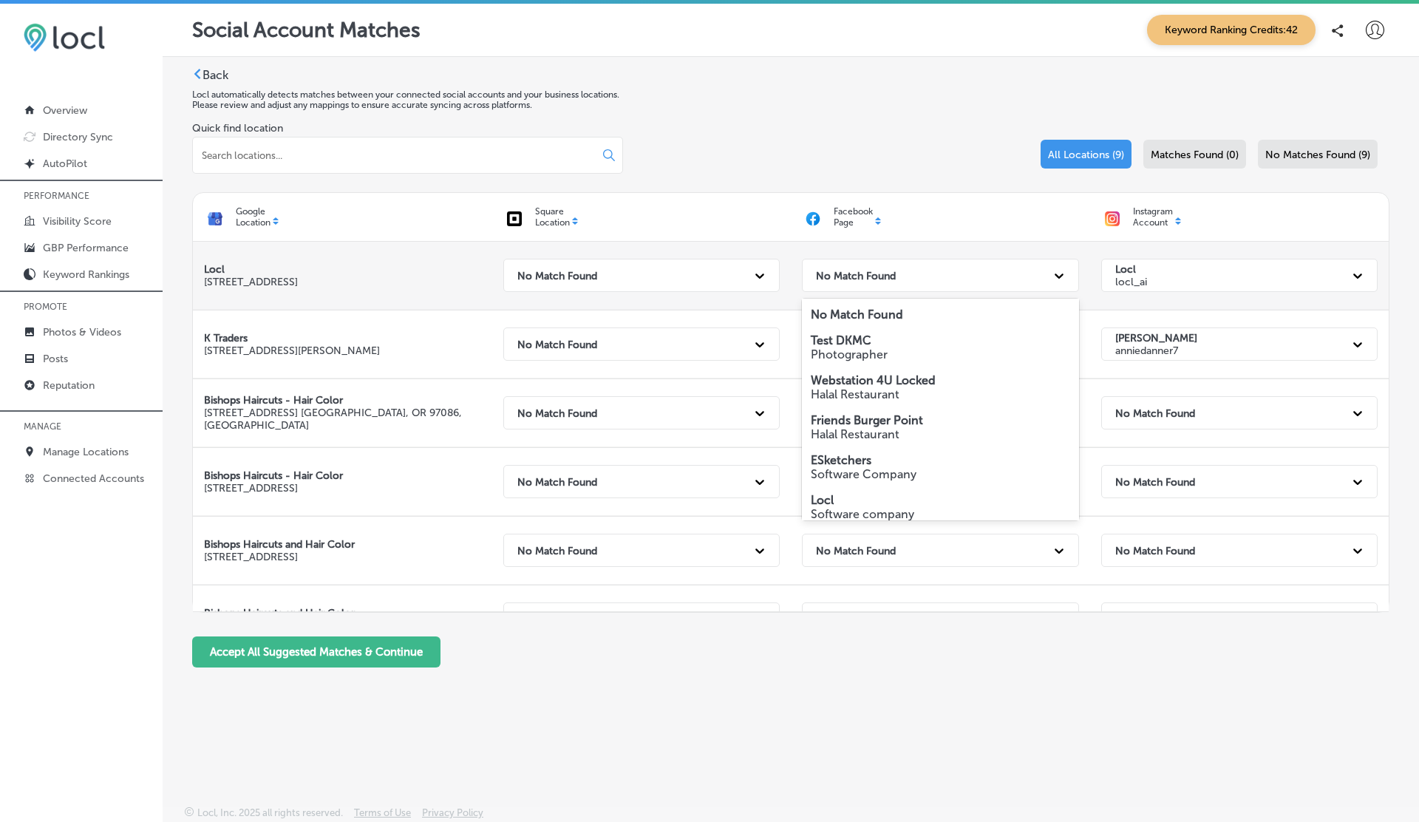
click at [853, 281] on strong "No Match Found" at bounding box center [856, 275] width 80 height 13
click at [860, 277] on strong "No Match Found" at bounding box center [856, 275] width 80 height 13
click at [838, 345] on strong "Test DKMC" at bounding box center [841, 340] width 61 height 14
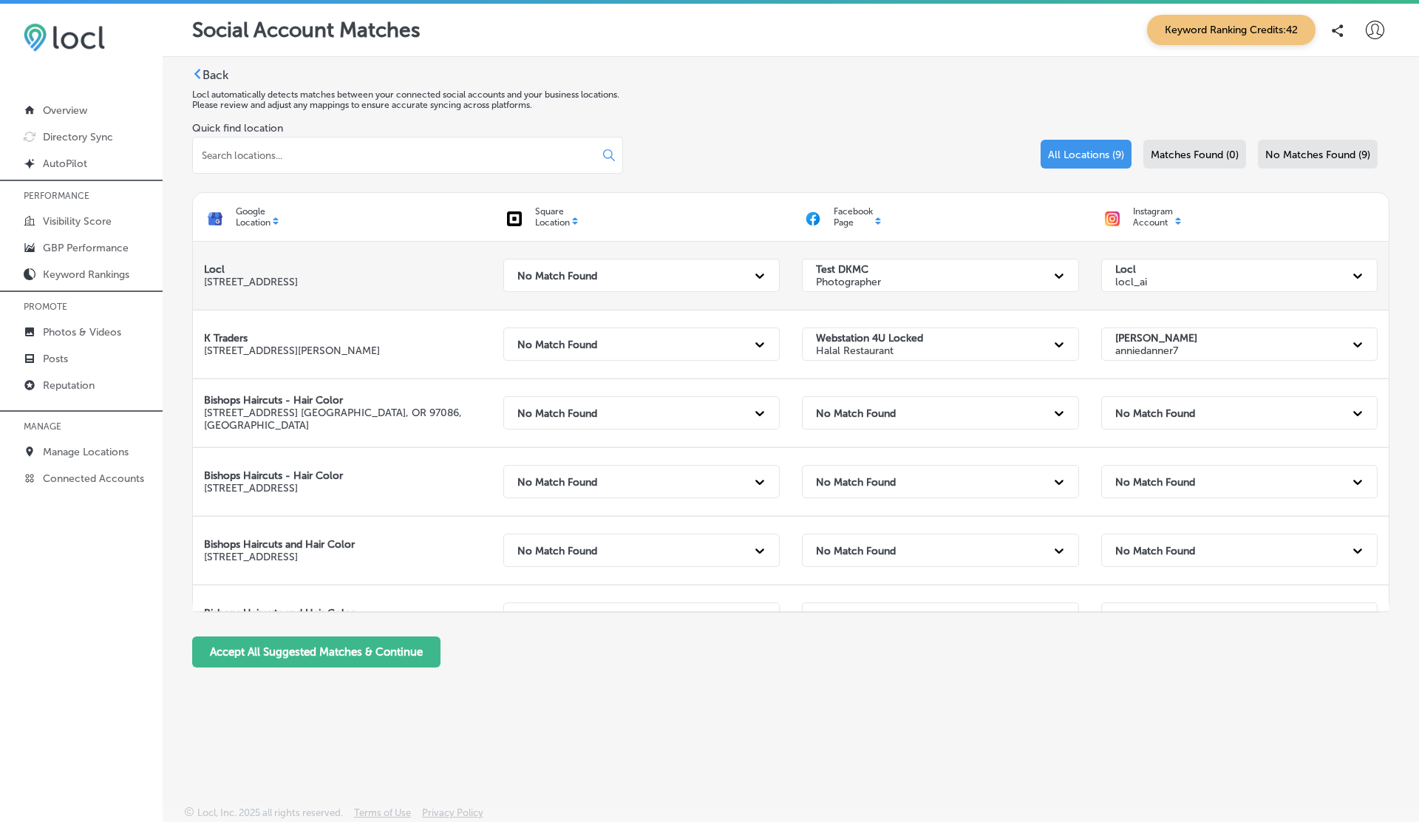
click at [893, 273] on div "Test DKMC Photographer" at bounding box center [926, 275] width 237 height 30
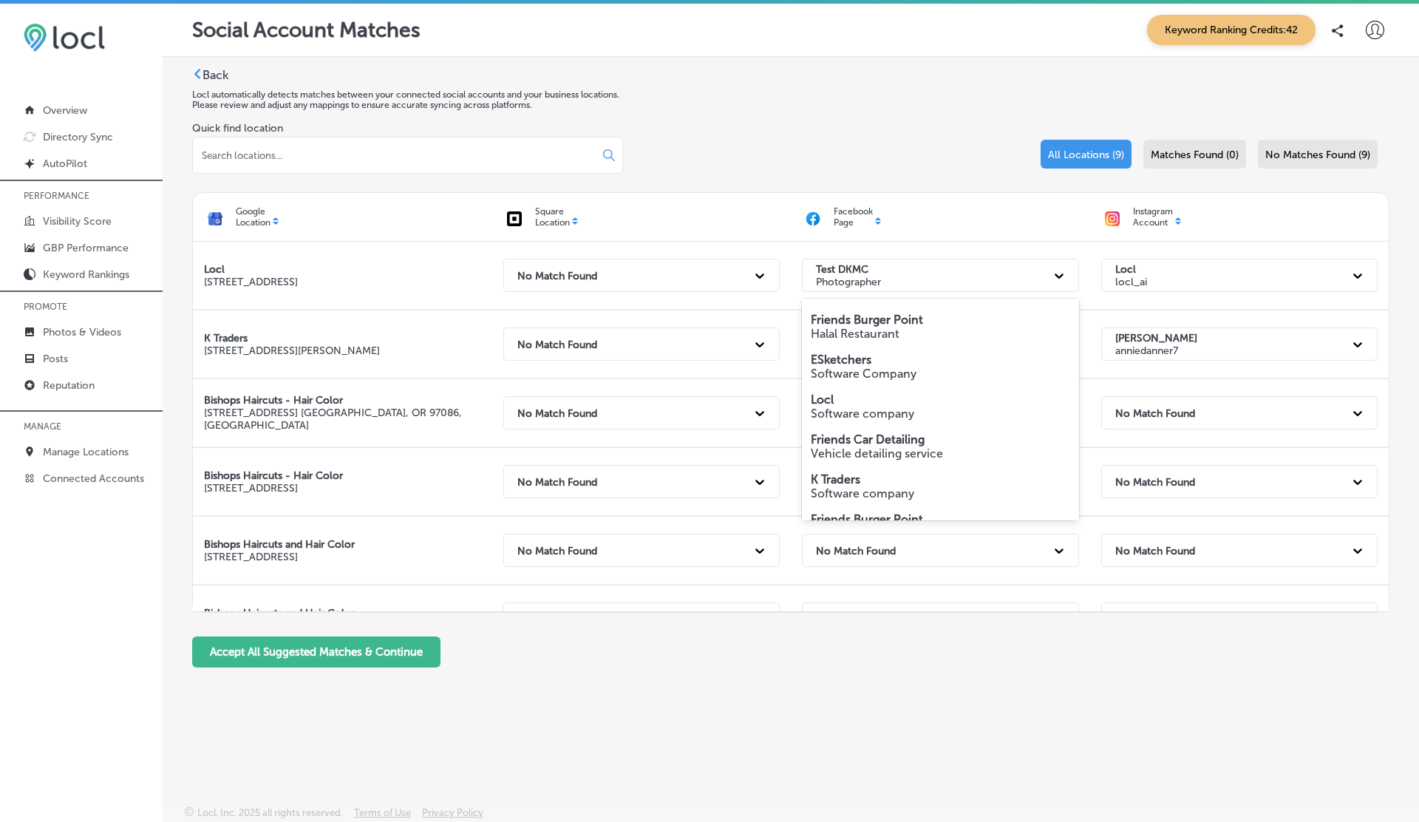
scroll to position [95, 0]
click at [831, 409] on strong "Locl" at bounding box center [822, 404] width 23 height 14
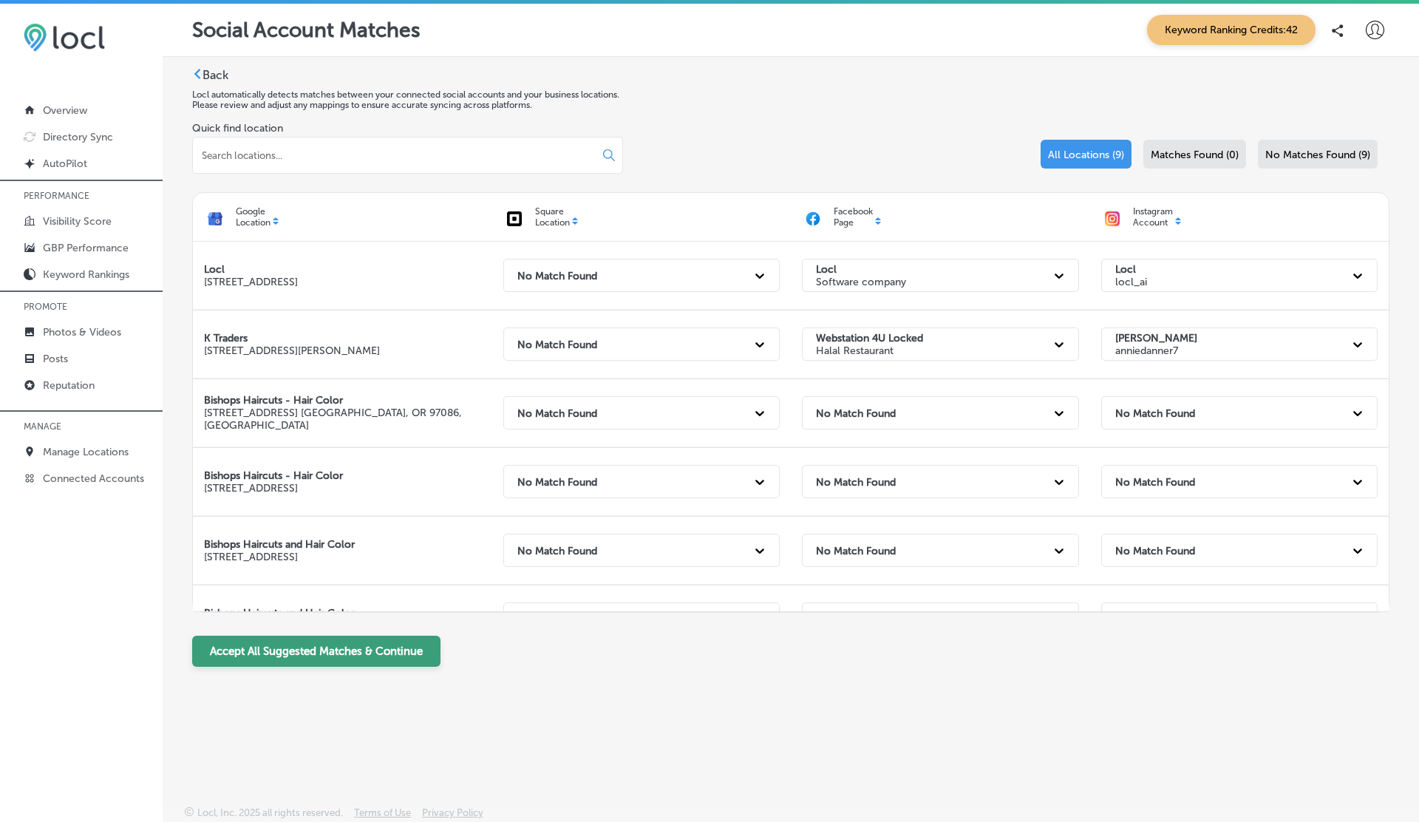
click at [316, 644] on button "Accept All Suggested Matches & Continue" at bounding box center [316, 650] width 248 height 31
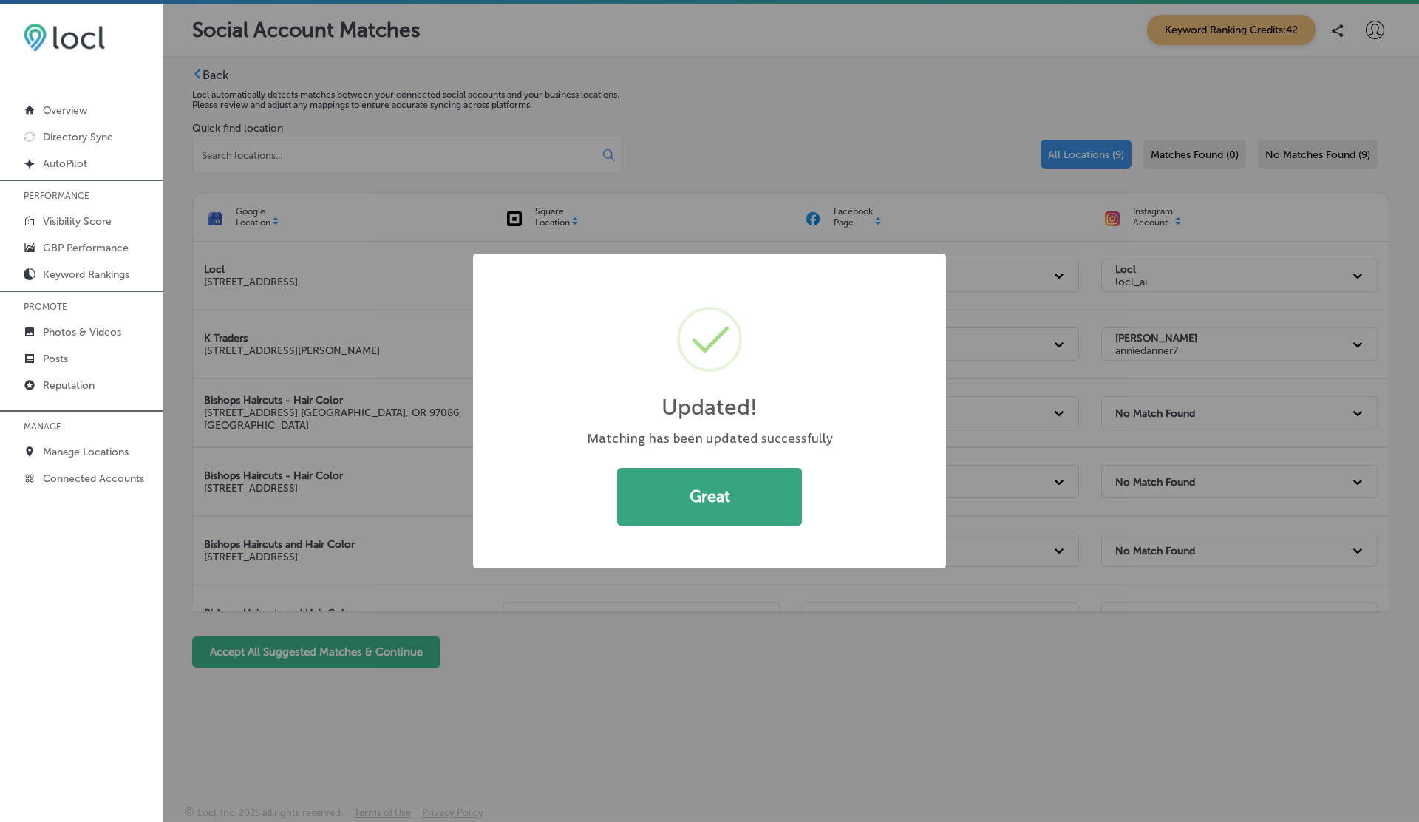
click at [717, 504] on button "Great" at bounding box center [709, 497] width 185 height 58
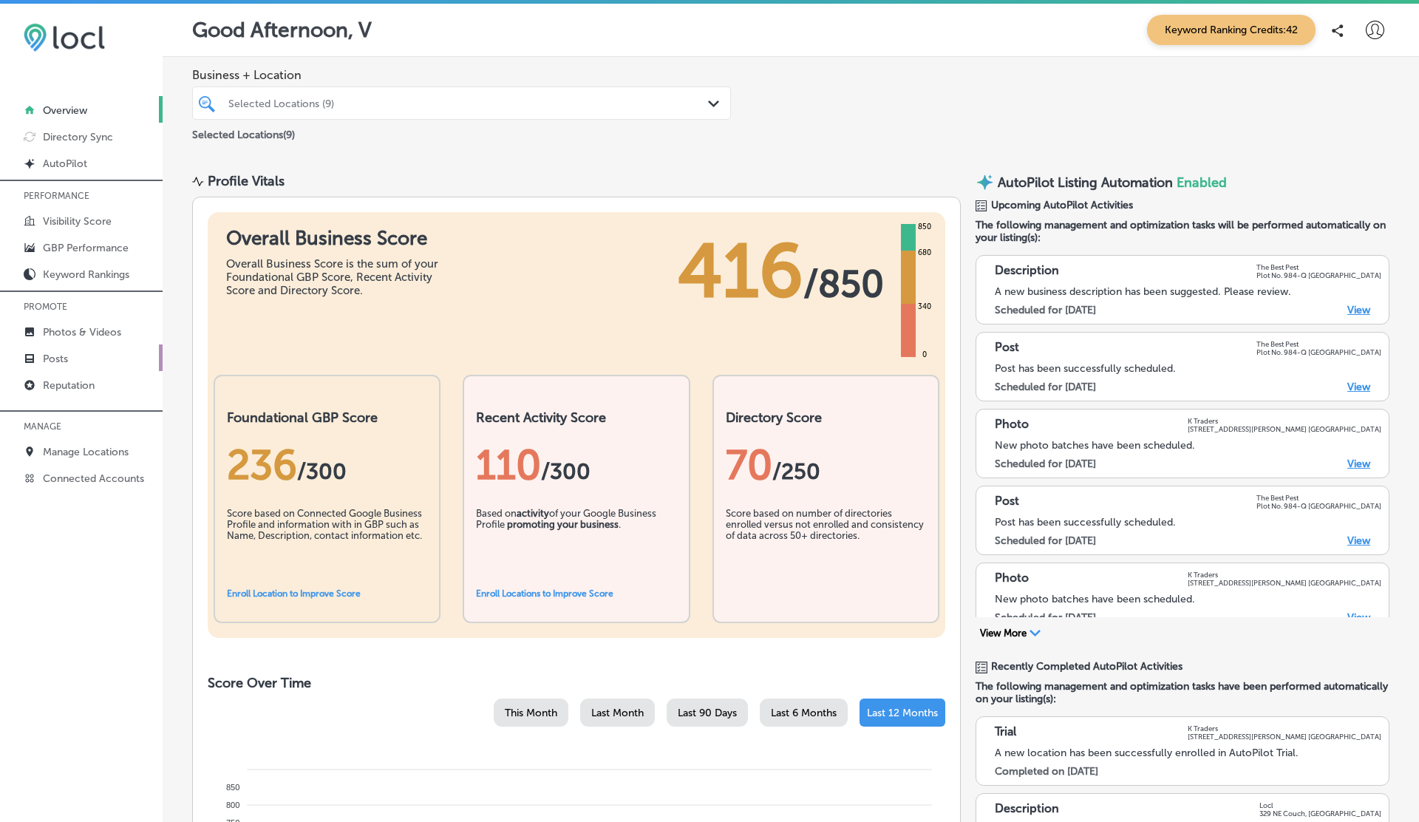
click at [48, 359] on p "Posts" at bounding box center [55, 358] width 25 height 13
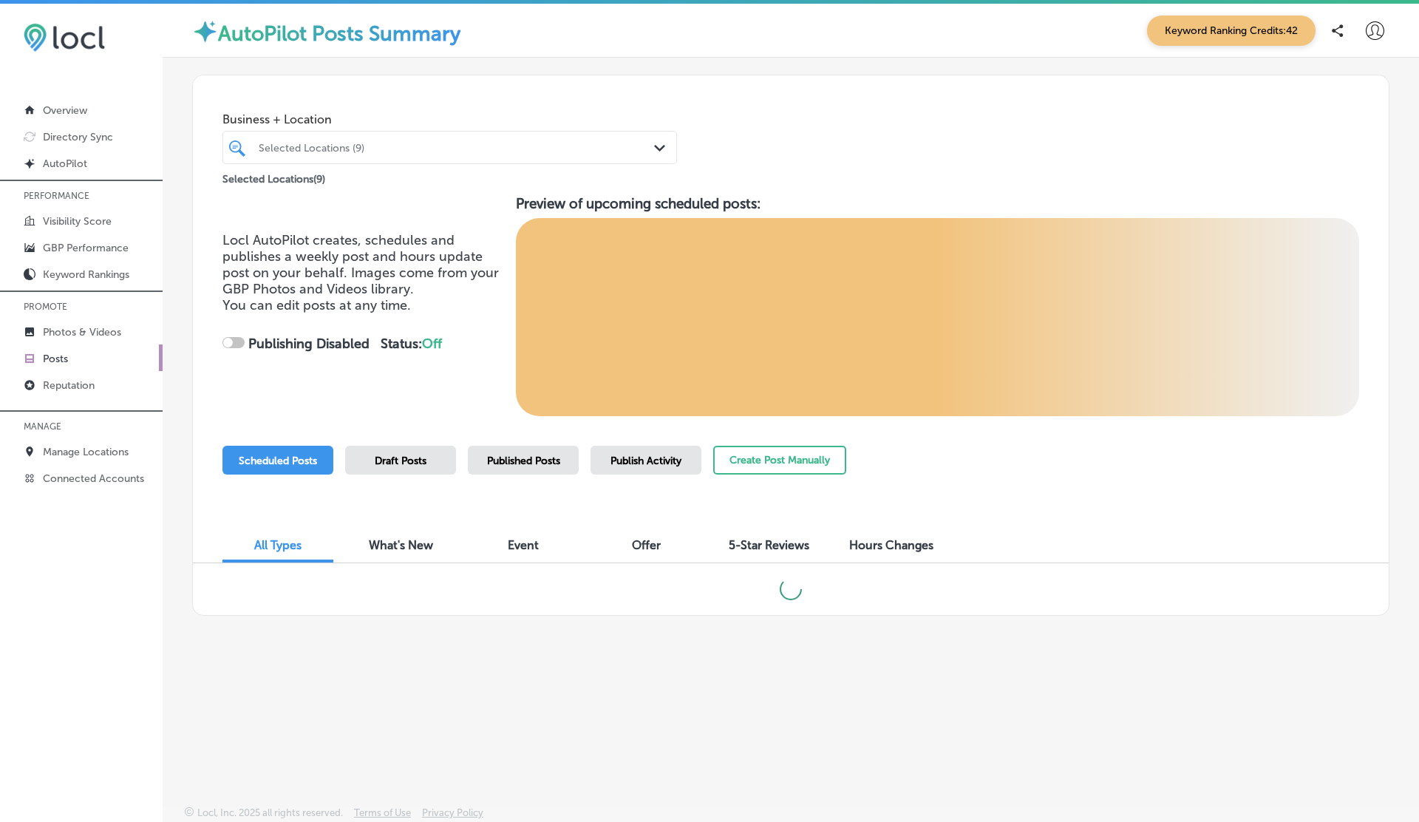
click at [514, 148] on div "Selected Locations (9)" at bounding box center [457, 147] width 397 height 13
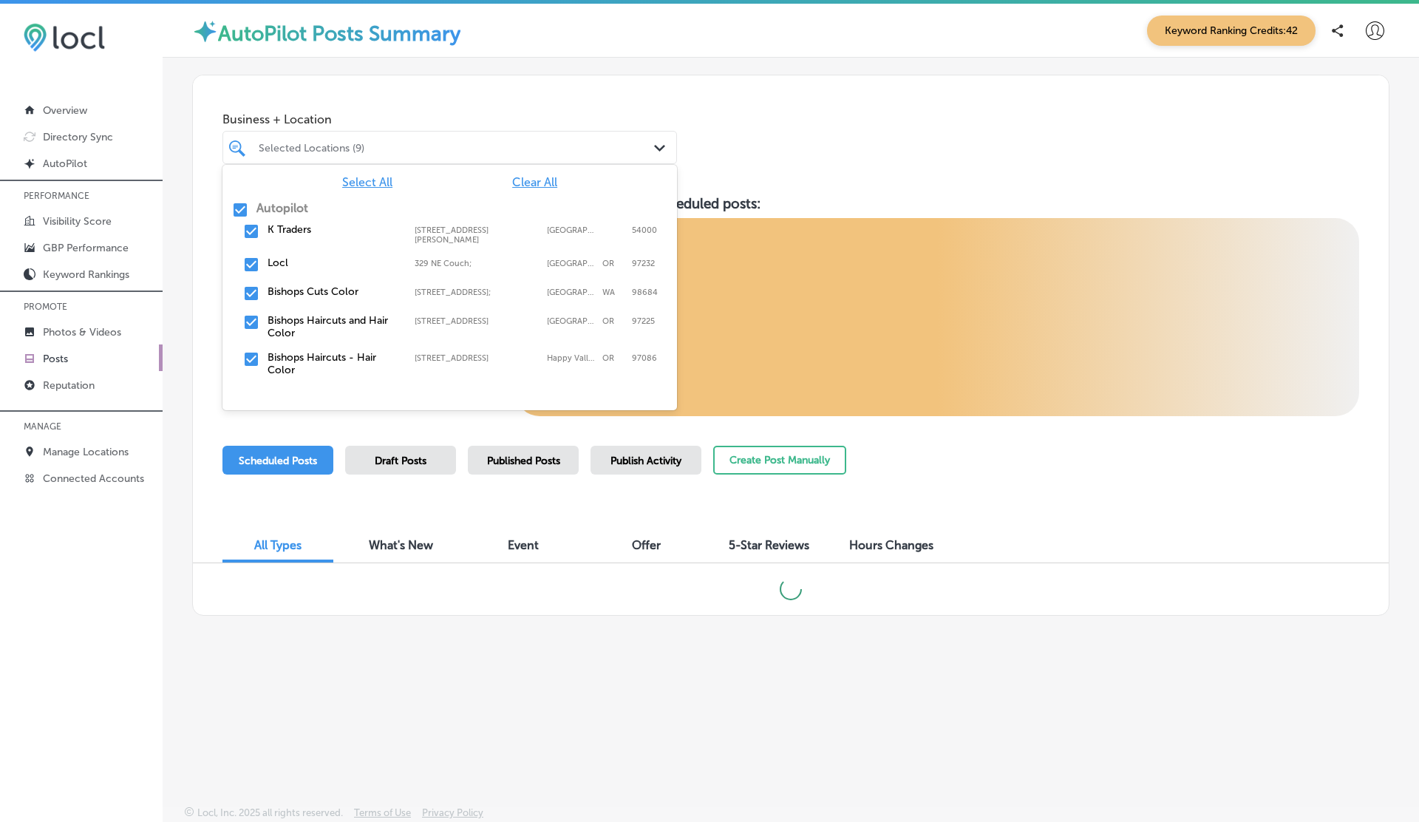
click at [537, 182] on span "Clear All" at bounding box center [534, 182] width 45 height 14
click at [288, 256] on label "Locl" at bounding box center [333, 262] width 132 height 13
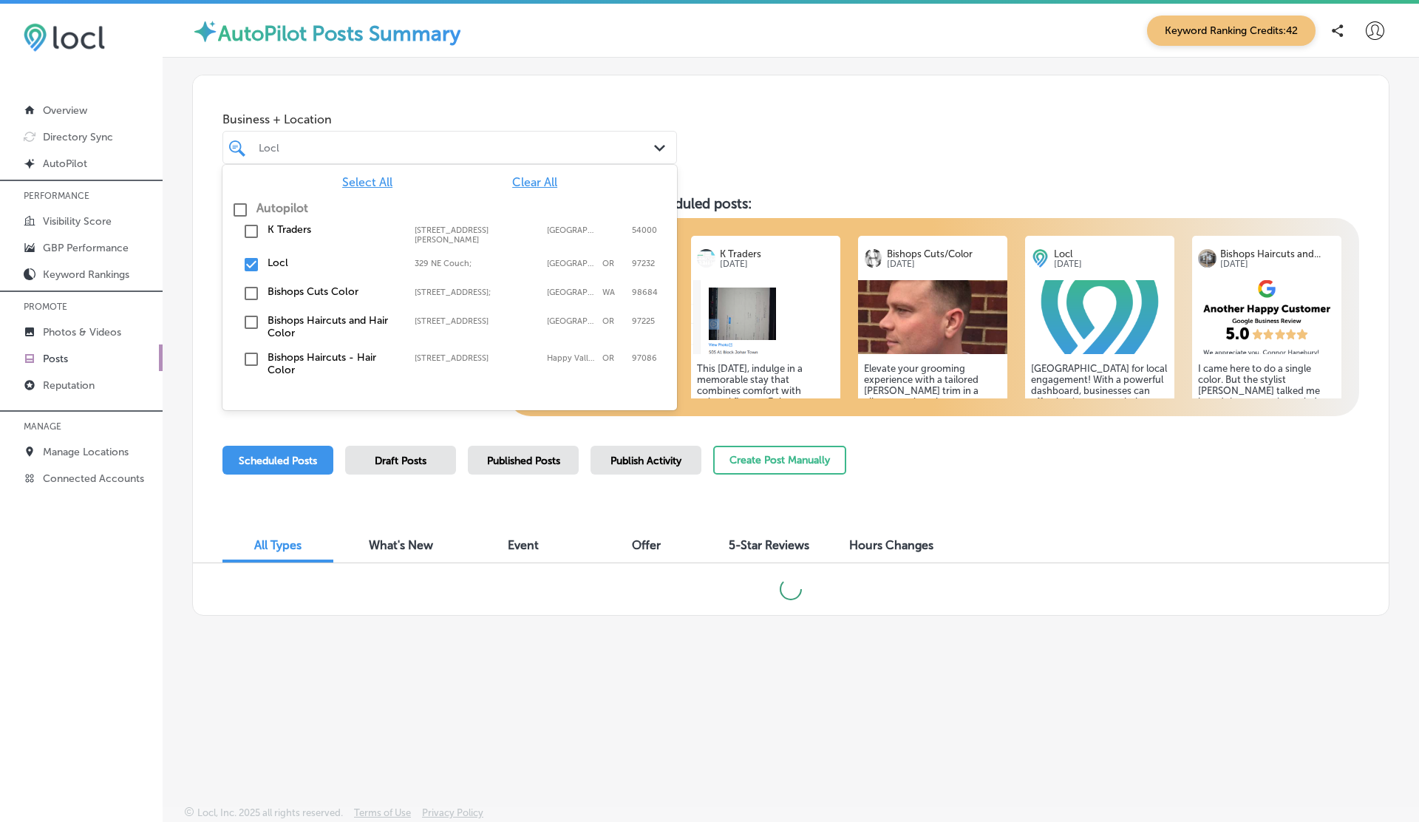
click at [739, 157] on div "Business + Location option 329 NE Couch; , selected. option focused, 1 of 3. 12…" at bounding box center [790, 131] width 1195 height 112
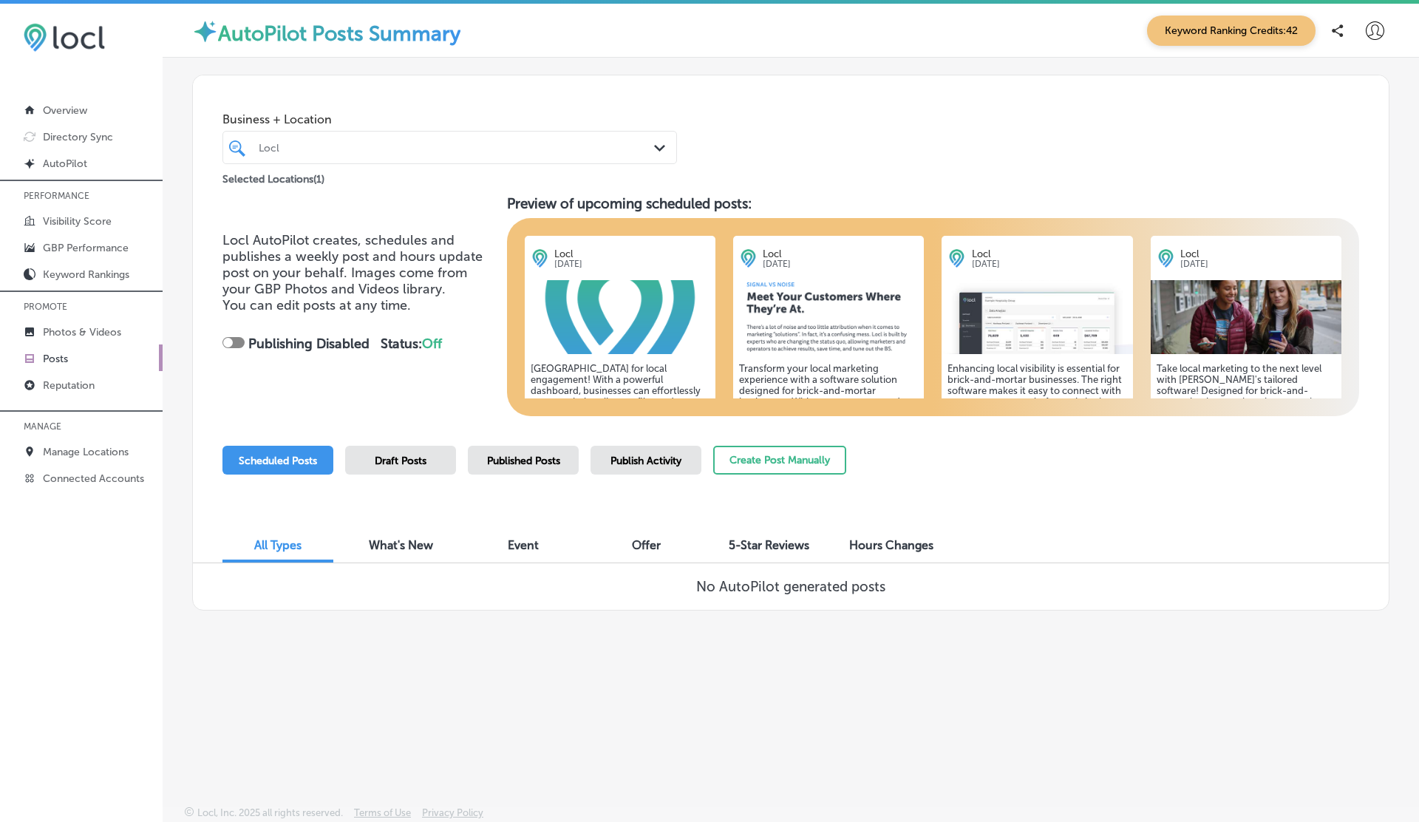
click at [231, 341] on div at bounding box center [228, 343] width 10 height 10
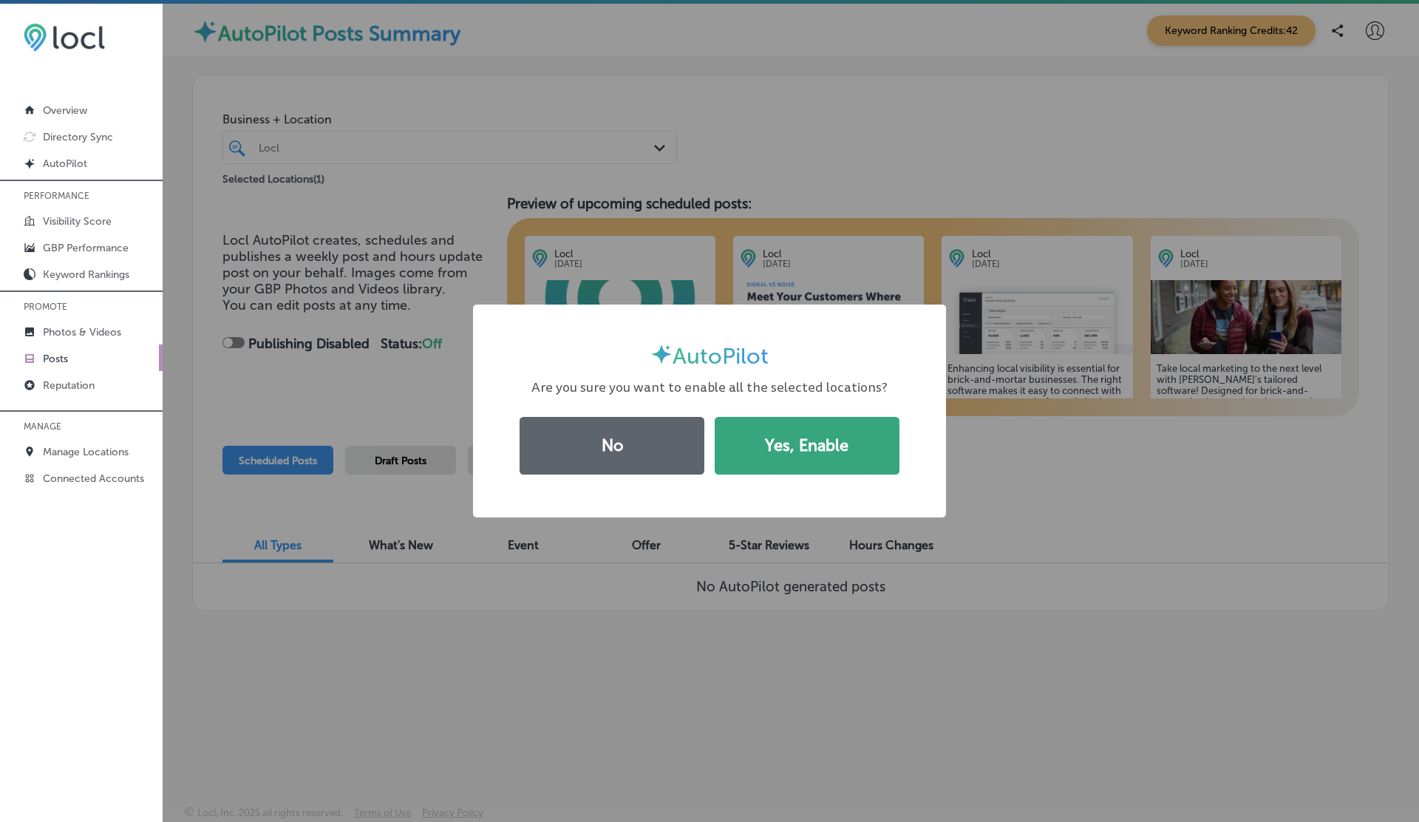
click at [757, 458] on button "Yes, Enable" at bounding box center [806, 446] width 185 height 58
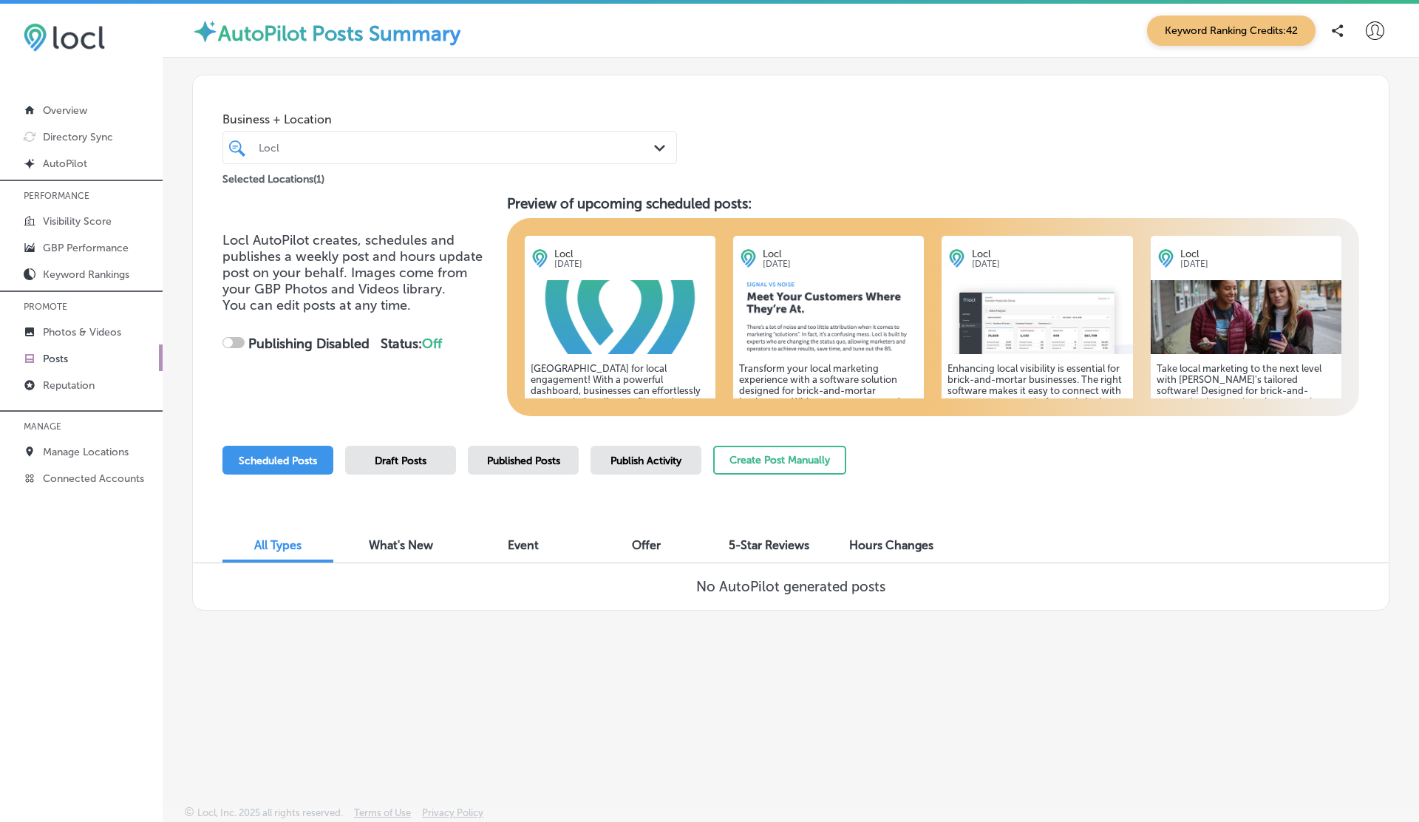
checkbox input "true"
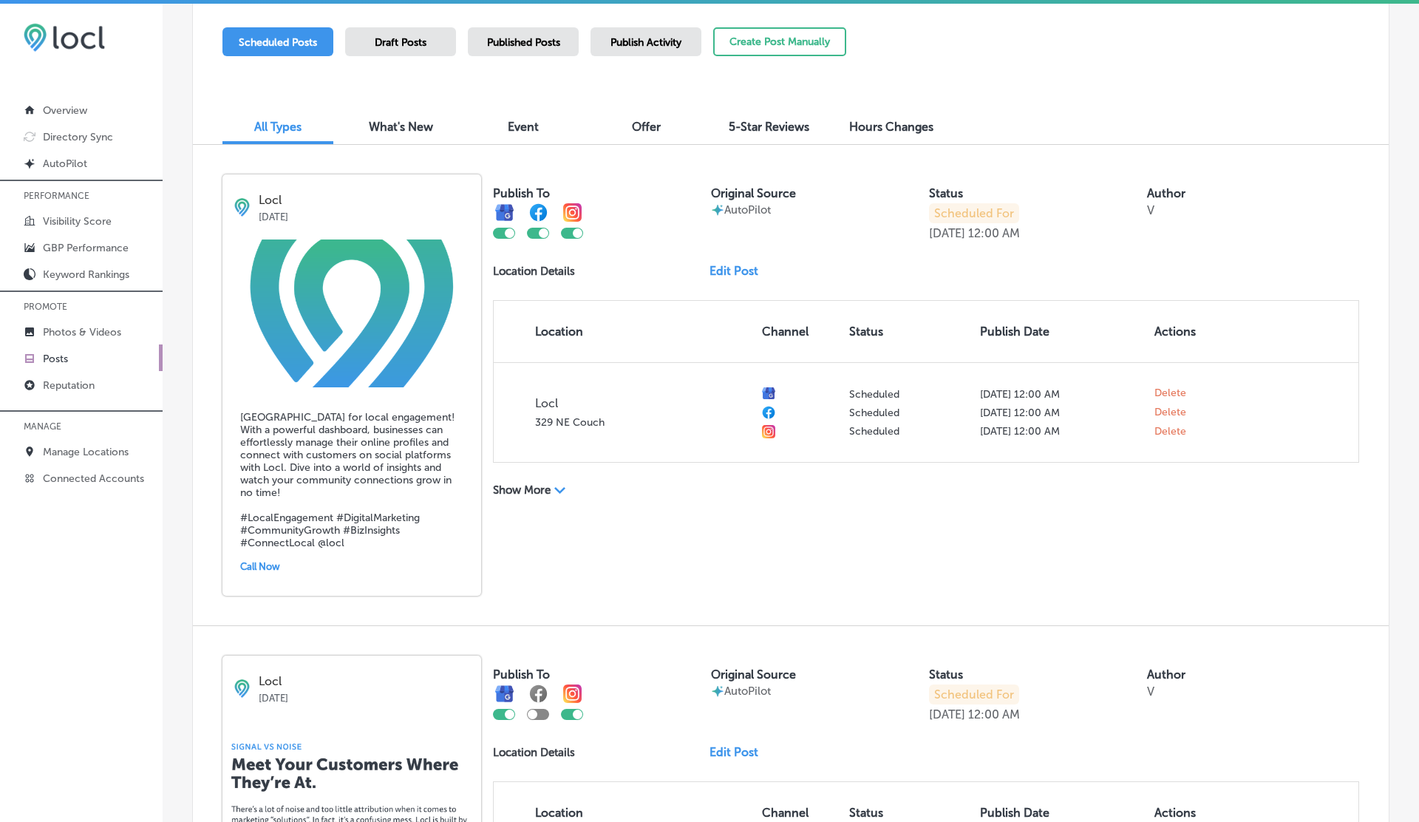
scroll to position [425, 0]
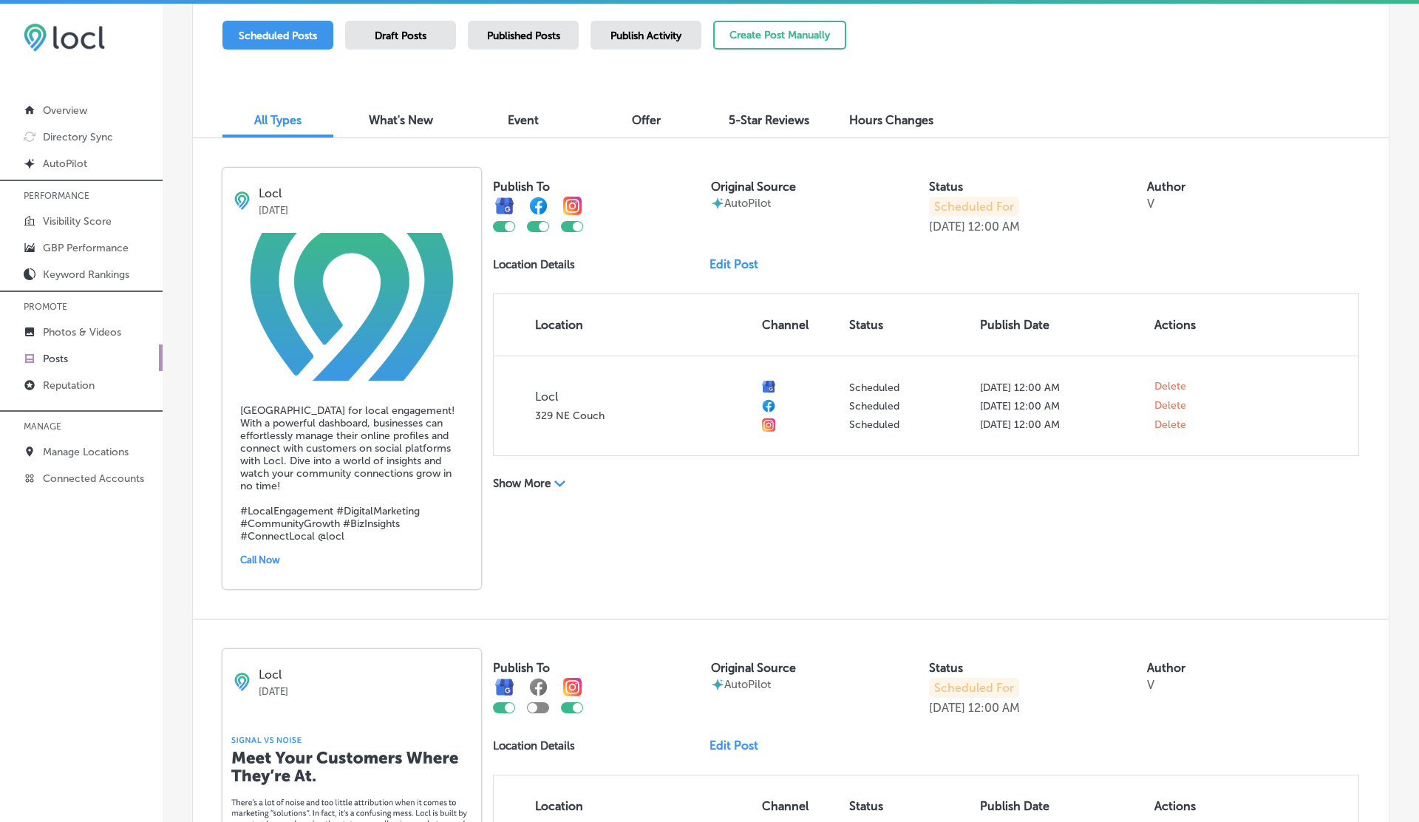
click at [733, 263] on link "Edit Post" at bounding box center [739, 264] width 61 height 14
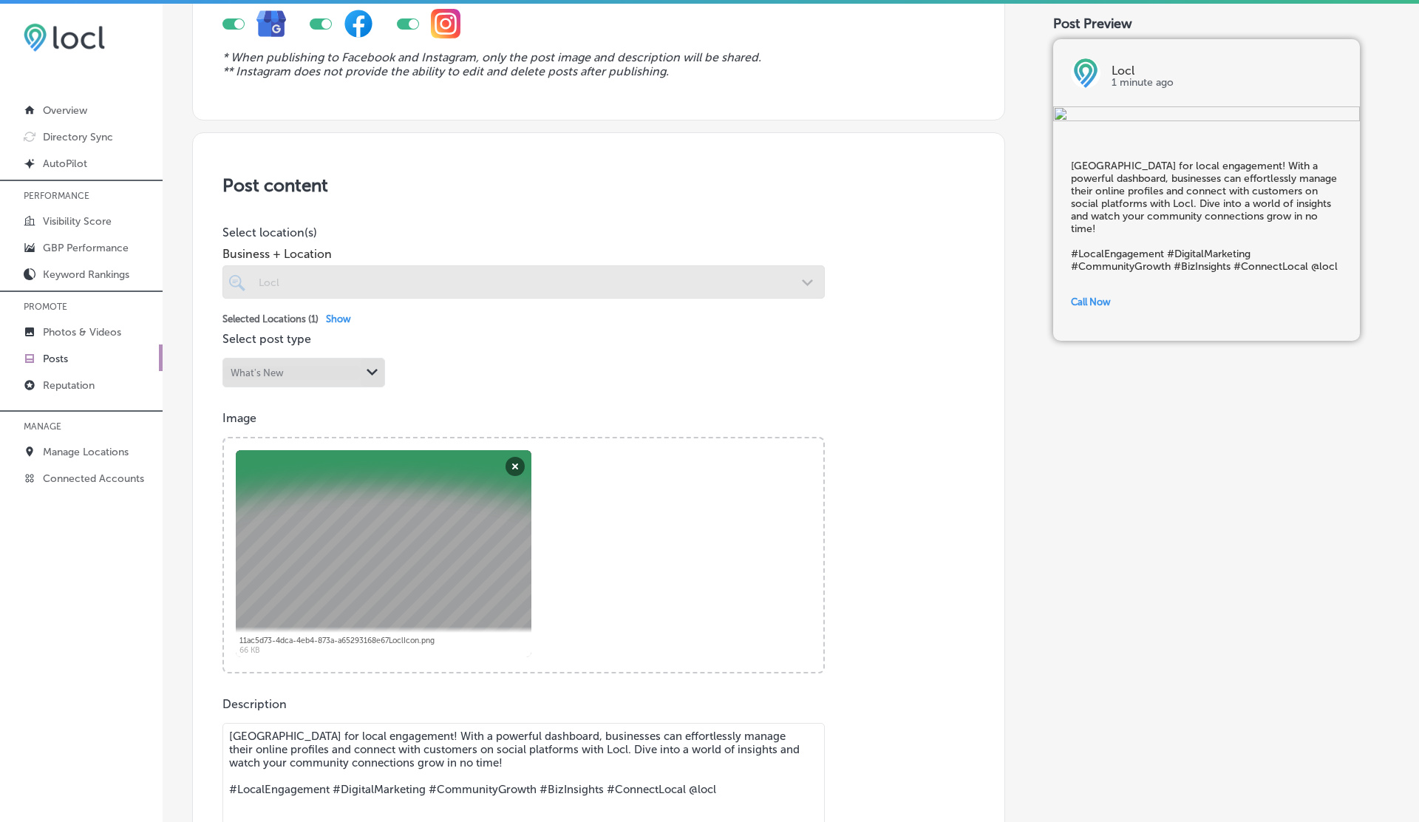
scroll to position [178, 0]
